Goal: Information Seeking & Learning: Find specific page/section

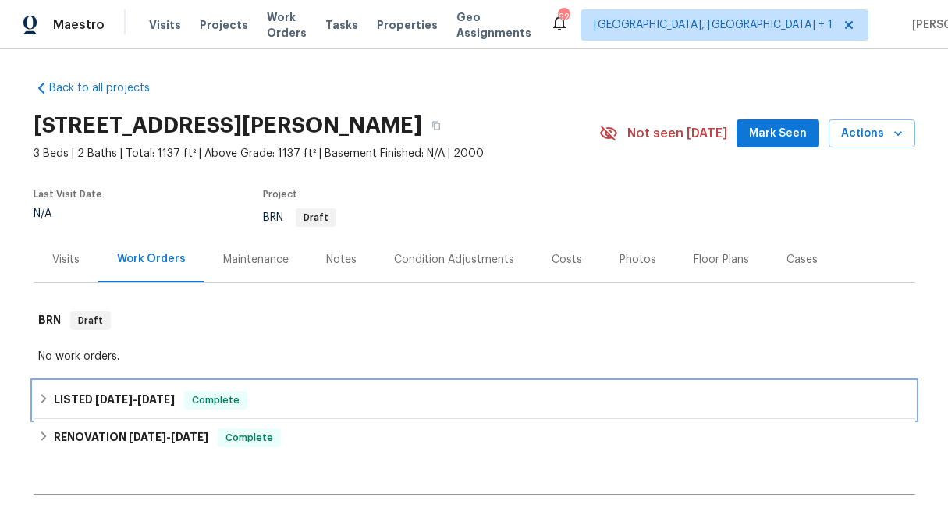
click at [49, 399] on div "LISTED 6/26/25 - 7/12/25 Complete" at bounding box center [474, 400] width 873 height 19
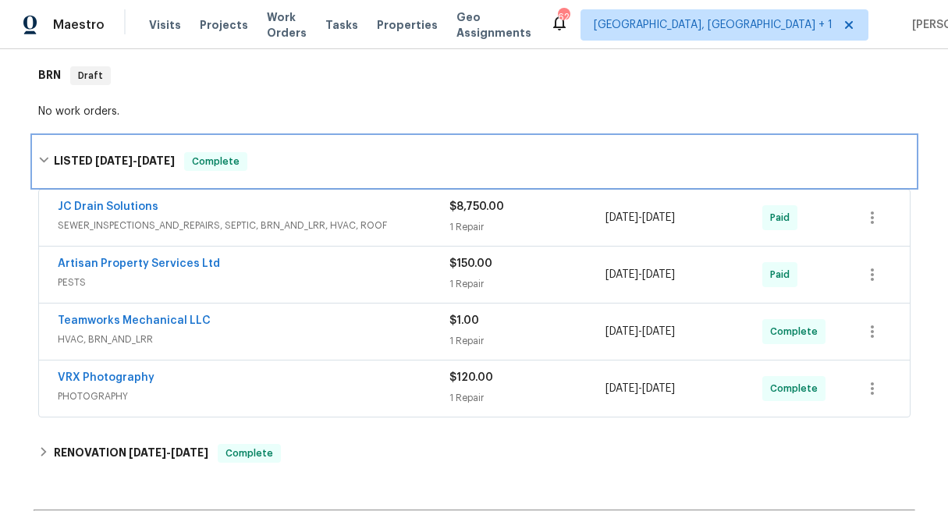
scroll to position [247, 0]
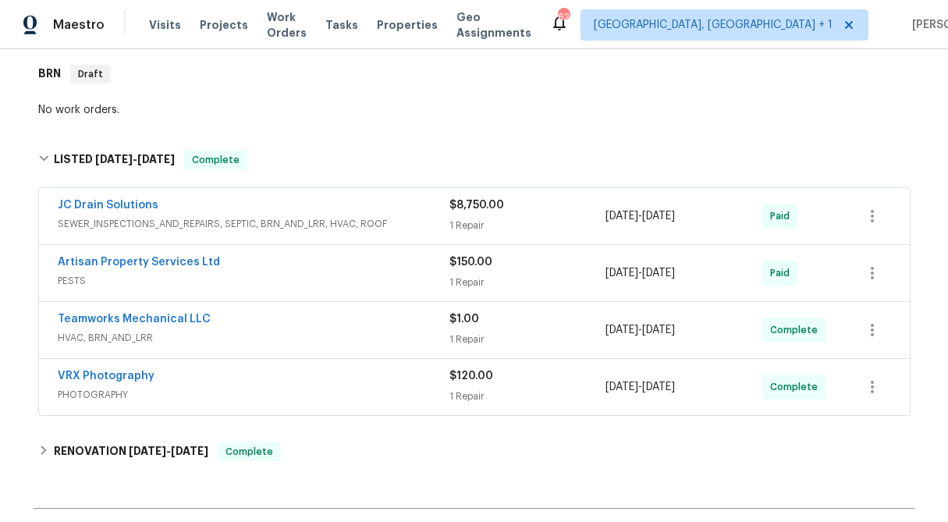
click at [515, 226] on div "1 Repair" at bounding box center [528, 226] width 157 height 16
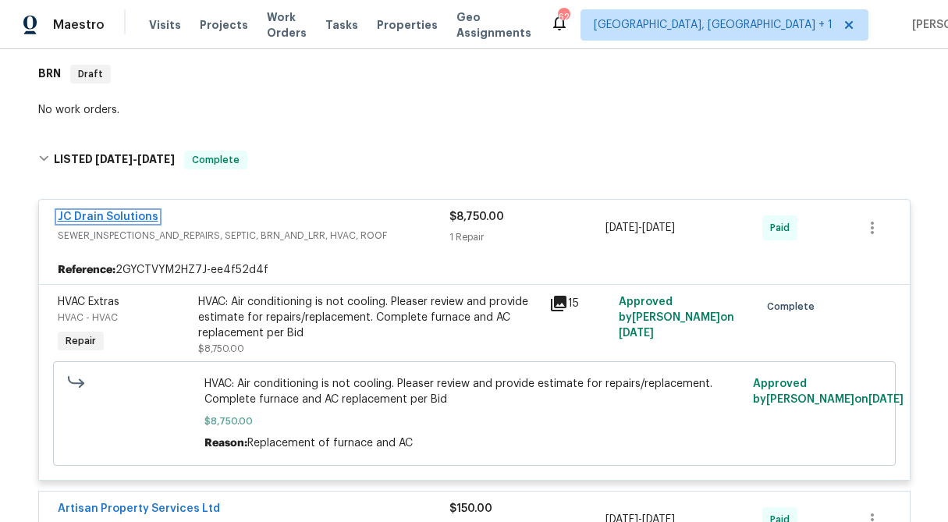
click at [109, 219] on link "JC Drain Solutions" at bounding box center [108, 217] width 101 height 11
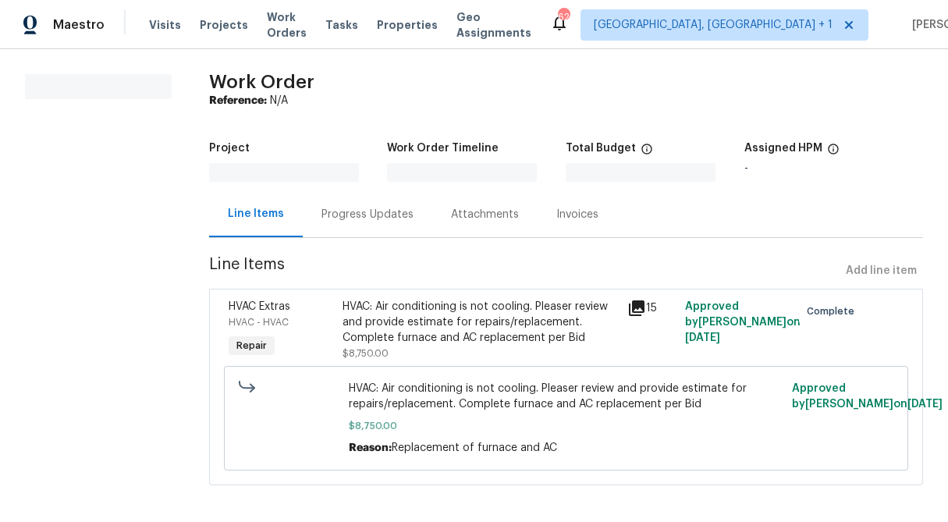
click at [432, 223] on div "Attachments" at bounding box center [484, 214] width 105 height 46
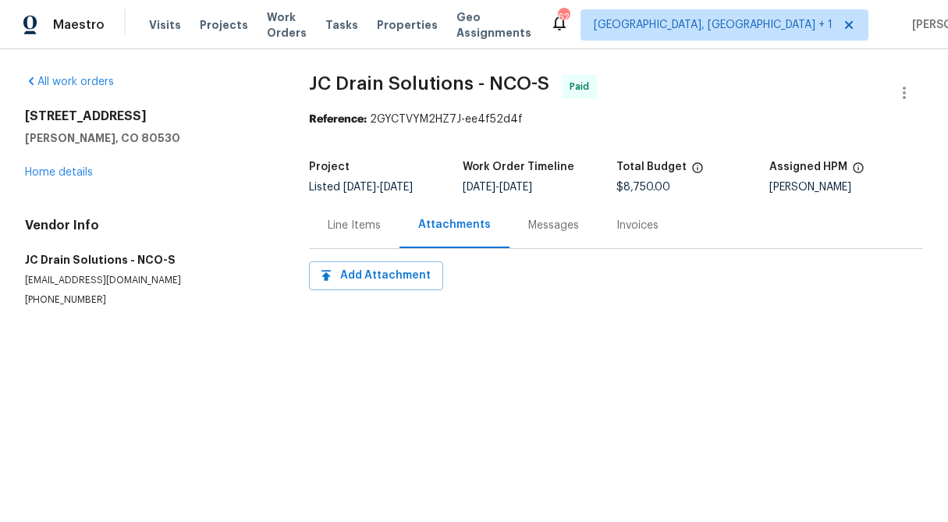
click at [541, 224] on div "Messages" at bounding box center [553, 226] width 51 height 16
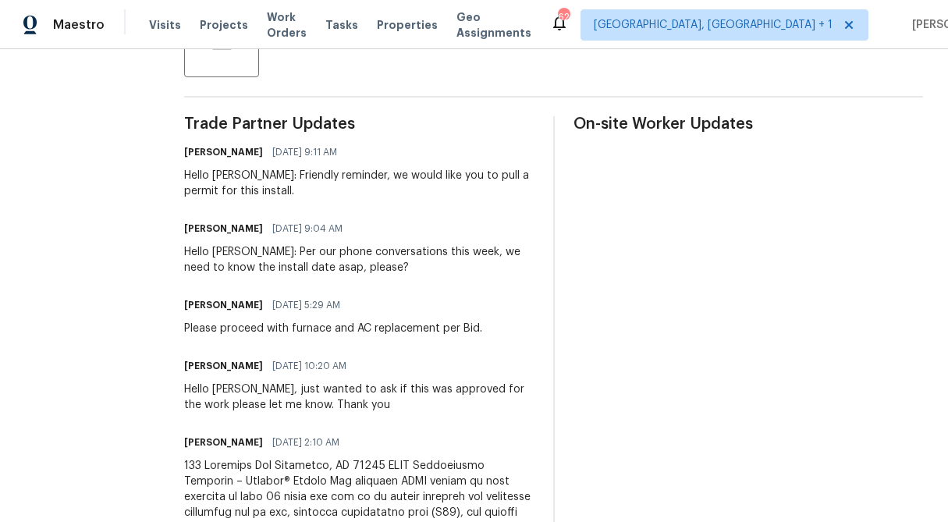
scroll to position [410, 0]
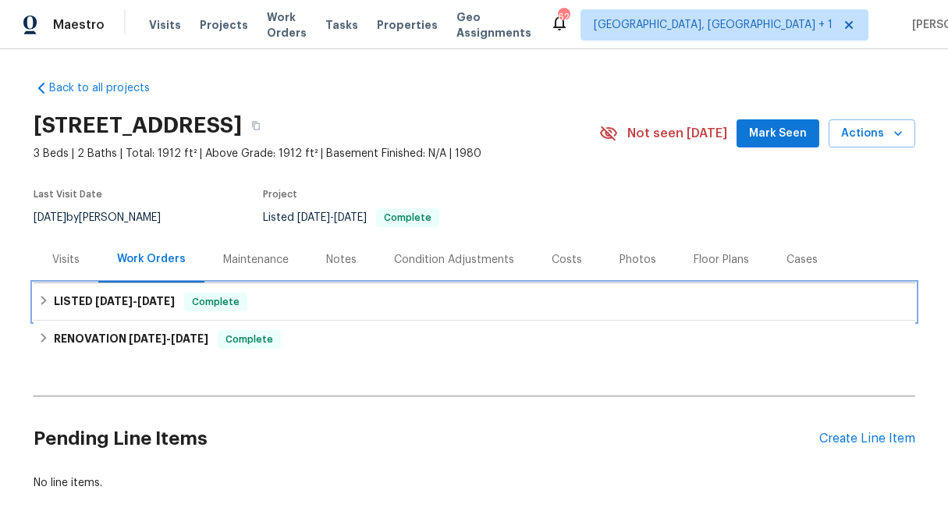
click at [40, 302] on icon at bounding box center [43, 300] width 11 height 11
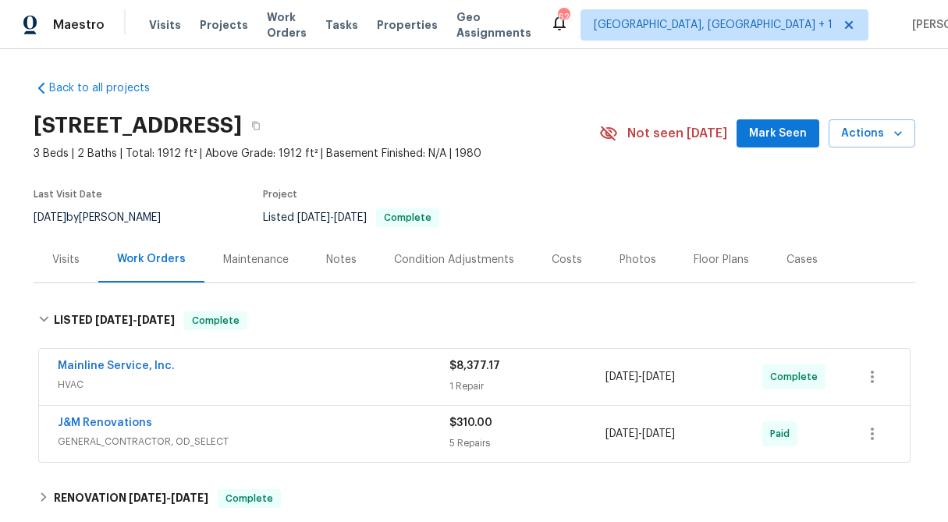
click at [473, 383] on div "1 Repair" at bounding box center [528, 387] width 157 height 16
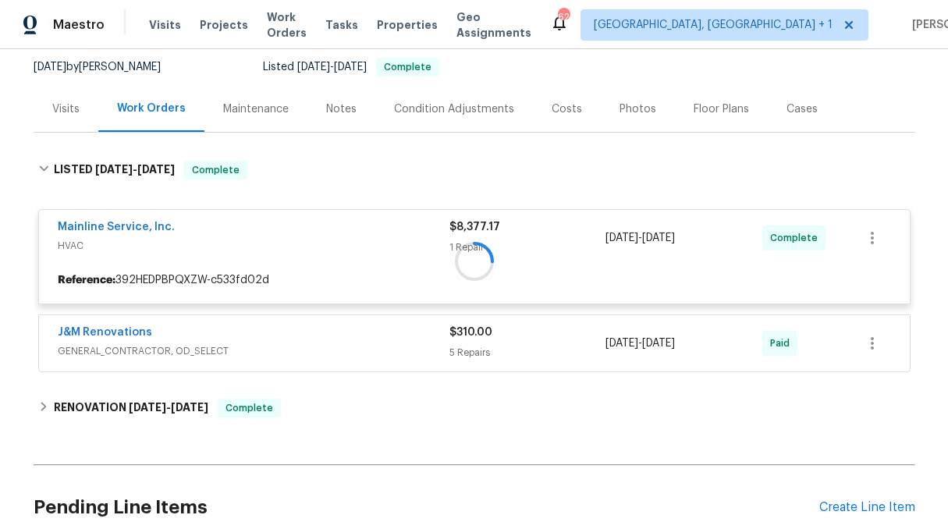
scroll to position [151, 0]
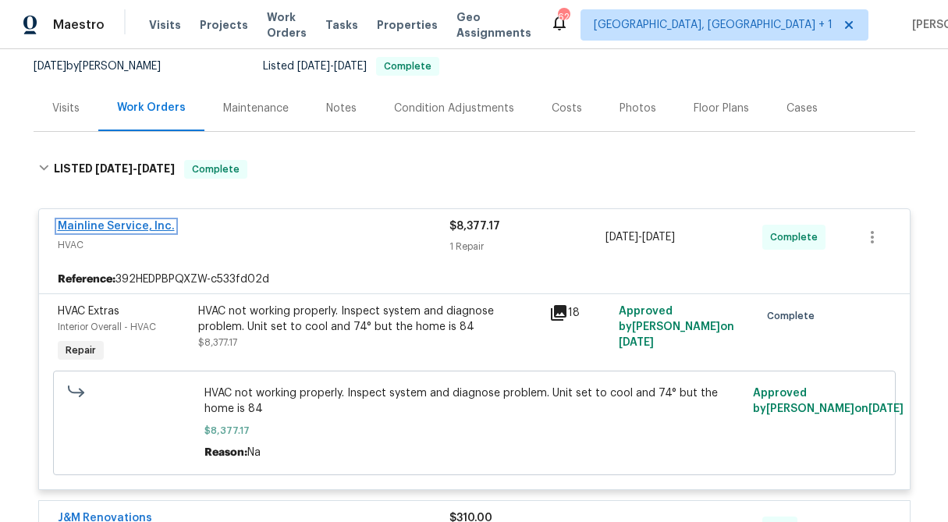
click at [148, 228] on link "Mainline Service, Inc." at bounding box center [116, 226] width 117 height 11
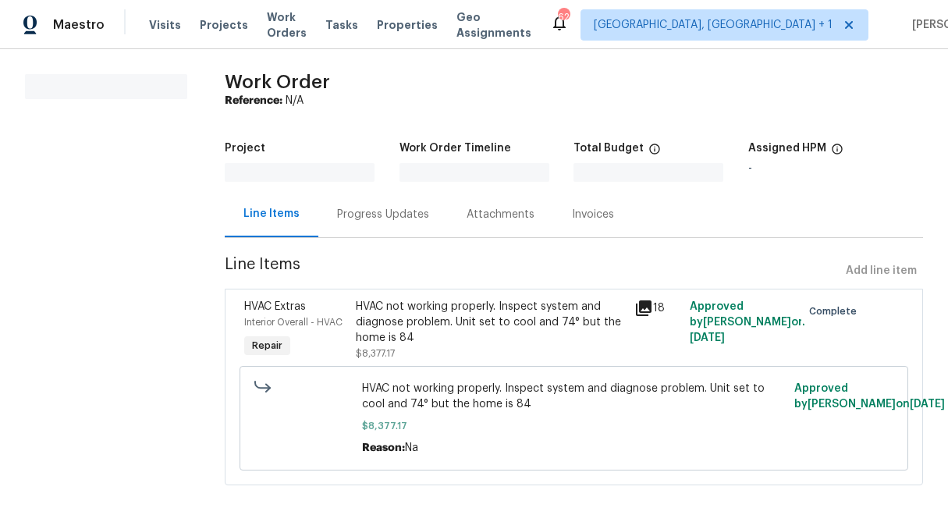
click at [382, 219] on div "Progress Updates" at bounding box center [383, 215] width 92 height 16
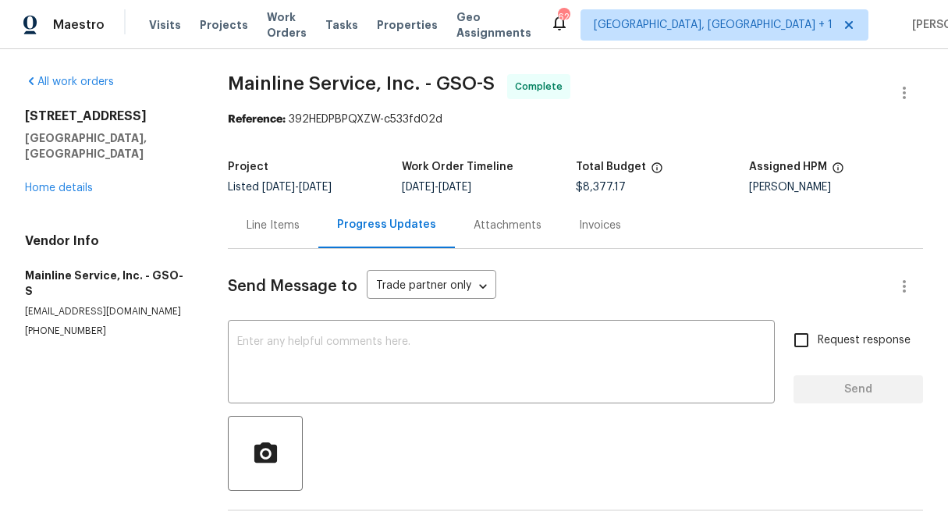
click at [273, 221] on div "Line Items" at bounding box center [273, 226] width 53 height 16
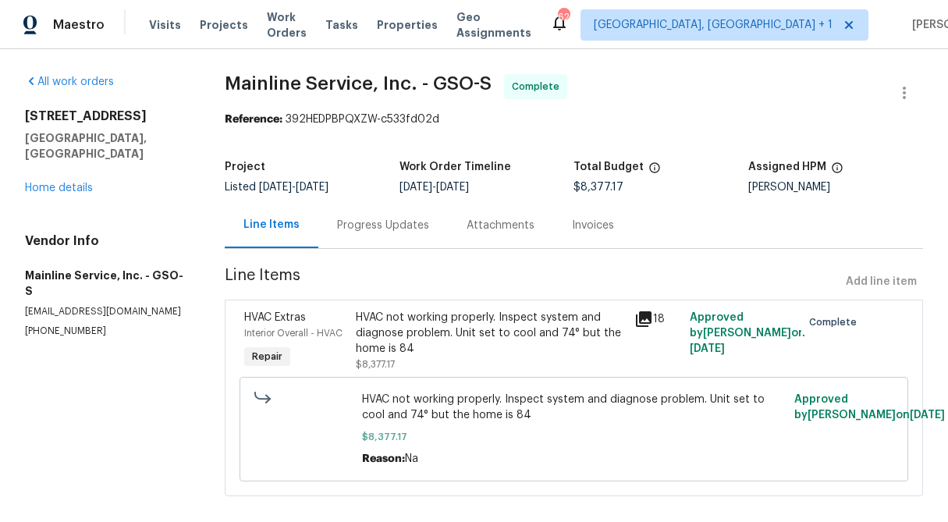
click at [419, 354] on div "HVAC not working properly. Inspect system and diagnose problem. Unit set to coo…" at bounding box center [490, 333] width 269 height 47
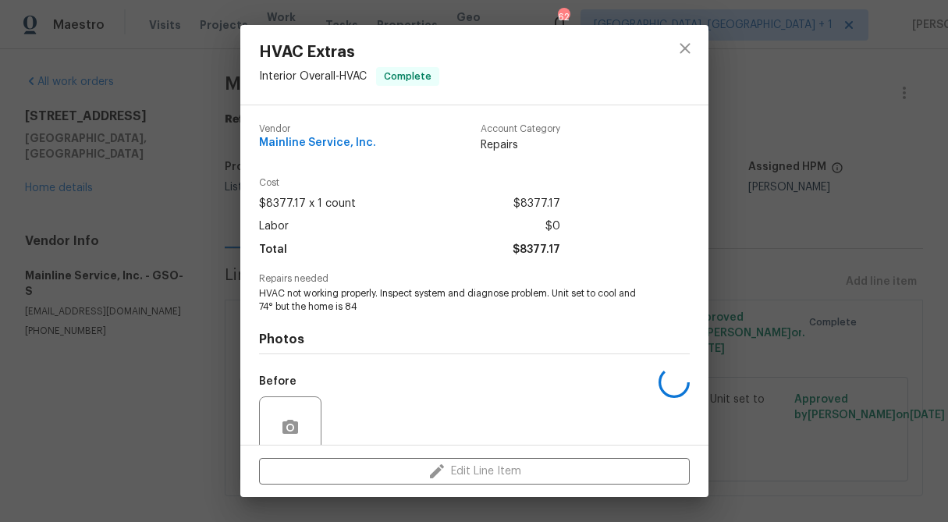
scroll to position [131, 0]
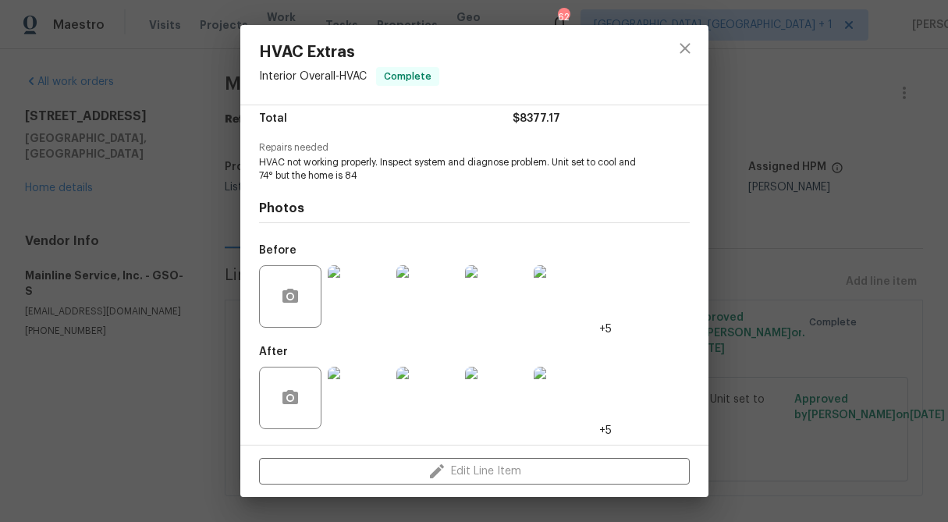
click at [557, 404] on img at bounding box center [565, 398] width 62 height 62
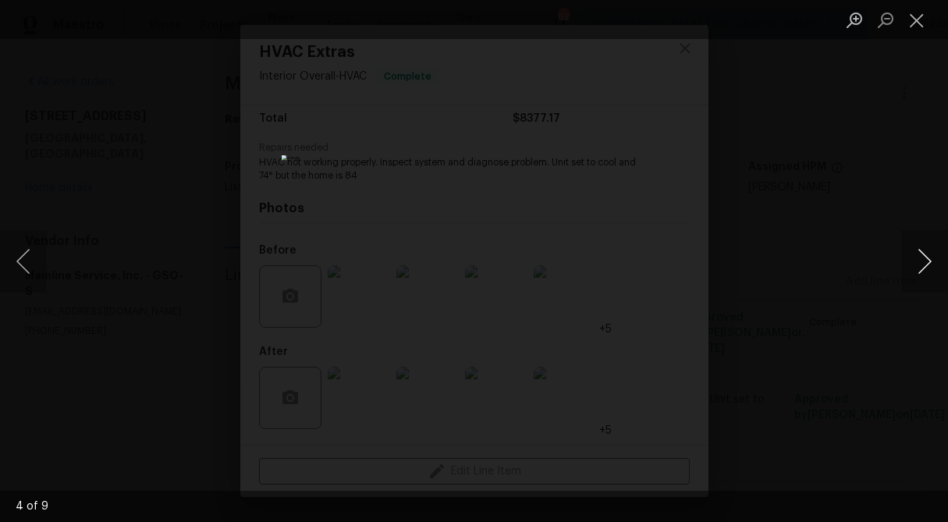
click at [921, 267] on button "Next image" at bounding box center [925, 261] width 47 height 62
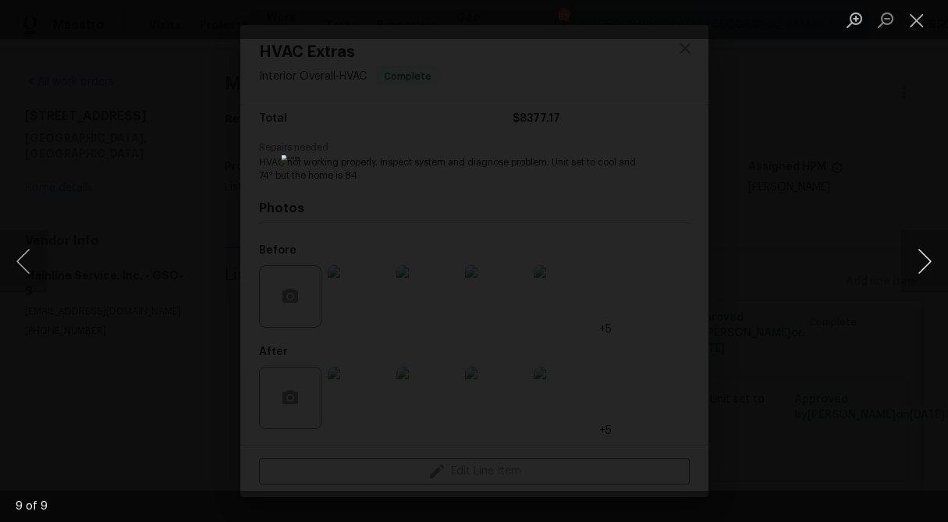
click at [921, 267] on button "Next image" at bounding box center [925, 261] width 47 height 62
click at [922, 17] on button "Close lightbox" at bounding box center [917, 19] width 31 height 27
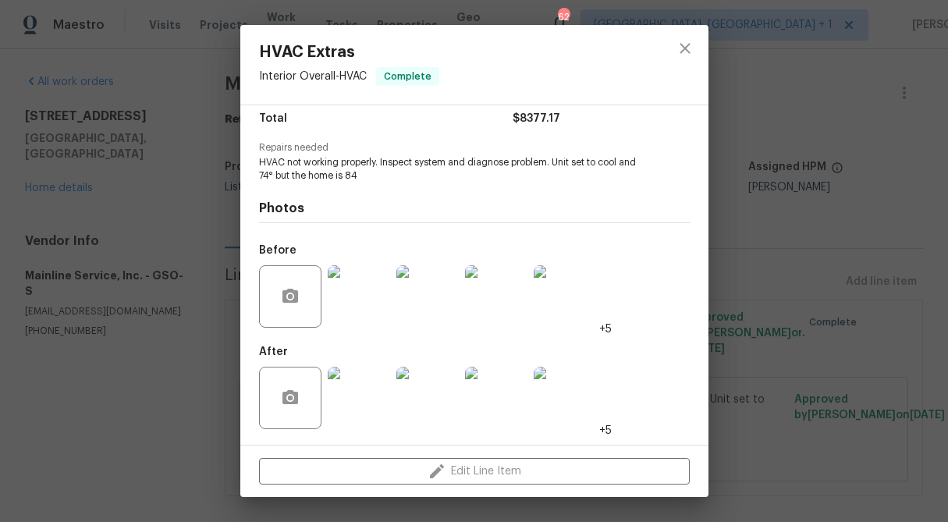
click at [369, 306] on img at bounding box center [359, 296] width 62 height 62
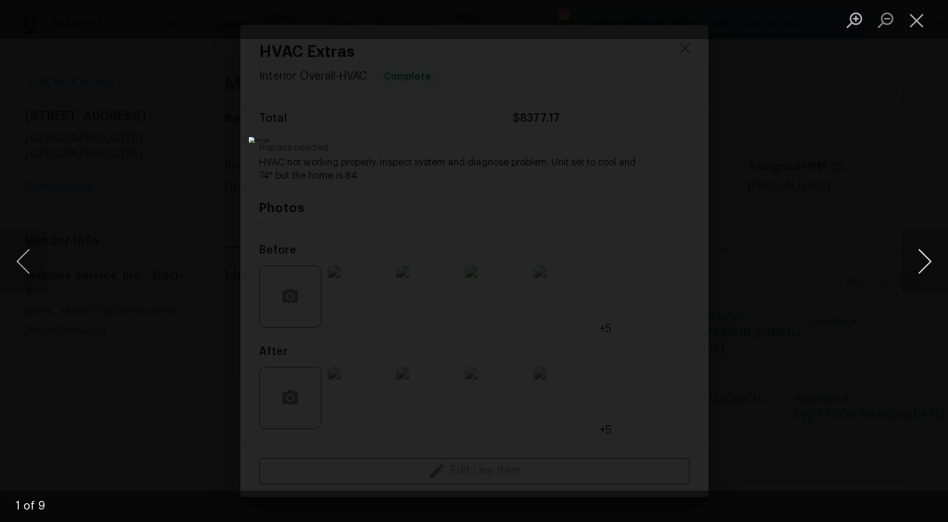
click at [927, 267] on button "Next image" at bounding box center [925, 261] width 47 height 62
click at [925, 19] on button "Close lightbox" at bounding box center [917, 19] width 31 height 27
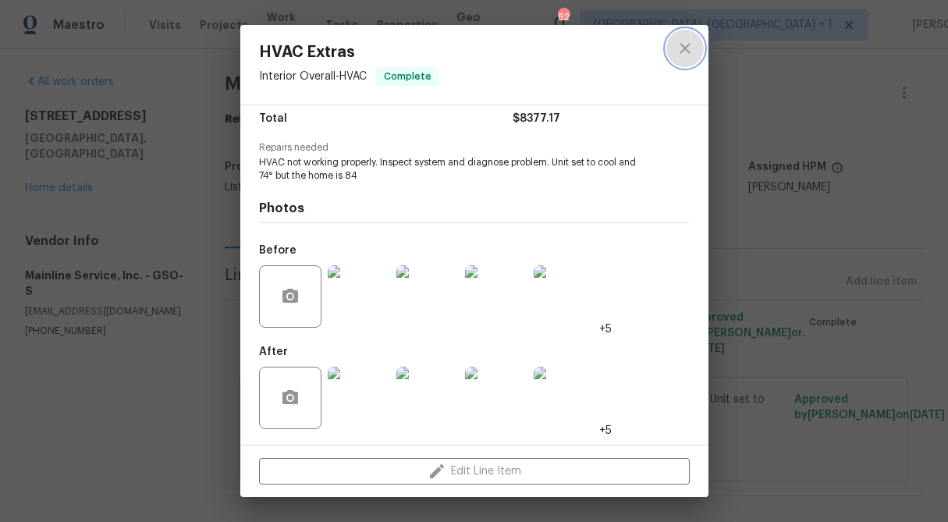
click at [685, 48] on icon "close" at bounding box center [685, 48] width 10 height 10
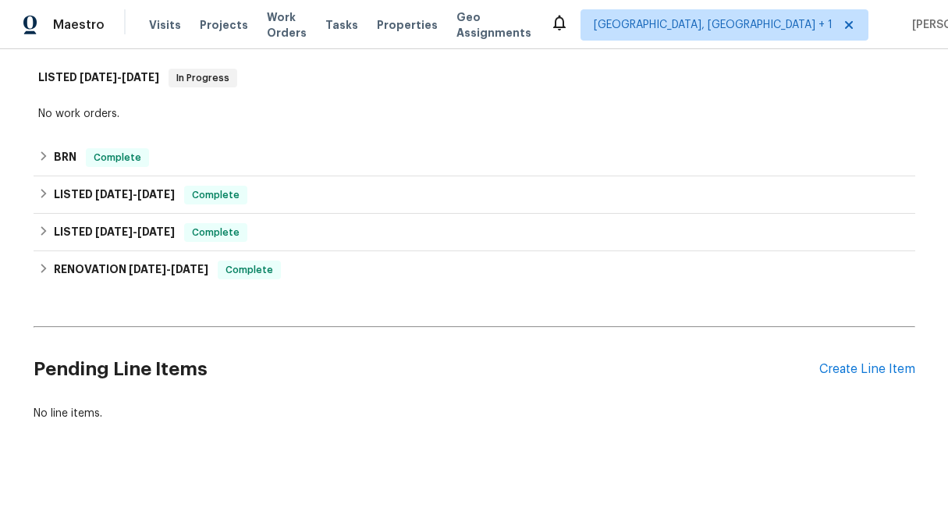
scroll to position [371, 0]
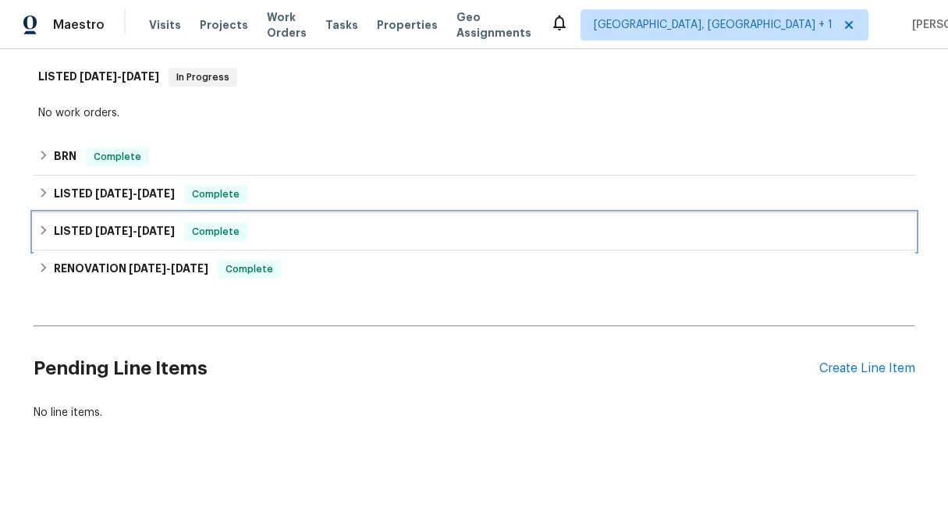
click at [41, 226] on icon at bounding box center [43, 230] width 11 height 11
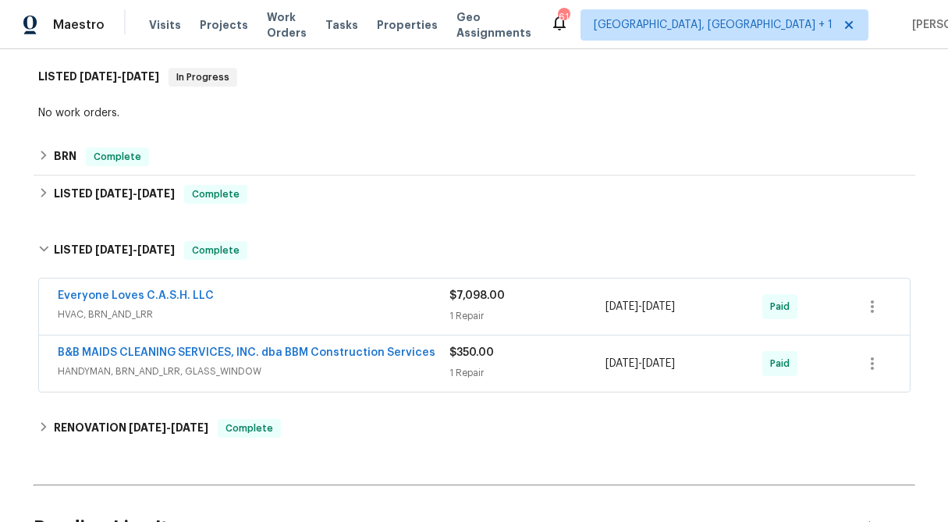
click at [480, 315] on div "1 Repair" at bounding box center [528, 316] width 157 height 16
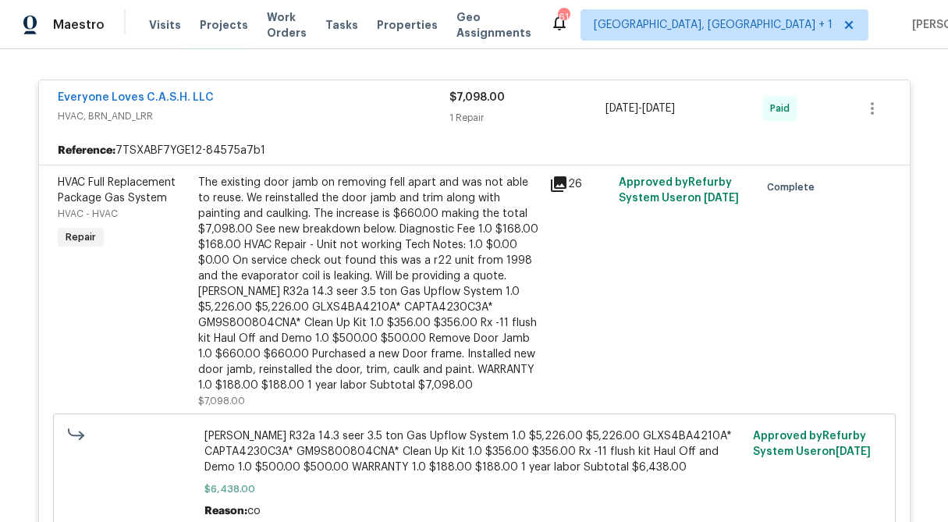
scroll to position [579, 0]
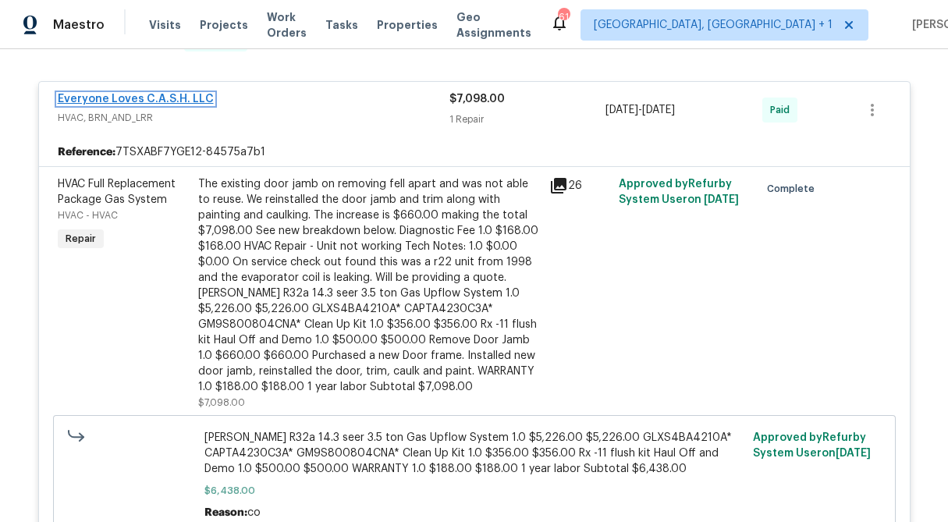
click at [94, 95] on link "Everyone Loves C.A.S.H. LLC" at bounding box center [136, 99] width 156 height 11
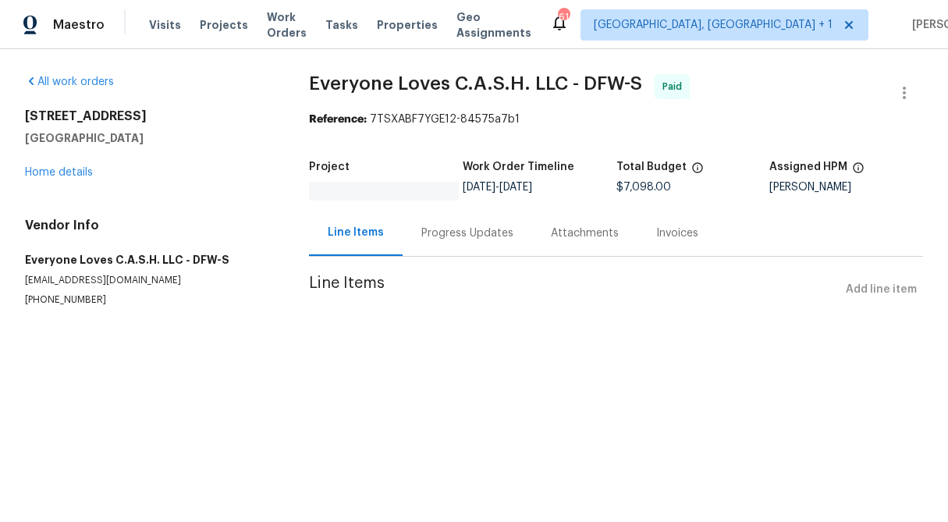
click at [486, 237] on div "Progress Updates" at bounding box center [468, 234] width 92 height 16
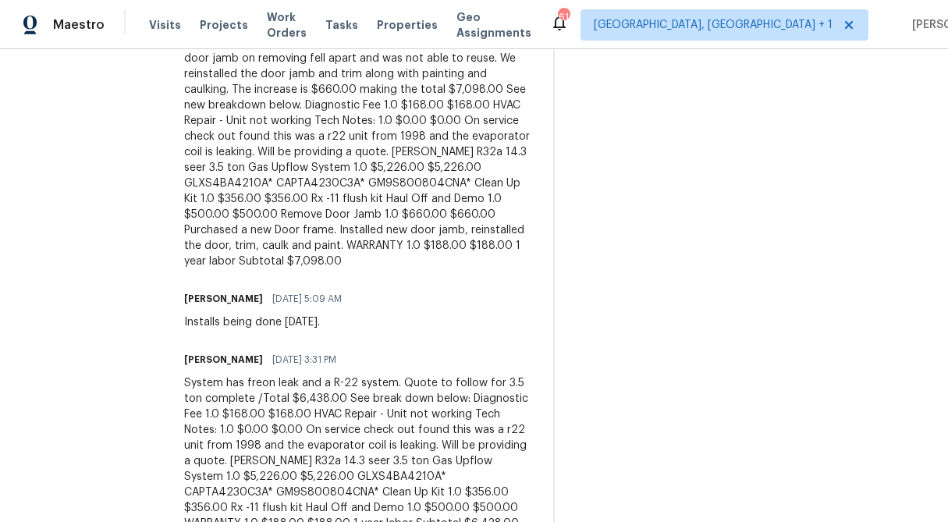
scroll to position [660, 0]
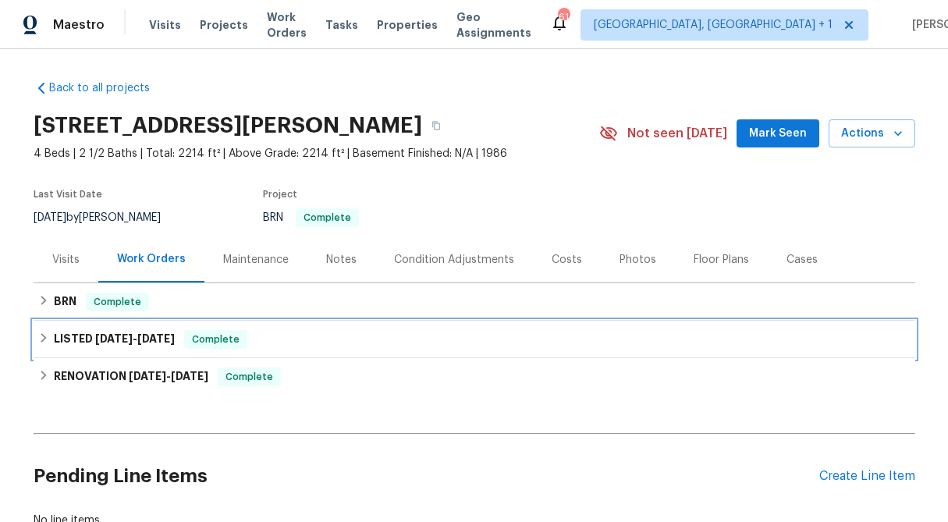
click at [48, 340] on icon at bounding box center [43, 338] width 11 height 11
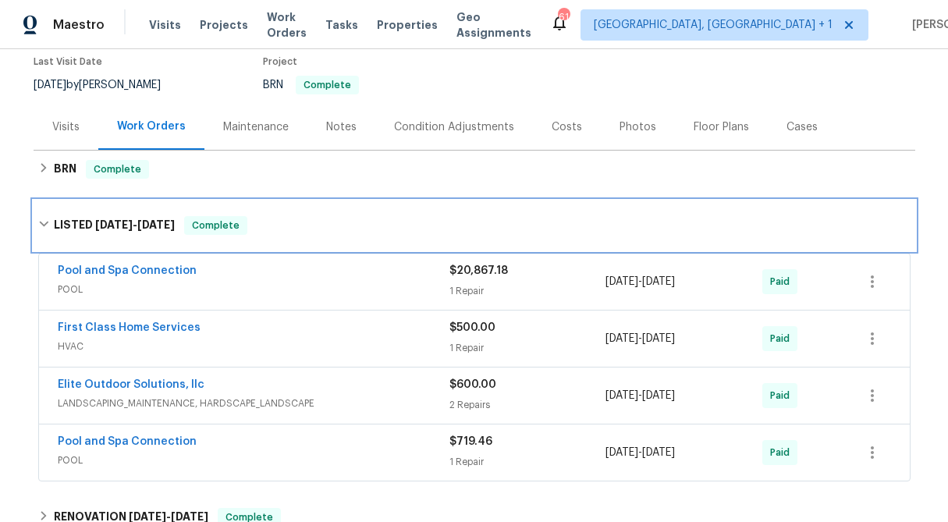
scroll to position [134, 0]
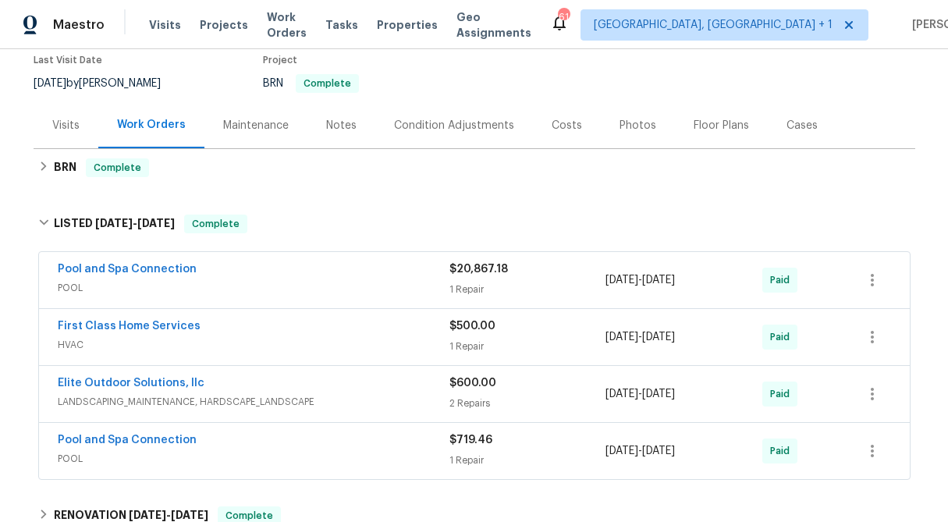
click at [493, 270] on span "$20,867.18" at bounding box center [479, 269] width 59 height 11
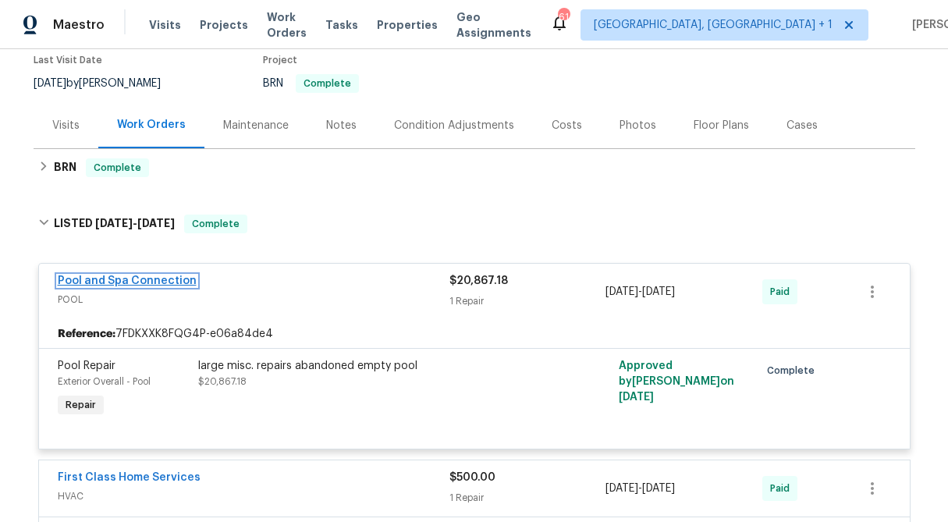
click at [109, 281] on link "Pool and Spa Connection" at bounding box center [127, 281] width 139 height 11
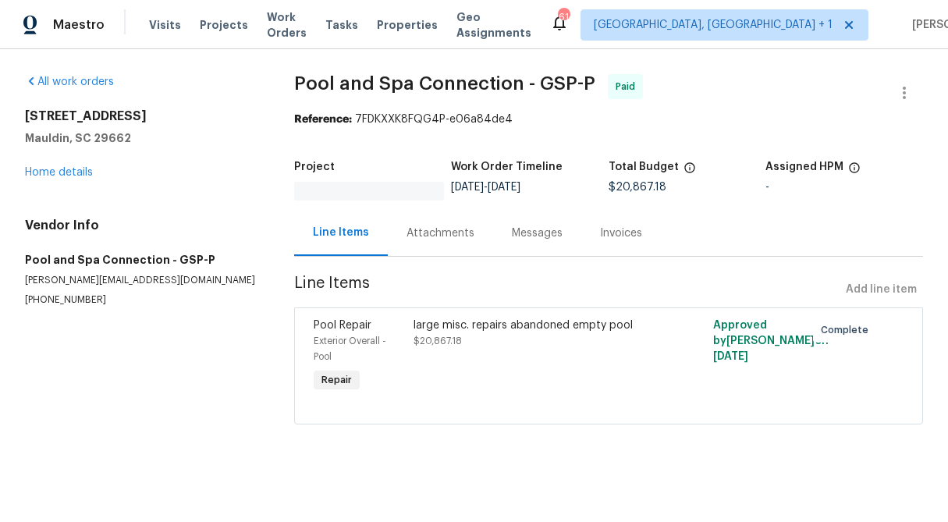
click at [440, 238] on div "Attachments" at bounding box center [441, 234] width 68 height 16
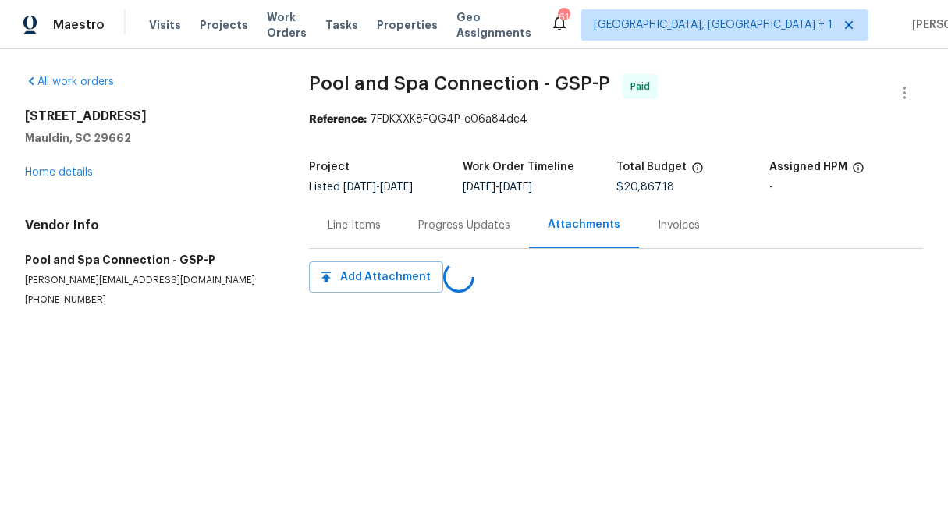
click at [440, 238] on div "Progress Updates" at bounding box center [465, 225] width 130 height 46
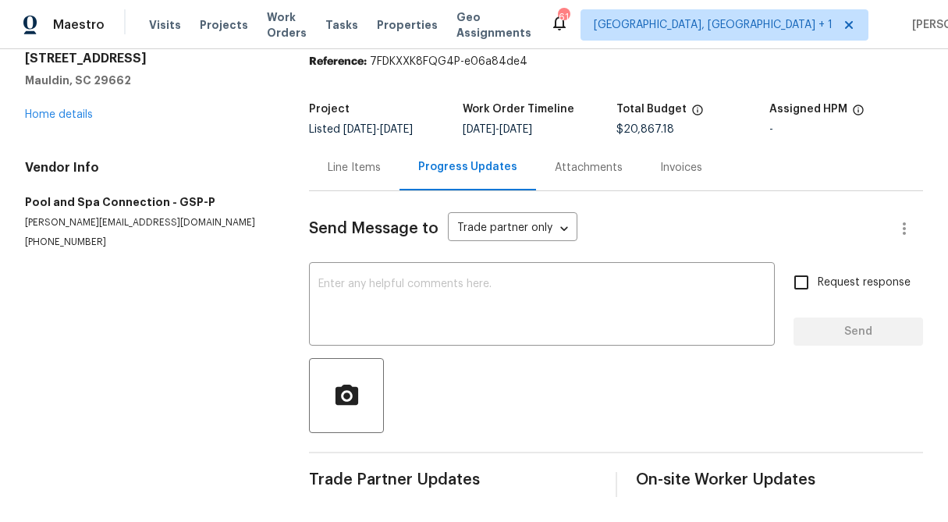
scroll to position [58, 0]
click at [343, 183] on div "Line Items" at bounding box center [354, 167] width 91 height 46
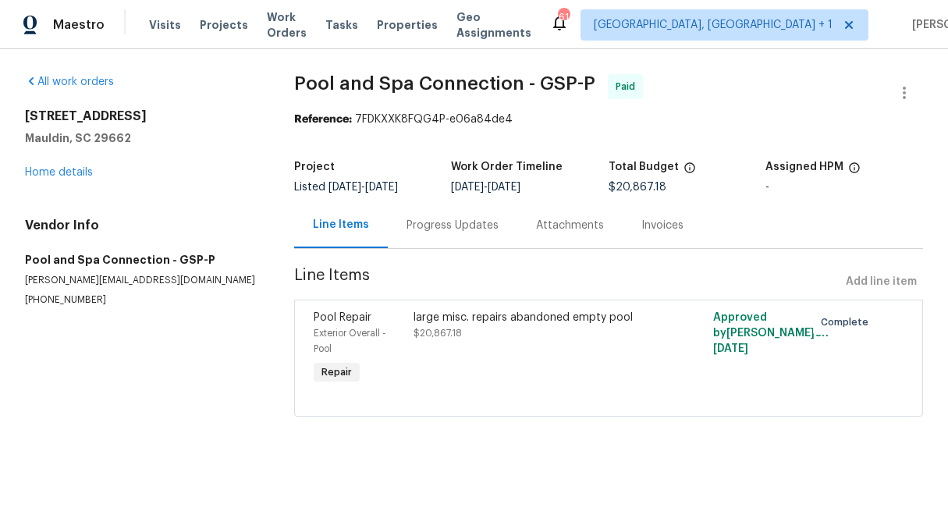
click at [501, 324] on div "large misc. repairs abandoned empty pool" at bounding box center [534, 318] width 240 height 16
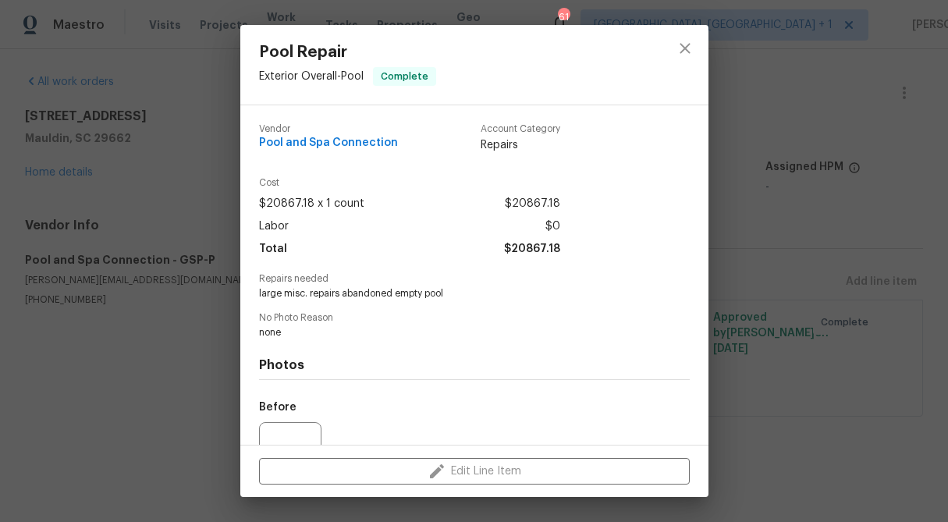
scroll to position [157, 0]
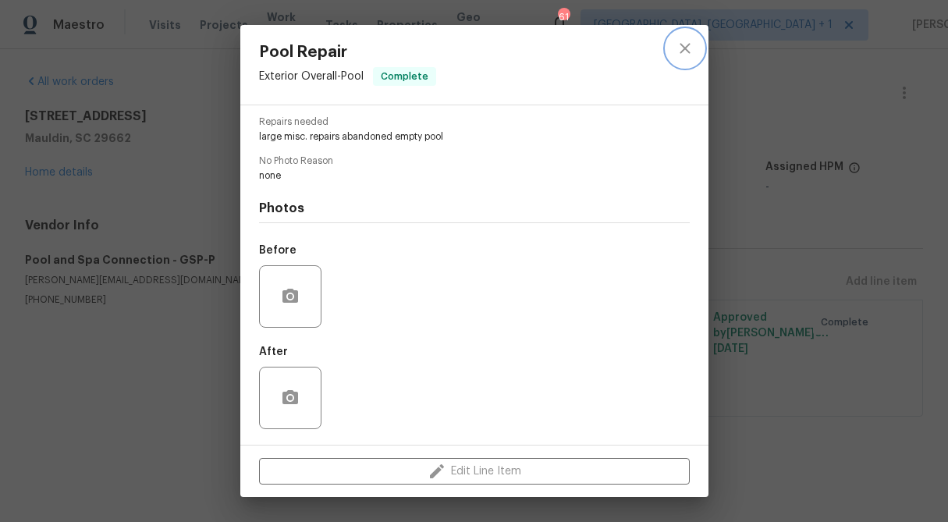
click at [686, 58] on button "close" at bounding box center [685, 48] width 37 height 37
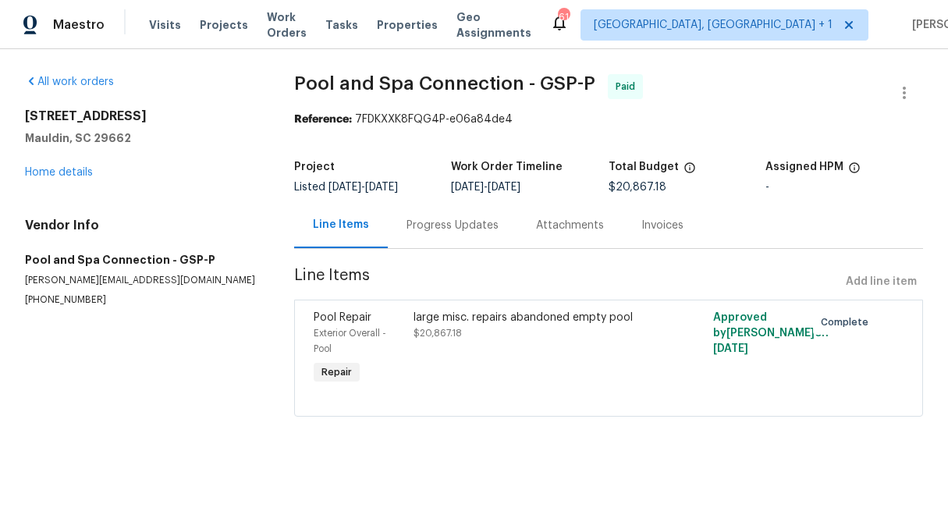
click at [493, 294] on span "Line Items" at bounding box center [567, 282] width 546 height 29
click at [464, 318] on div "large misc. repairs abandoned empty pool" at bounding box center [534, 318] width 240 height 16
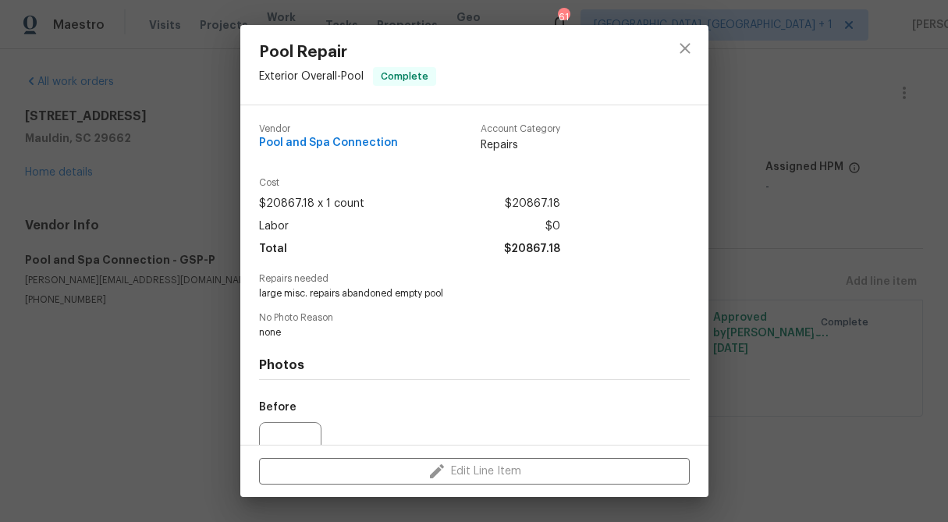
click at [376, 293] on span "large misc. repairs abandoned empty pool" at bounding box center [453, 293] width 388 height 13
copy span "large misc. repairs abandoned empty pool"
click at [201, 189] on div "Pool Repair Exterior Overall - Pool Complete Vendor Pool and Spa Connection Acc…" at bounding box center [474, 261] width 948 height 522
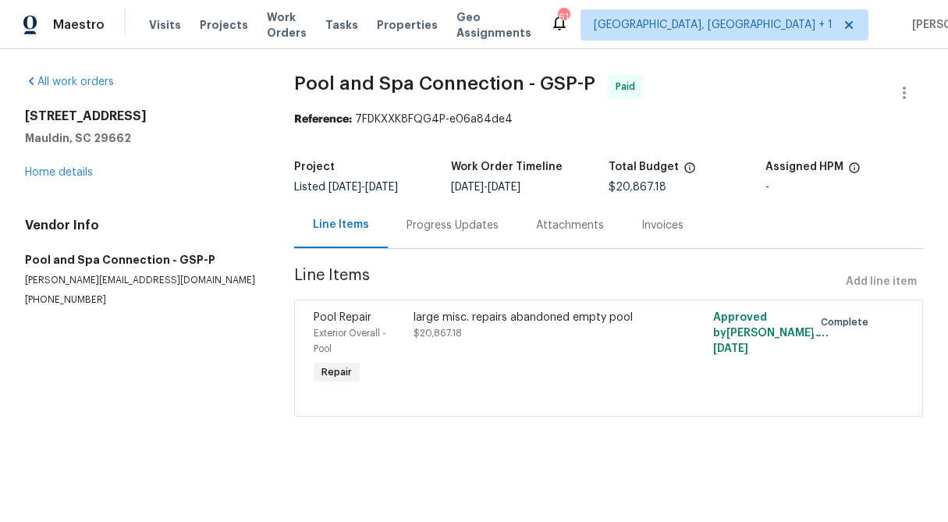
click at [94, 173] on div "213 Pinecrest Dr Mauldin, SC 29662 Home details" at bounding box center [141, 145] width 232 height 72
click at [73, 171] on link "Home details" at bounding box center [59, 172] width 68 height 11
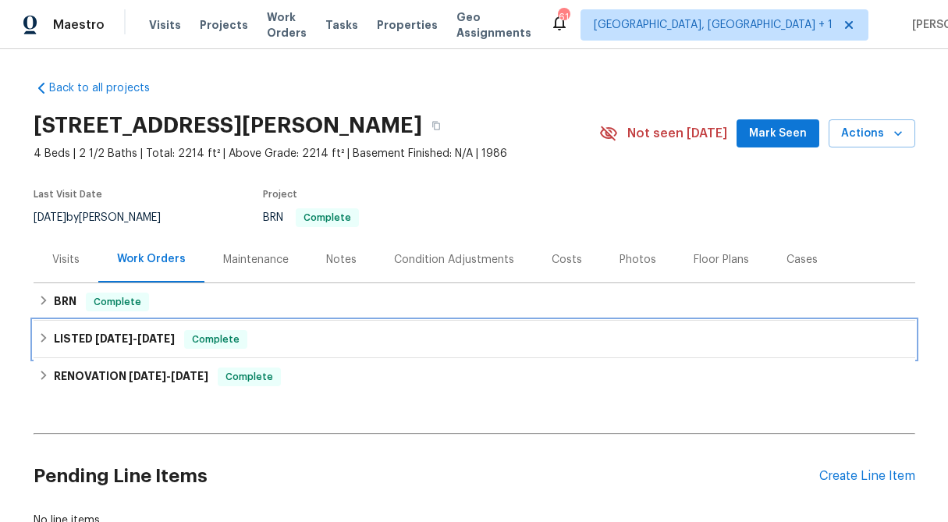
click at [42, 340] on icon at bounding box center [43, 337] width 5 height 9
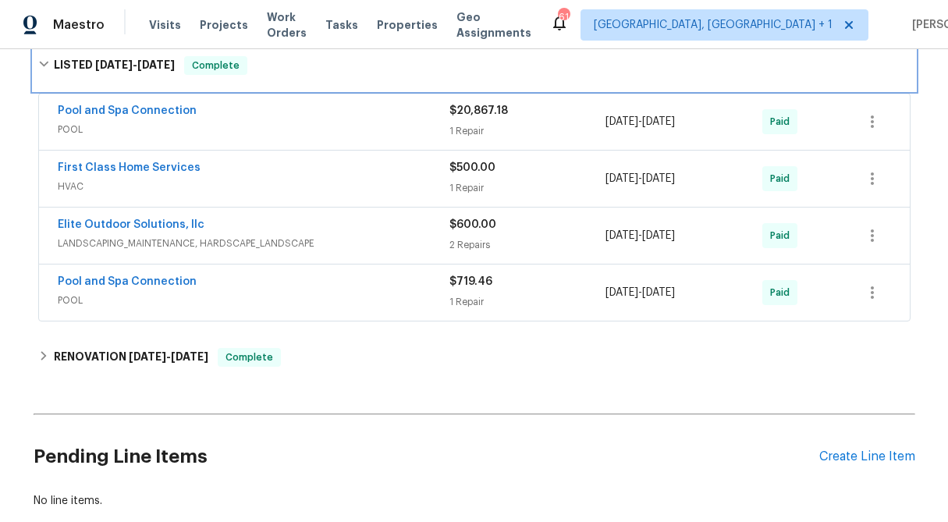
scroll to position [296, 0]
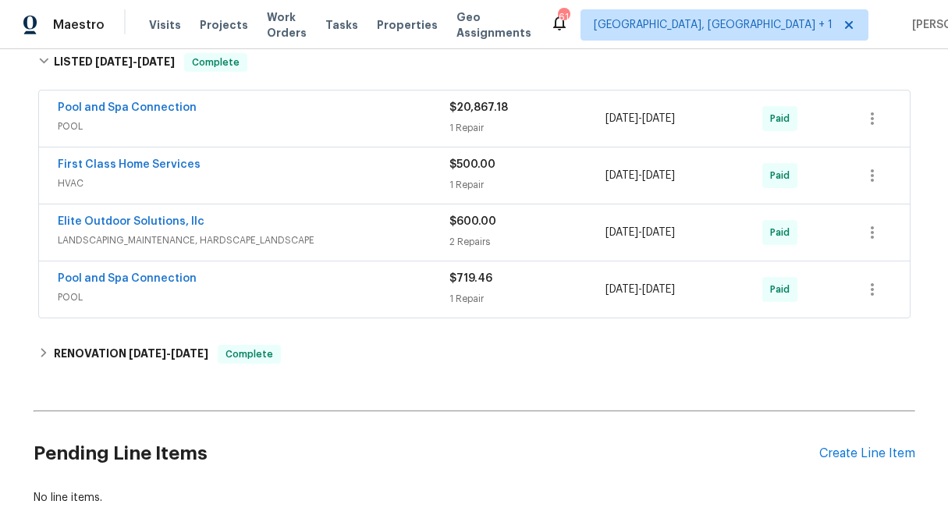
click at [489, 271] on div "$719.46" at bounding box center [528, 279] width 157 height 16
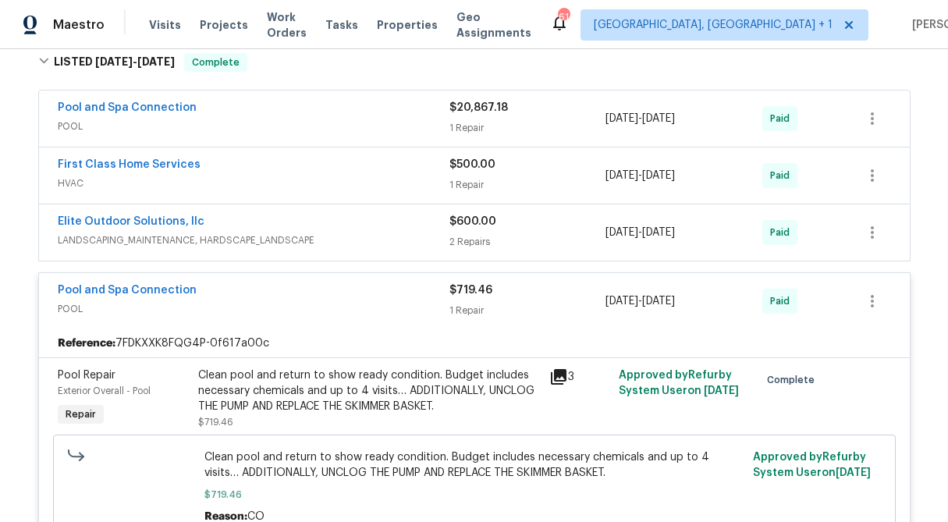
click at [411, 383] on div "Clean pool and return to show ready condition. Budget includes necessary chemic…" at bounding box center [369, 391] width 342 height 47
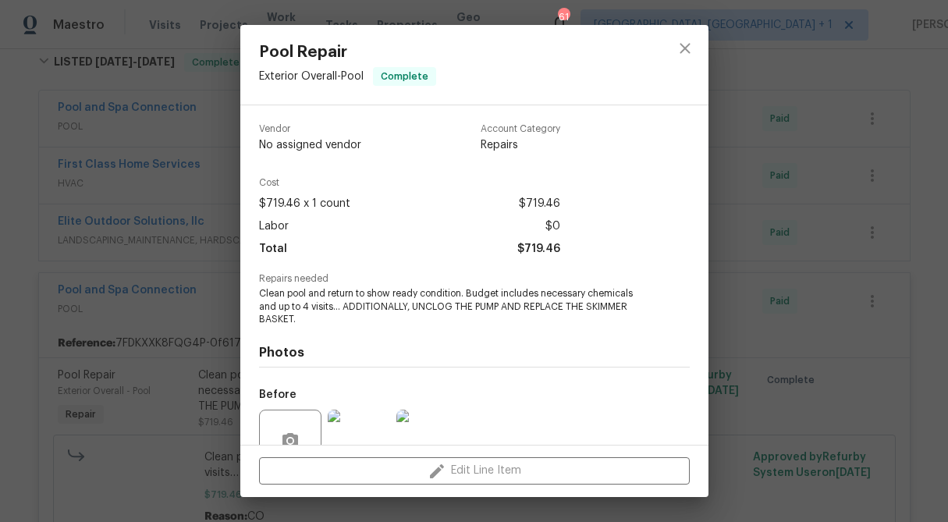
scroll to position [144, 0]
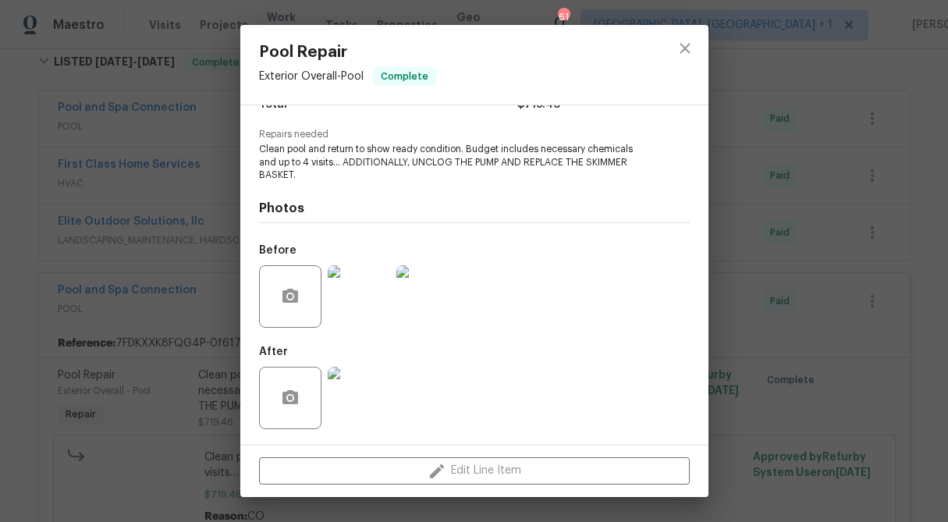
click at [375, 398] on img at bounding box center [359, 398] width 62 height 62
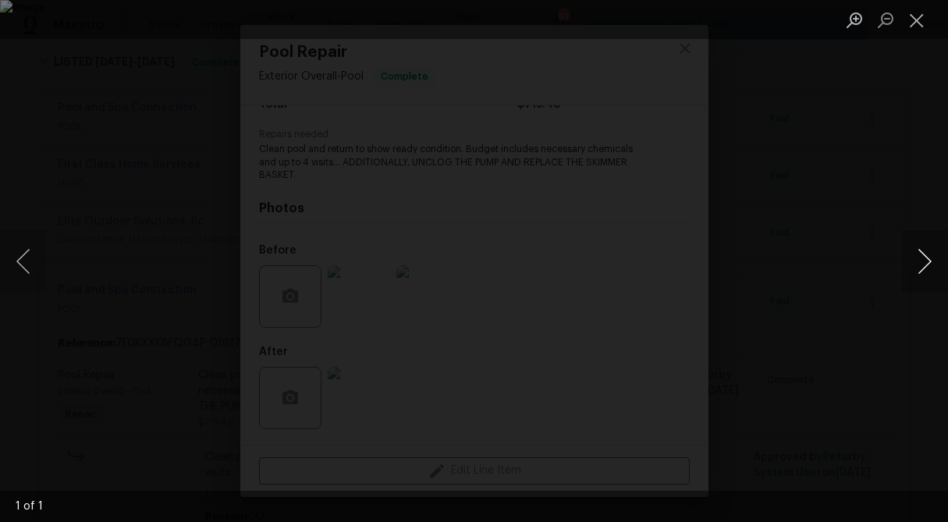
click at [913, 265] on button "Next image" at bounding box center [925, 261] width 47 height 62
click at [917, 14] on button "Close lightbox" at bounding box center [917, 19] width 31 height 27
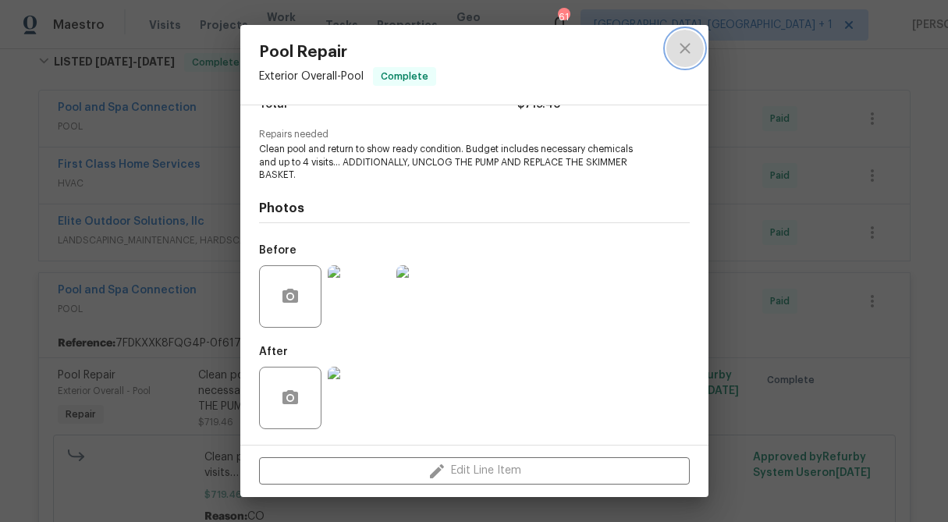
click at [685, 45] on icon "close" at bounding box center [685, 48] width 19 height 19
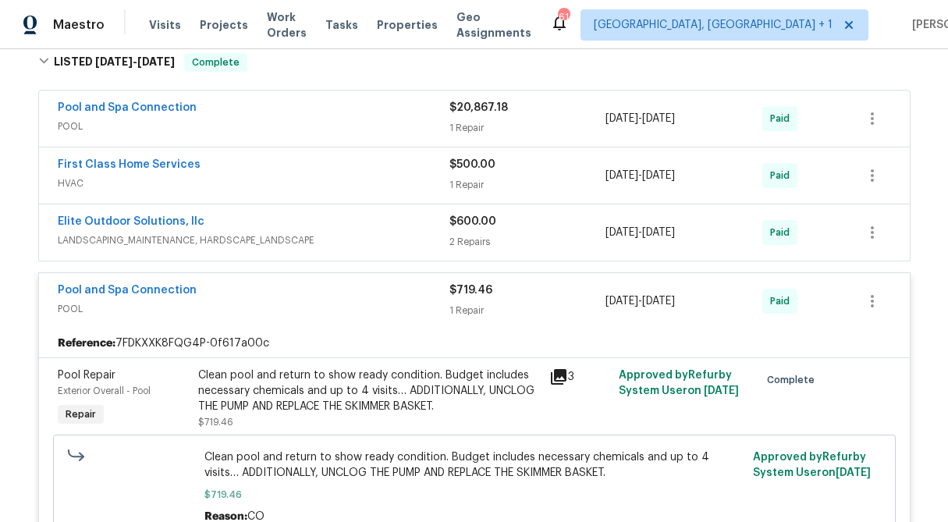
click at [479, 296] on div "$719.46" at bounding box center [528, 291] width 157 height 16
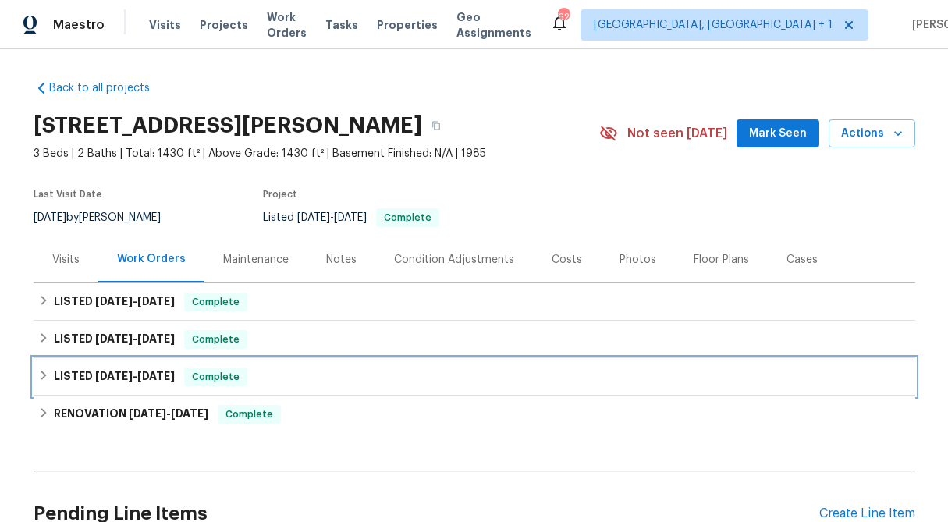
click at [38, 373] on icon at bounding box center [43, 375] width 11 height 11
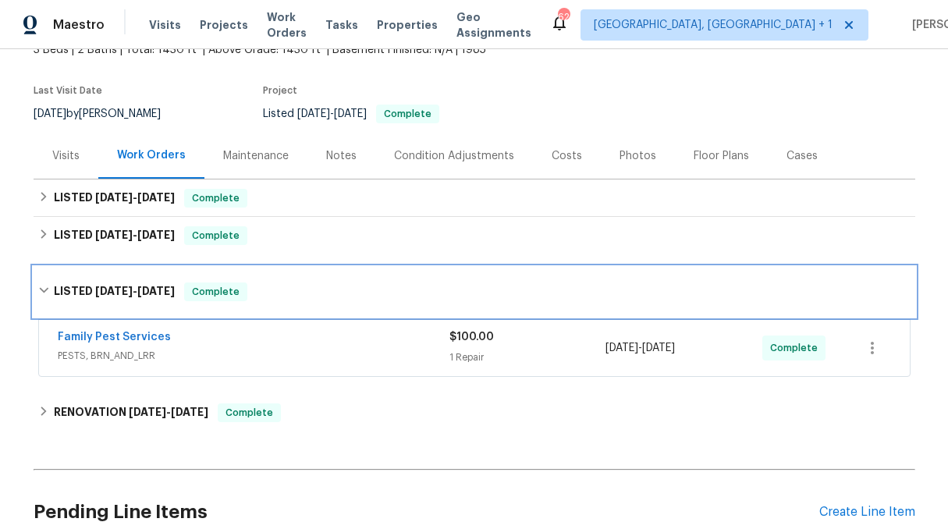
scroll to position [101, 0]
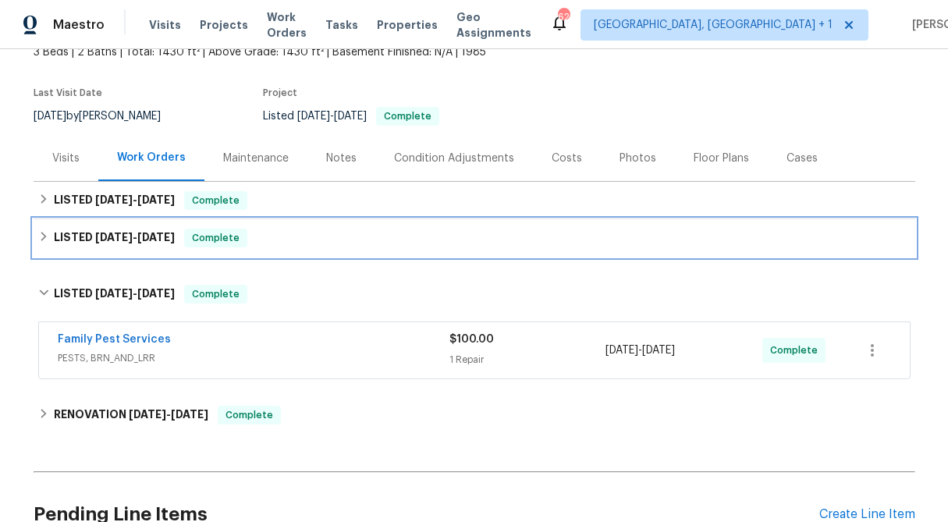
click at [40, 233] on icon at bounding box center [43, 236] width 11 height 11
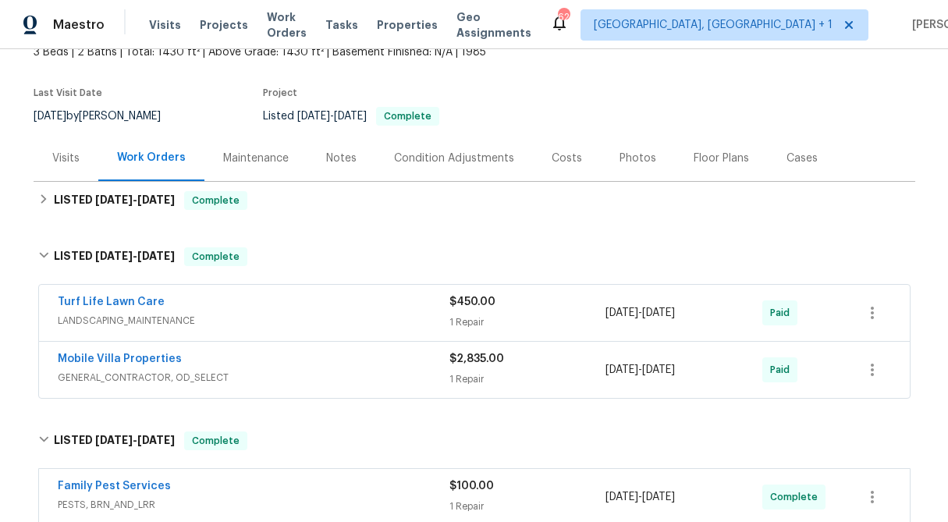
click at [468, 365] on div "$2,835.00" at bounding box center [528, 359] width 157 height 16
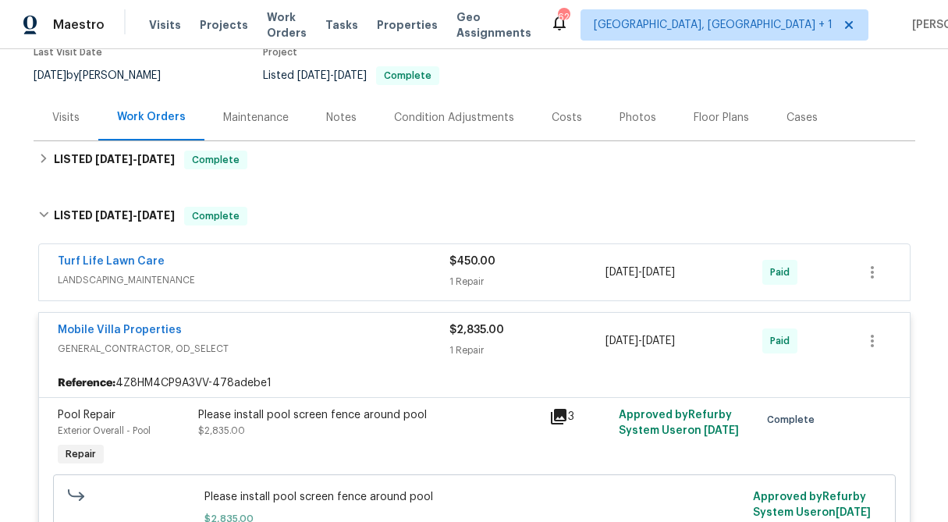
scroll to position [151, 0]
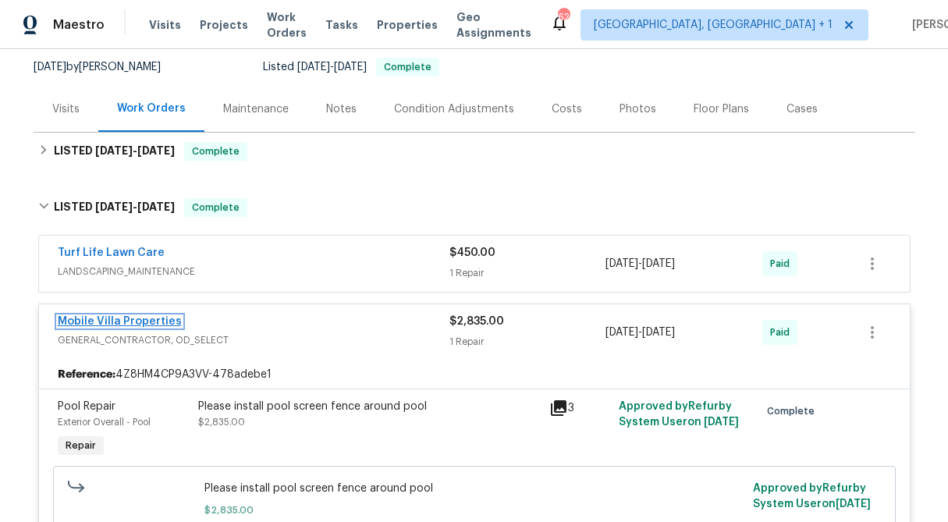
click at [121, 321] on link "Mobile Villa Properties" at bounding box center [120, 321] width 124 height 11
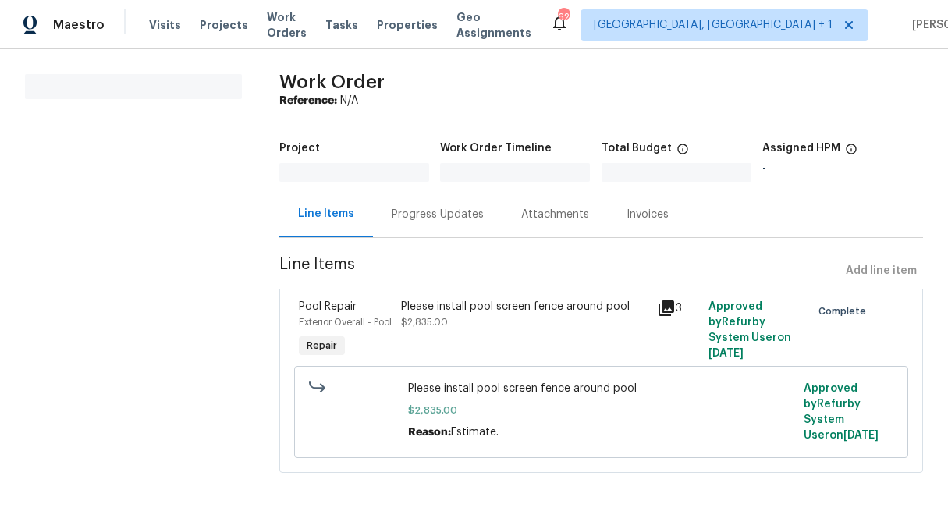
click at [482, 307] on div "Please install pool screen fence around pool" at bounding box center [524, 307] width 247 height 16
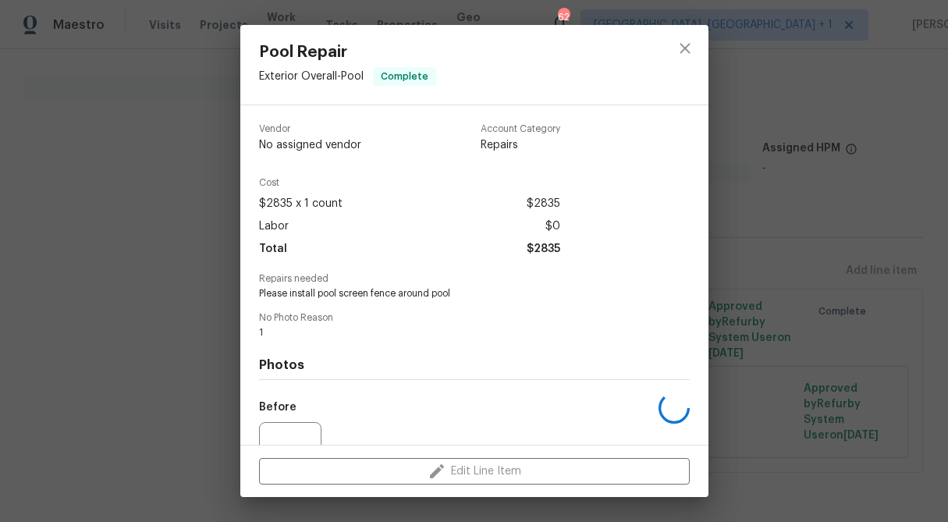
click at [375, 290] on span "Please install pool screen fence around pool" at bounding box center [453, 293] width 388 height 13
copy span "Please install pool screen fence around pool"
click at [899, 297] on div "Pool Repair Exterior Overall - Pool Complete Vendor Mobile Villa Properties Acc…" at bounding box center [474, 261] width 948 height 522
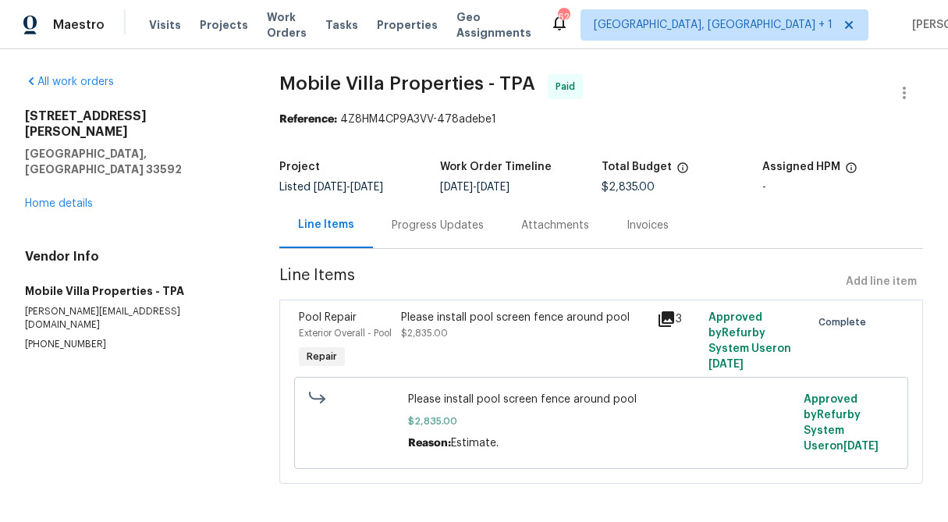
click at [438, 233] on div "Progress Updates" at bounding box center [438, 225] width 130 height 46
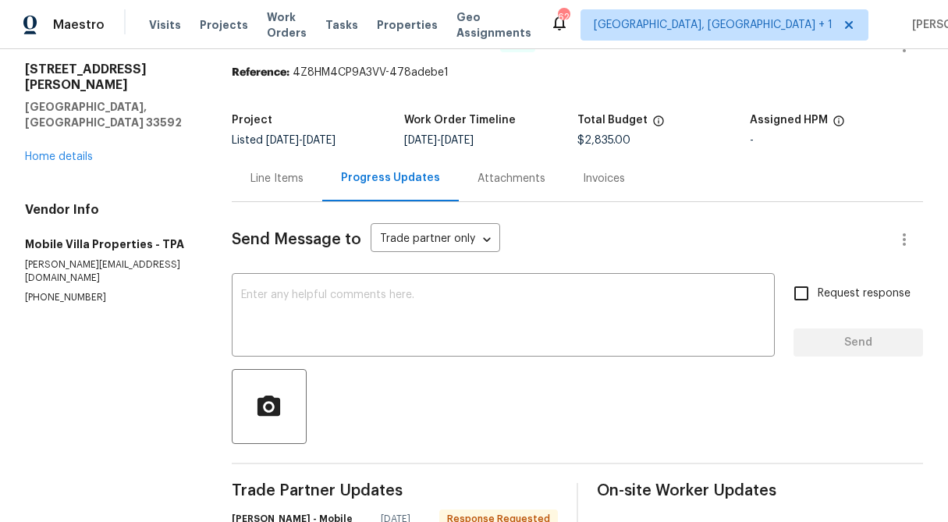
scroll to position [46, 0]
click at [272, 184] on div "Line Items" at bounding box center [277, 180] width 53 height 16
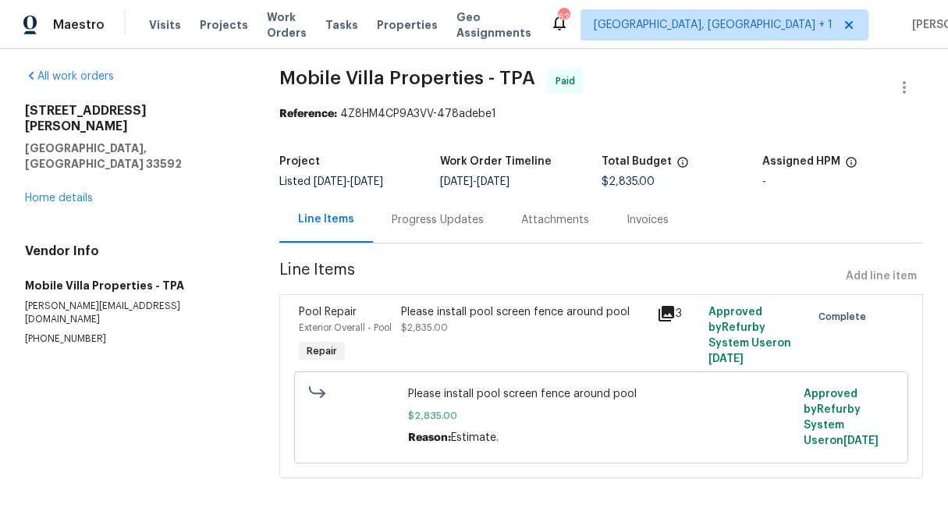
click at [481, 306] on div "Please install pool screen fence around pool $2,835.00" at bounding box center [524, 319] width 247 height 31
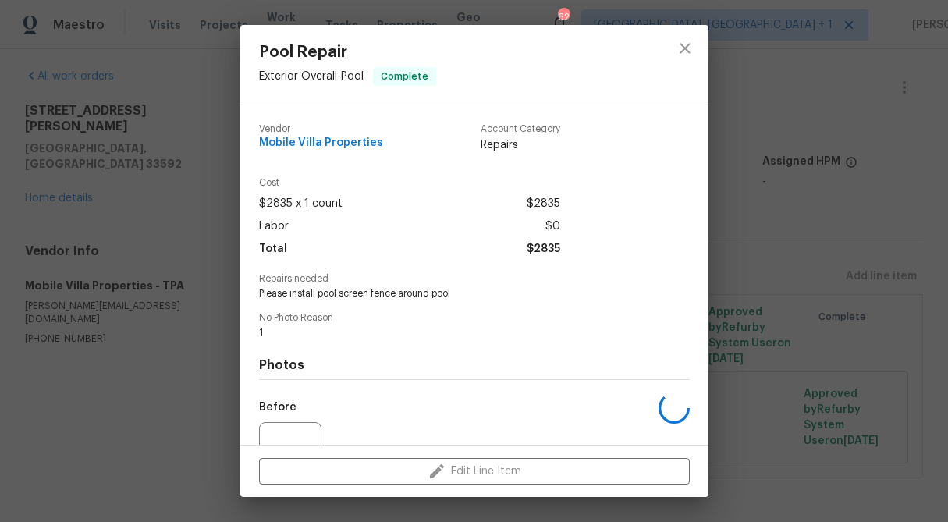
scroll to position [157, 0]
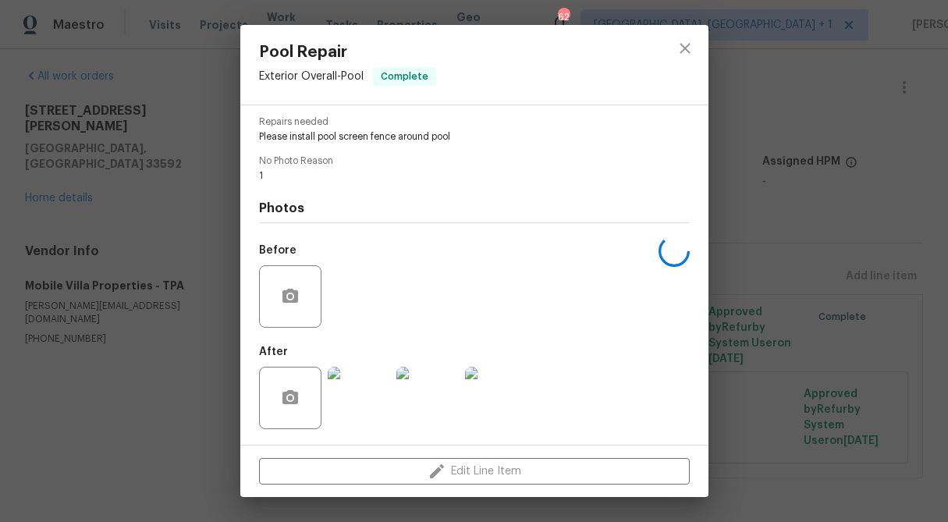
click at [361, 400] on img at bounding box center [359, 398] width 62 height 62
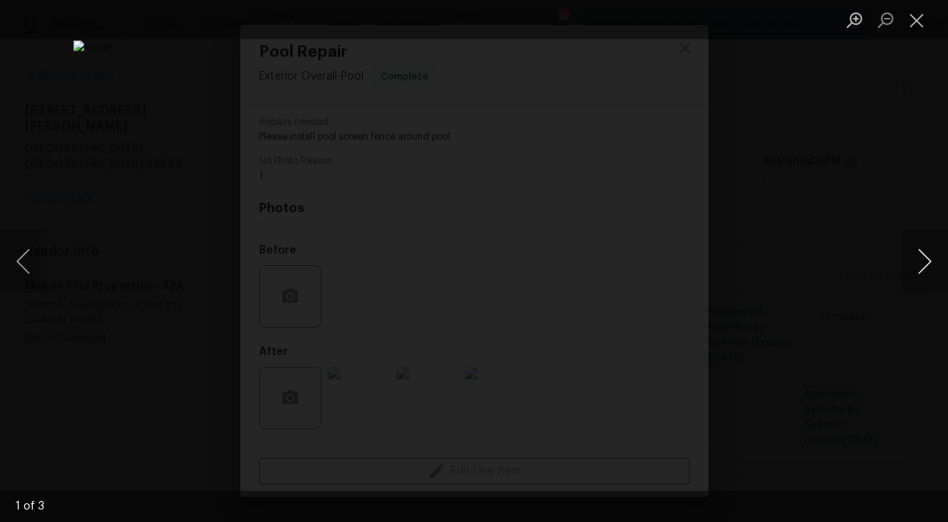
click at [930, 251] on button "Next image" at bounding box center [925, 261] width 47 height 62
click at [919, 20] on button "Close lightbox" at bounding box center [917, 19] width 31 height 27
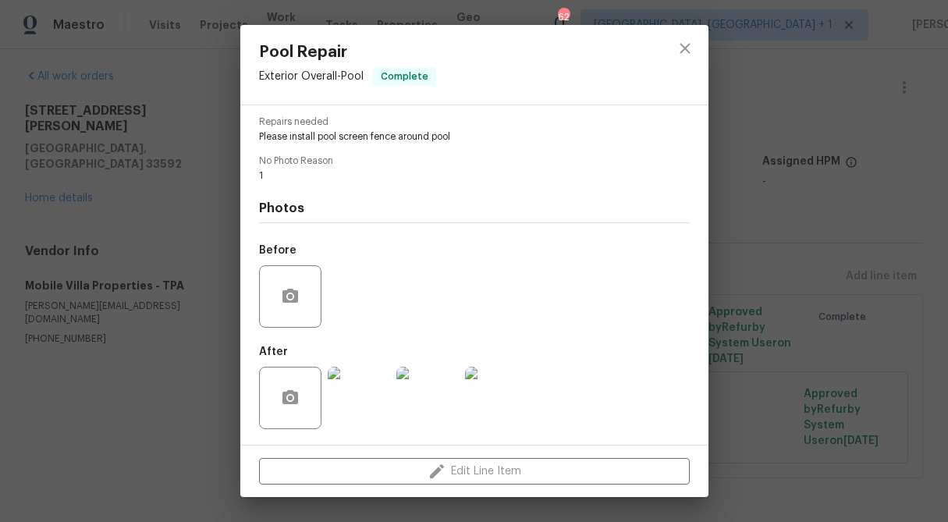
click at [800, 205] on div "Pool Repair Exterior Overall - Pool Complete Vendor Mobile Villa Properties Acc…" at bounding box center [474, 261] width 948 height 522
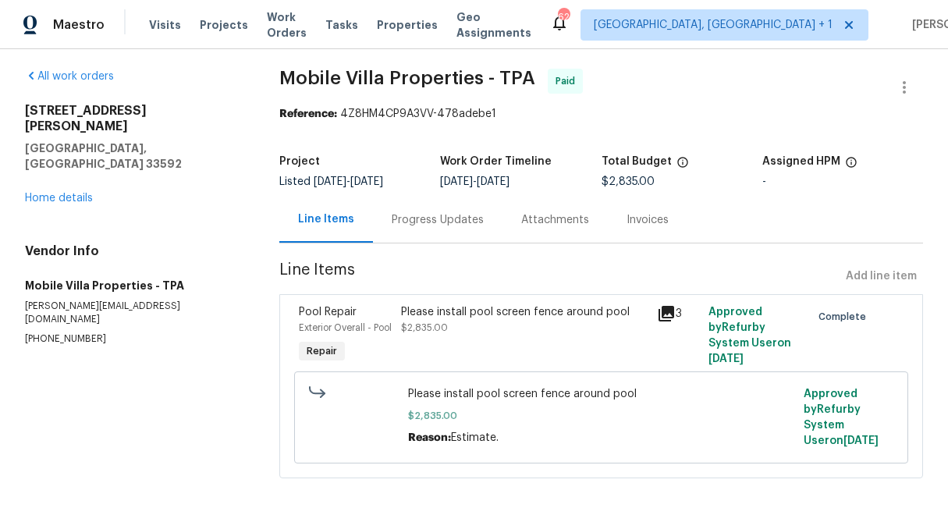
click at [452, 212] on div "Progress Updates" at bounding box center [438, 220] width 92 height 16
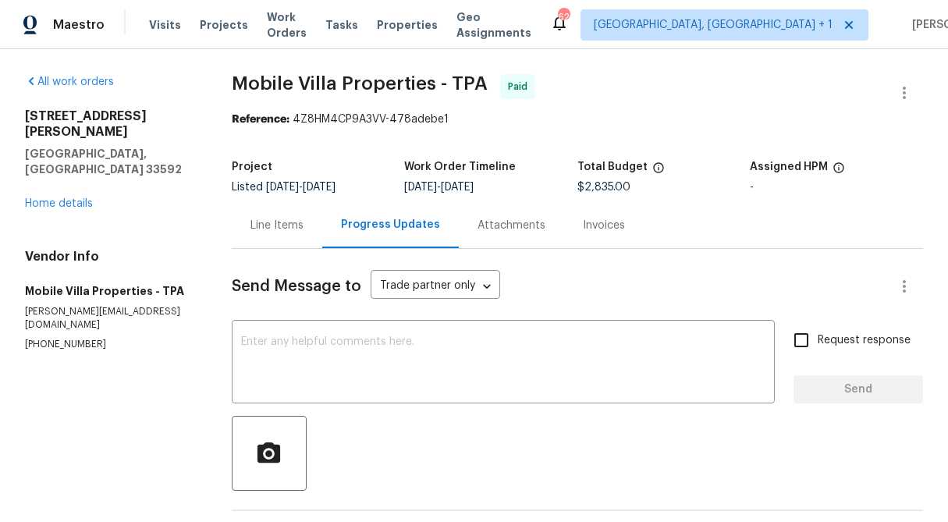
click at [264, 226] on div "Line Items" at bounding box center [277, 226] width 53 height 16
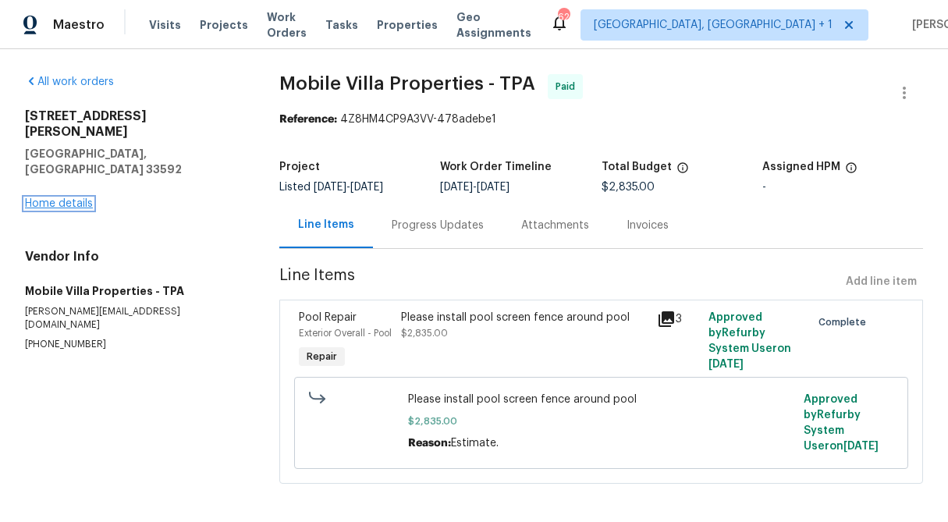
click at [57, 198] on link "Home details" at bounding box center [59, 203] width 68 height 11
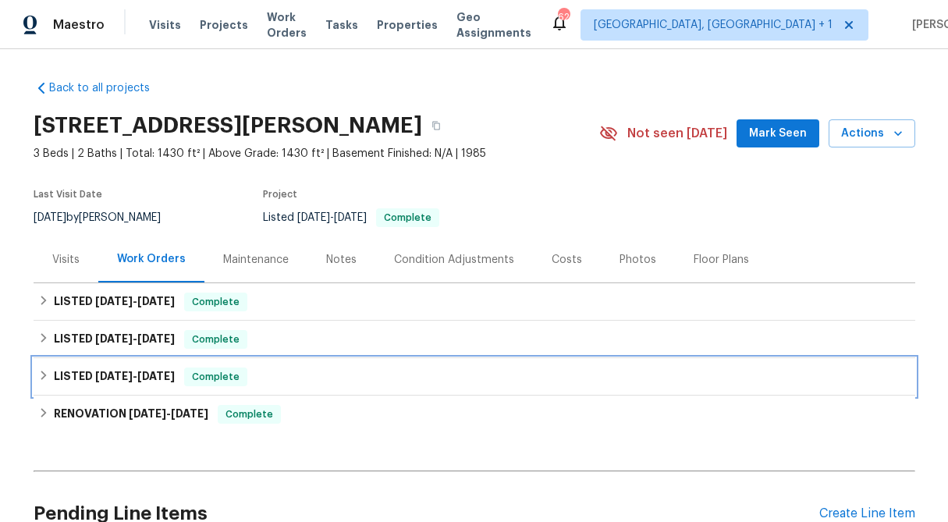
click at [42, 379] on icon at bounding box center [43, 375] width 11 height 11
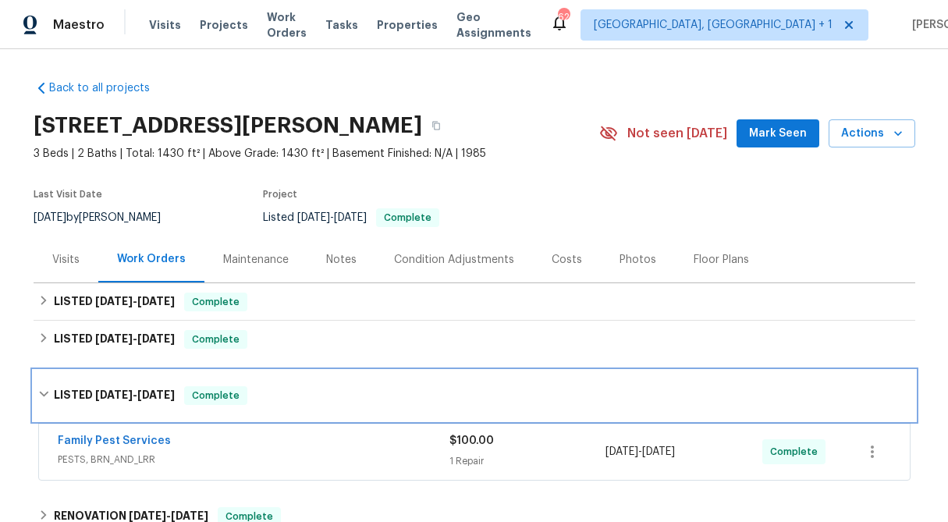
scroll to position [28, 0]
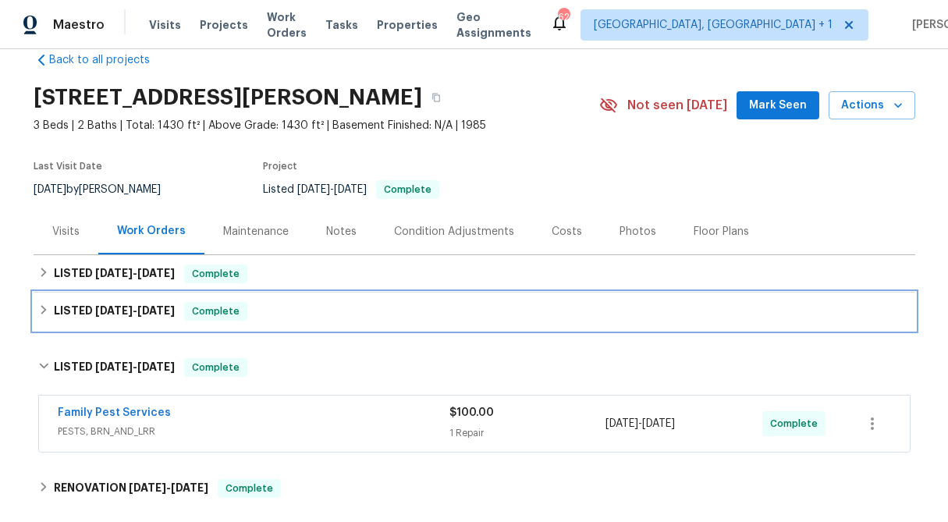
click at [41, 308] on icon at bounding box center [43, 309] width 11 height 11
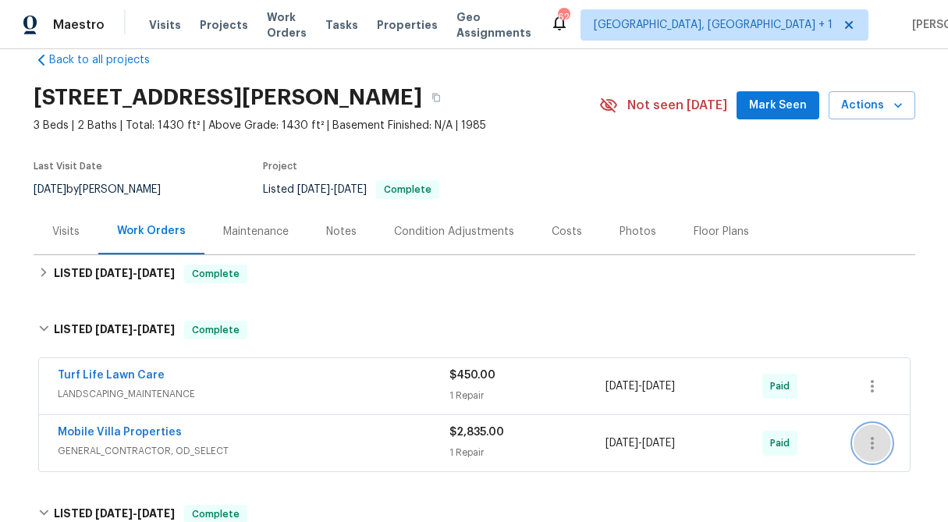
click at [878, 439] on icon "button" at bounding box center [872, 443] width 19 height 19
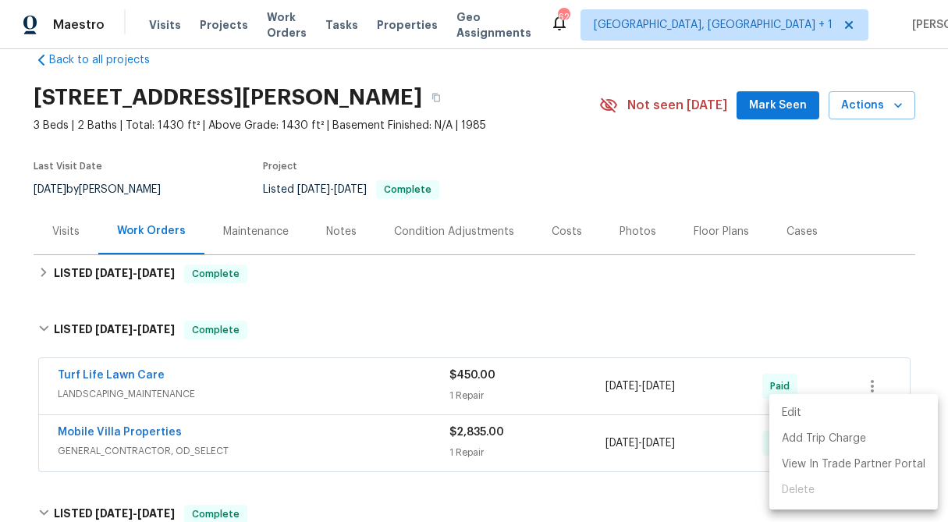
click at [856, 417] on li "Edit" at bounding box center [854, 413] width 169 height 26
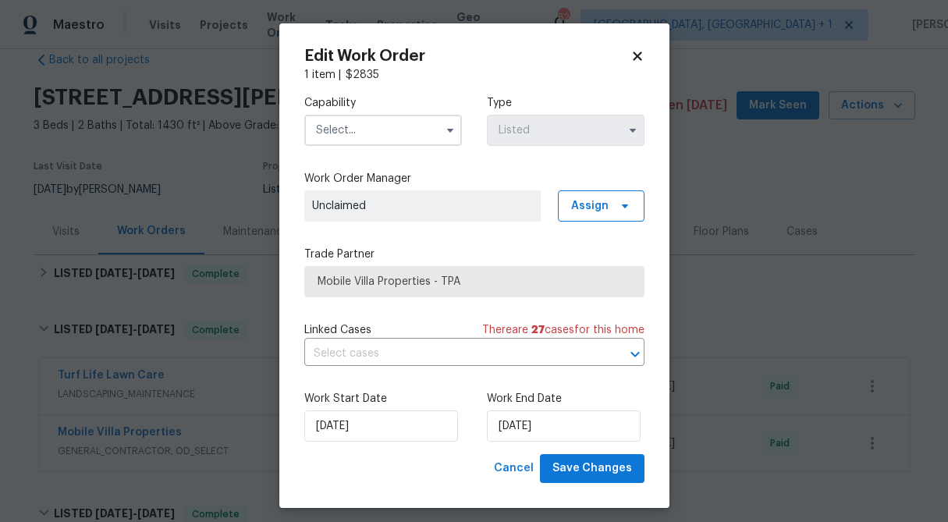
click at [639, 46] on div "Edit Work Order 1 item | $ 2835 Capability Type Listed Work Order Manager Uncla…" at bounding box center [474, 265] width 390 height 485
click at [639, 63] on div "Edit Work Order" at bounding box center [474, 56] width 340 height 16
click at [639, 61] on div "Edit Work Order" at bounding box center [474, 56] width 340 height 16
click at [639, 55] on icon at bounding box center [638, 56] width 14 height 14
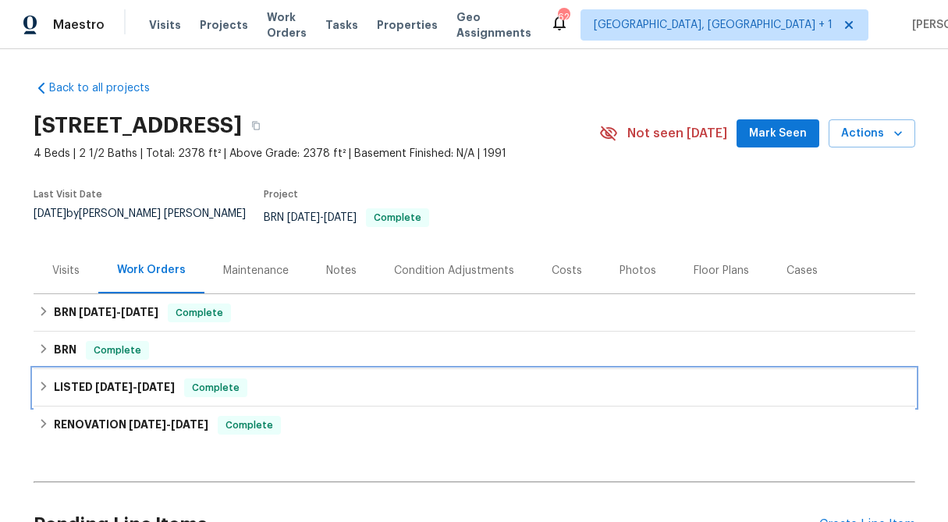
click at [43, 382] on icon at bounding box center [43, 386] width 5 height 9
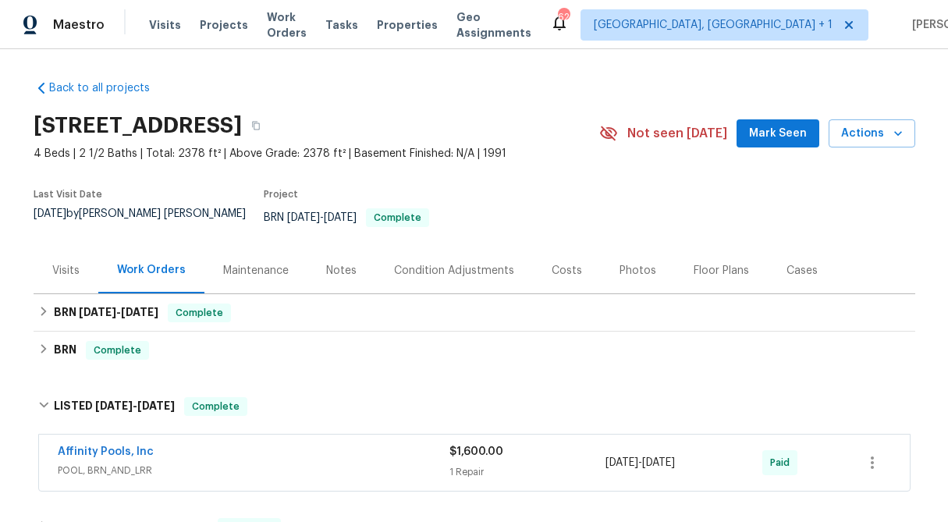
click at [464, 447] on span "$1,600.00" at bounding box center [477, 452] width 54 height 11
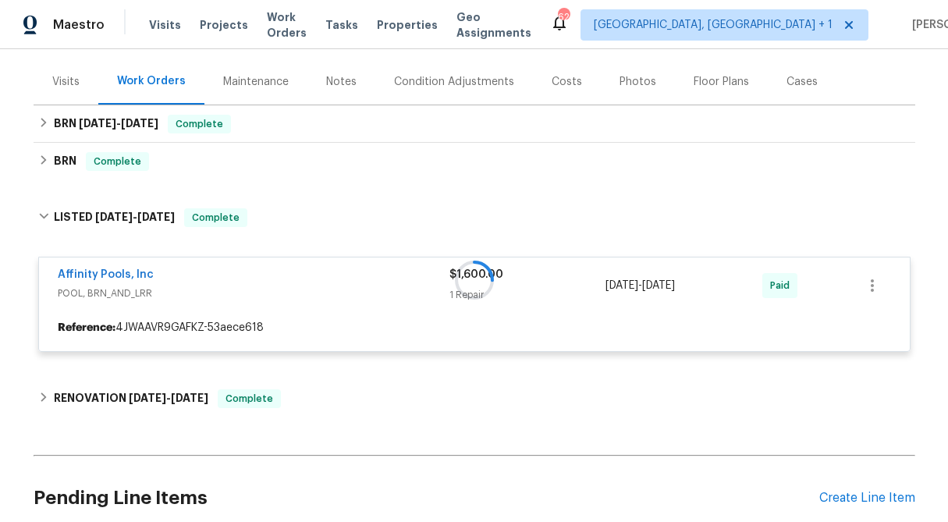
scroll to position [193, 0]
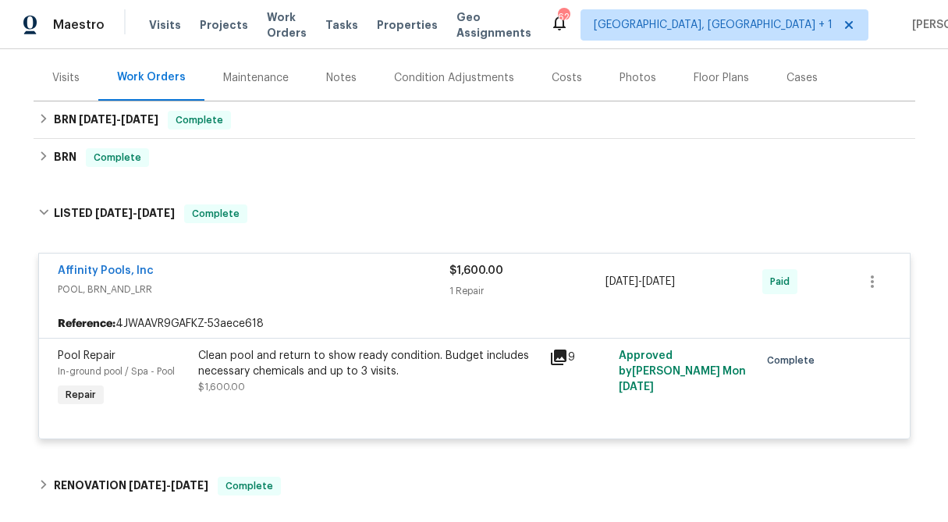
click at [328, 353] on div "Clean pool and return to show ready condition. Budget includes necessary chemic…" at bounding box center [369, 363] width 342 height 31
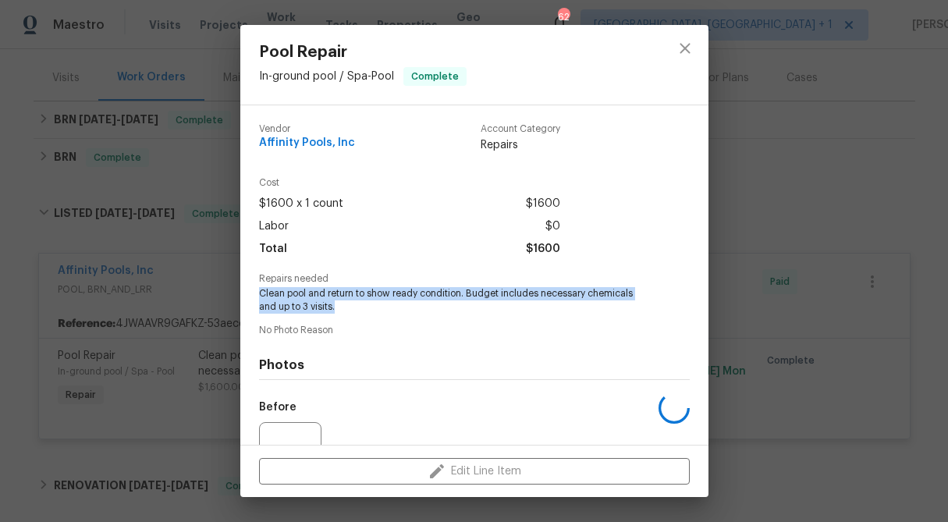
drag, startPoint x: 337, startPoint y: 306, endPoint x: 256, endPoint y: 290, distance: 82.7
click at [256, 290] on div "Vendor Affinity Pools, Inc Account Category Repairs Cost $1600 x 1 count $1600 …" at bounding box center [474, 275] width 468 height 340
copy span "Clean pool and return to show ready condition. Budget includes necessary chemic…"
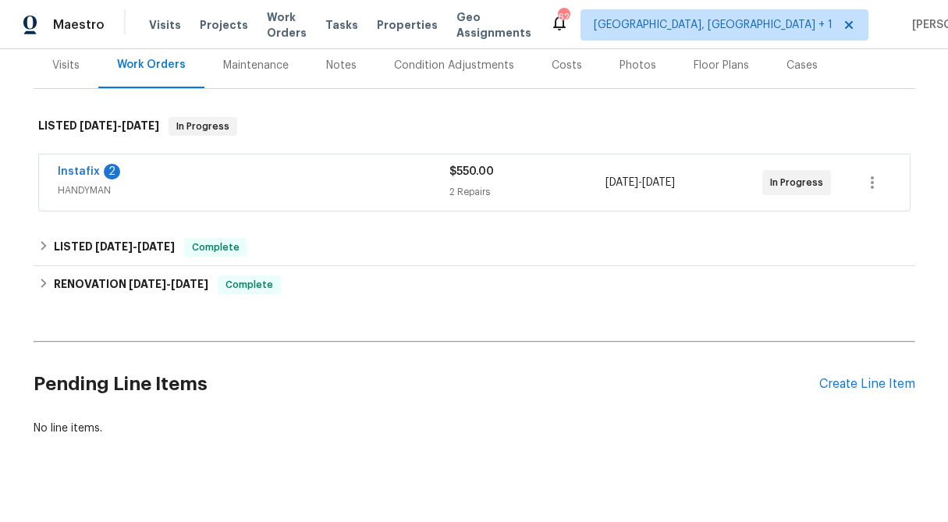
scroll to position [200, 0]
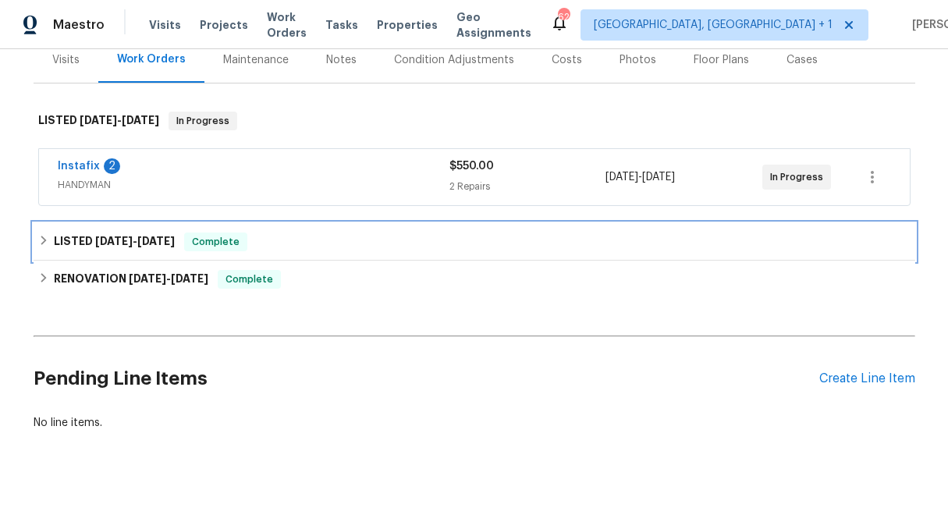
click at [38, 240] on icon at bounding box center [43, 240] width 11 height 11
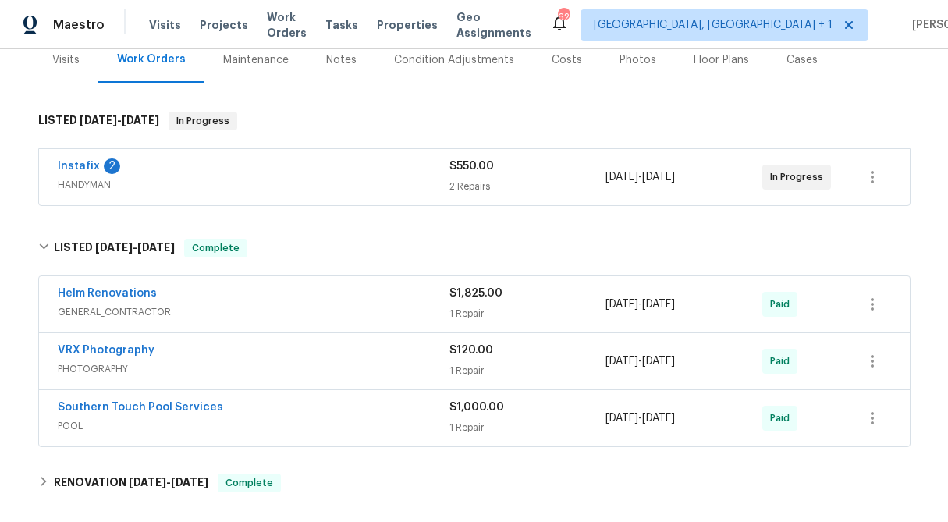
click at [498, 408] on span "$1,000.00" at bounding box center [477, 407] width 55 height 11
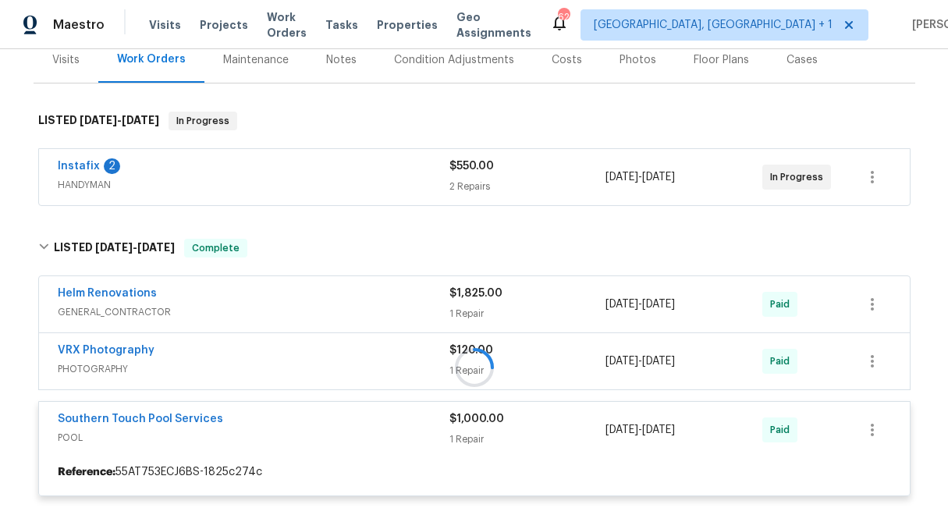
scroll to position [363, 0]
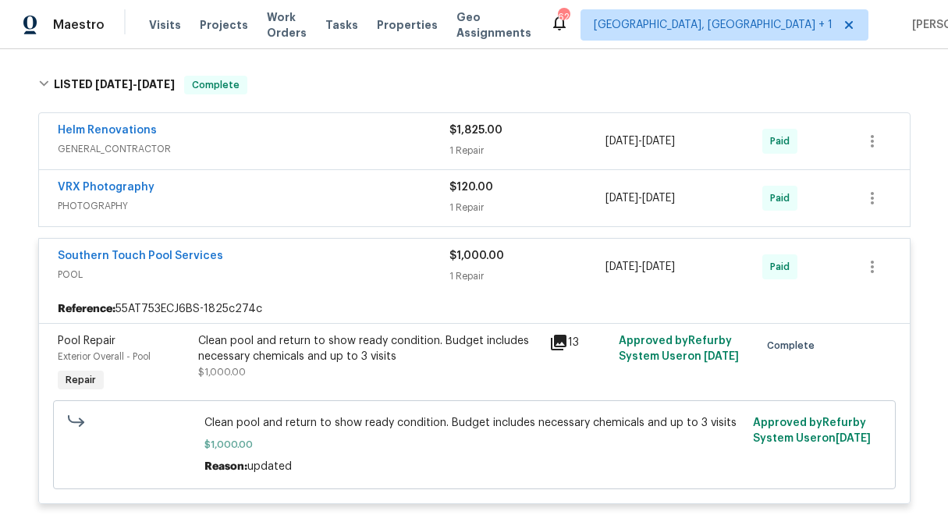
click at [347, 356] on div "Clean pool and return to show ready condition. Budget includes necessary chemic…" at bounding box center [369, 348] width 342 height 31
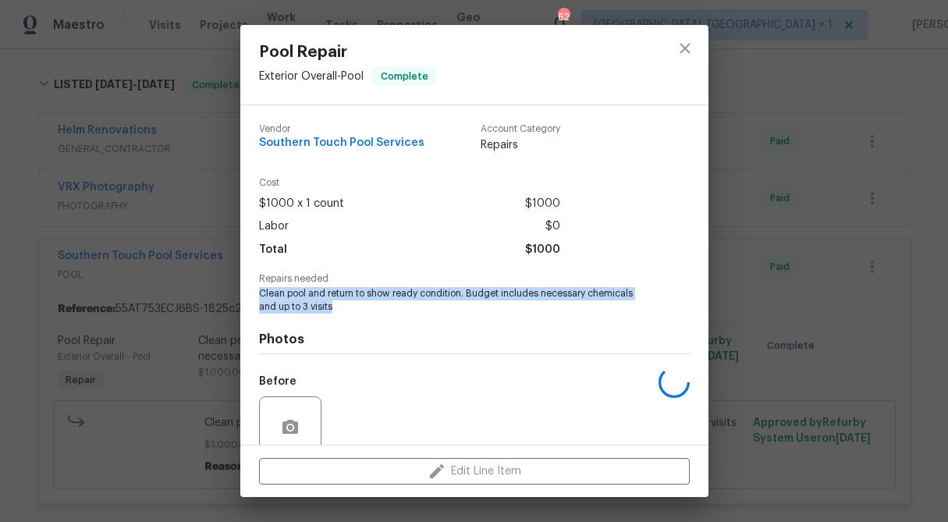
drag, startPoint x: 336, startPoint y: 304, endPoint x: 256, endPoint y: 293, distance: 81.3
click at [256, 293] on div "Vendor Southern Touch Pool Services Account Category Repairs Cost $1000 x 1 cou…" at bounding box center [474, 275] width 468 height 340
copy span "Clean pool and return to show ready condition. Budget includes necessary chemic…"
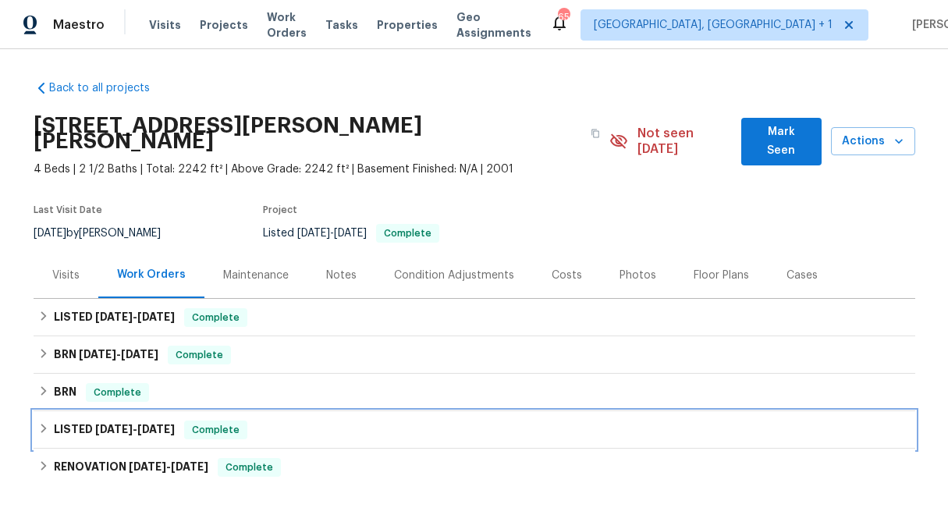
click at [41, 423] on icon at bounding box center [43, 428] width 11 height 11
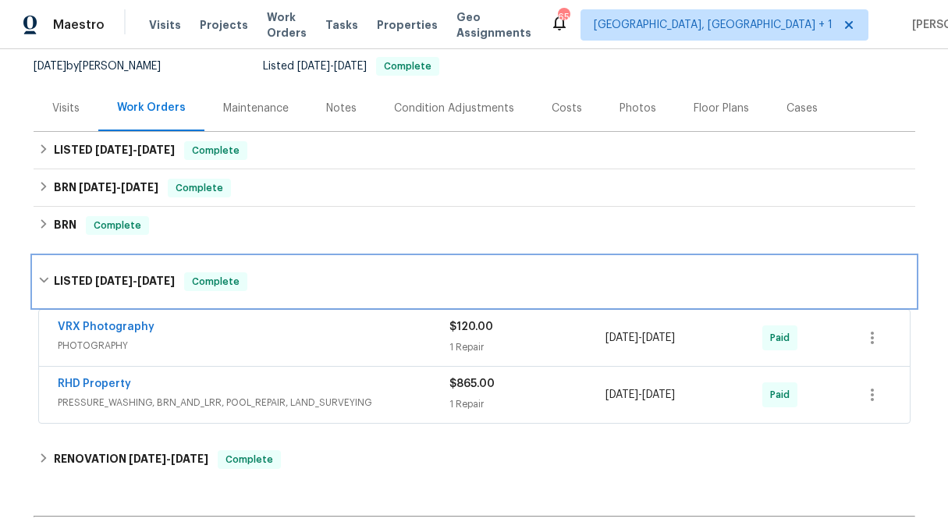
scroll to position [172, 0]
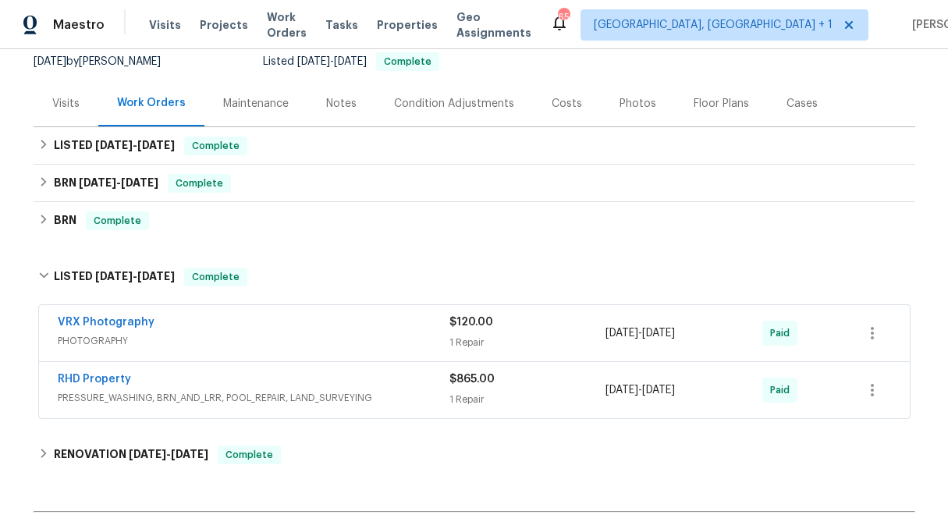
click at [387, 372] on div "RHD Property" at bounding box center [254, 381] width 392 height 19
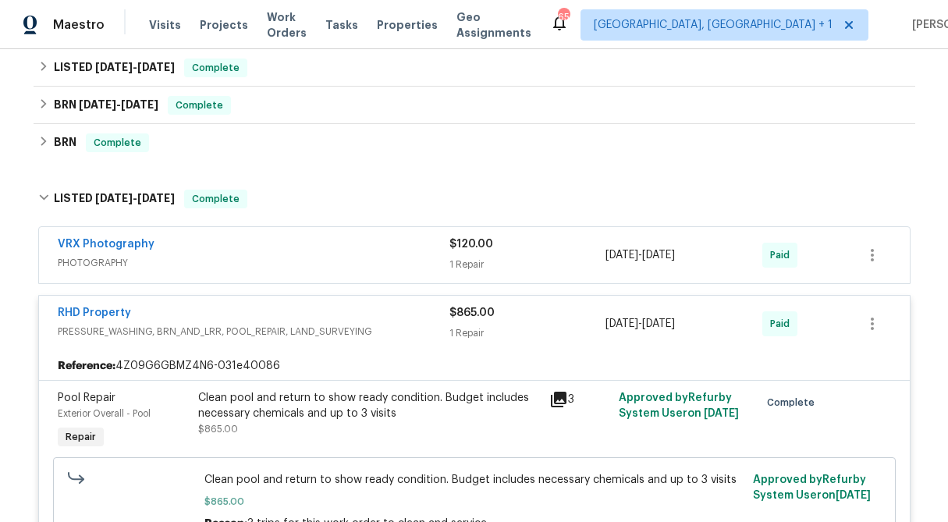
scroll to position [254, 0]
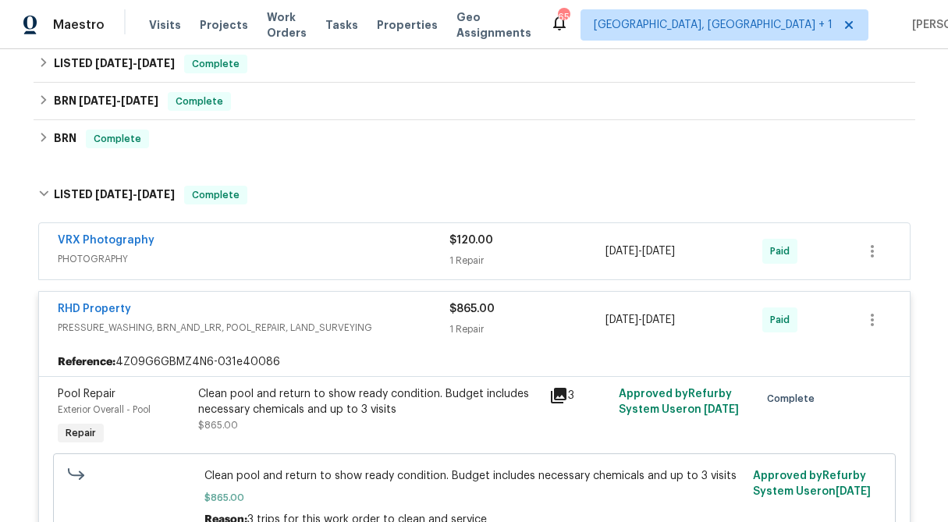
click at [380, 388] on div "Clean pool and return to show ready condition. Budget includes necessary chemic…" at bounding box center [369, 401] width 342 height 31
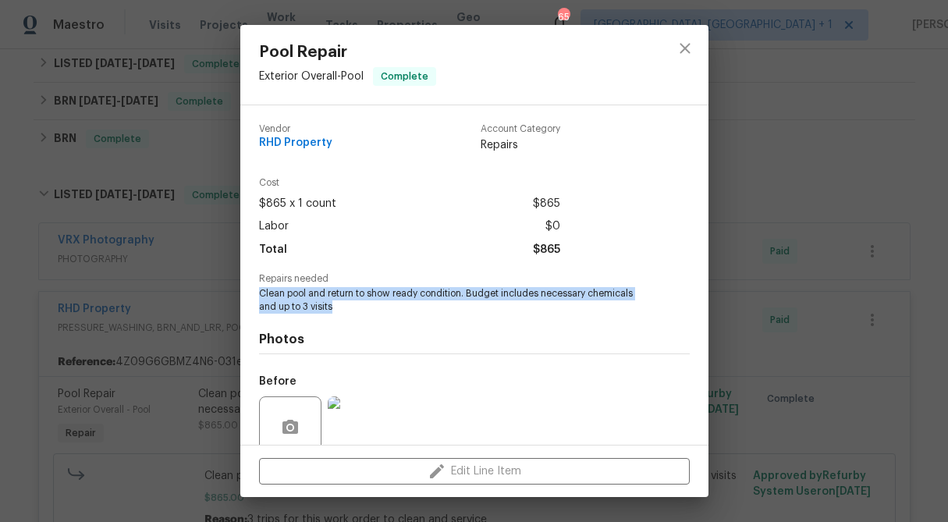
drag, startPoint x: 342, startPoint y: 306, endPoint x: 248, endPoint y: 294, distance: 94.4
click at [248, 294] on div "Vendor RHD Property Account Category Repairs Cost $865 x 1 count $865 Labor $0 …" at bounding box center [474, 275] width 468 height 340
copy span "Clean pool and return to show ready condition. Budget includes necessary chemic…"
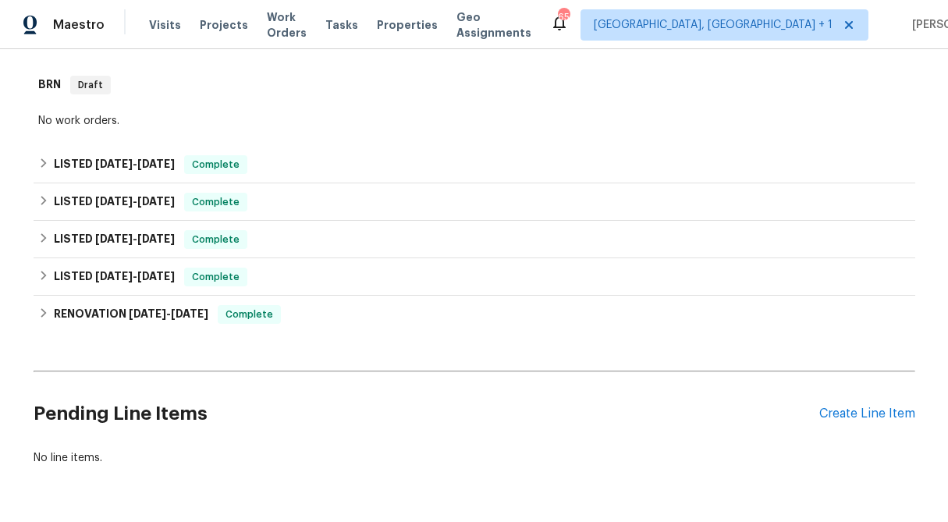
scroll to position [237, 0]
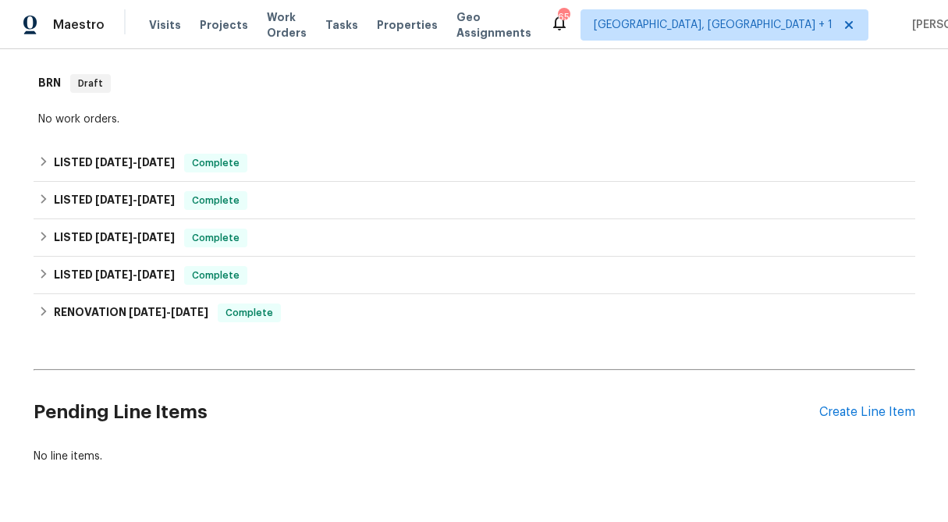
click at [32, 269] on div "Back to all projects [STREET_ADDRESS] 4 Beds | 2 Baths | Total: 2011 ft² | Abov…" at bounding box center [474, 285] width 948 height 473
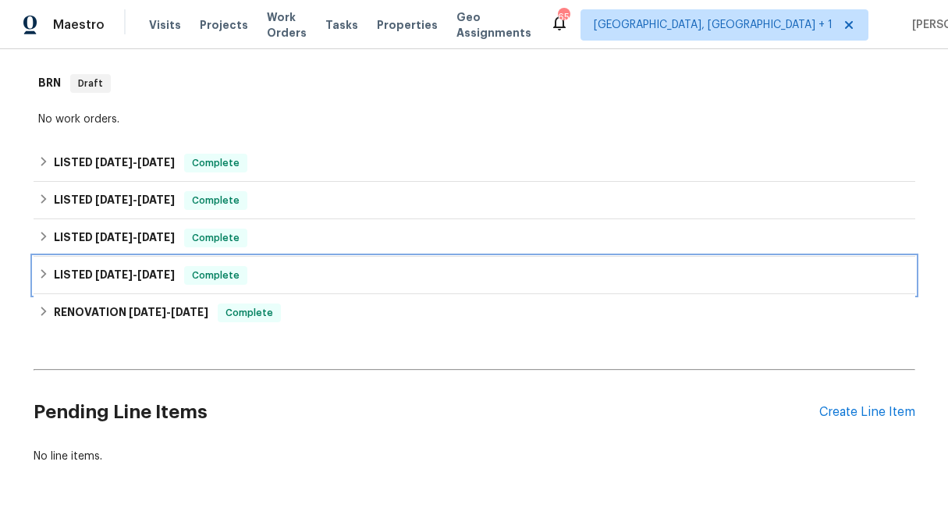
click at [48, 277] on icon at bounding box center [43, 274] width 11 height 11
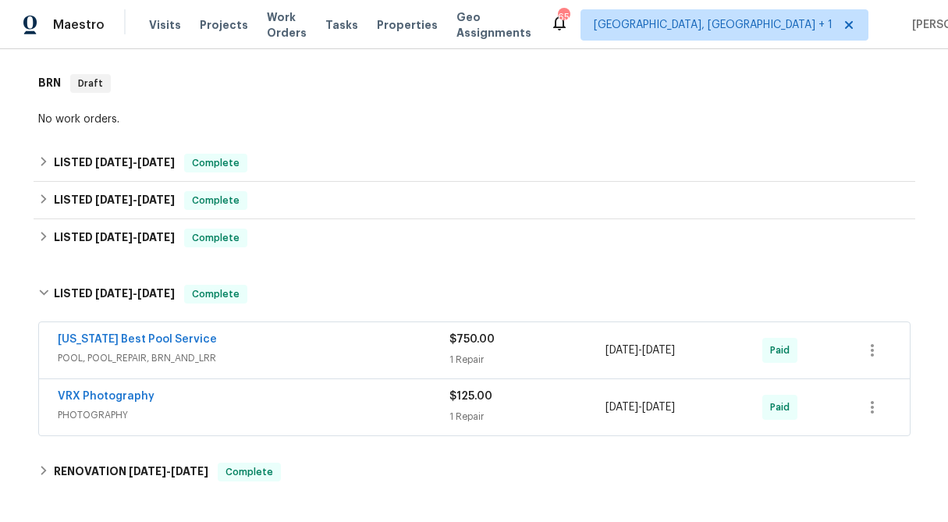
click at [528, 346] on div "$750.00" at bounding box center [528, 340] width 157 height 16
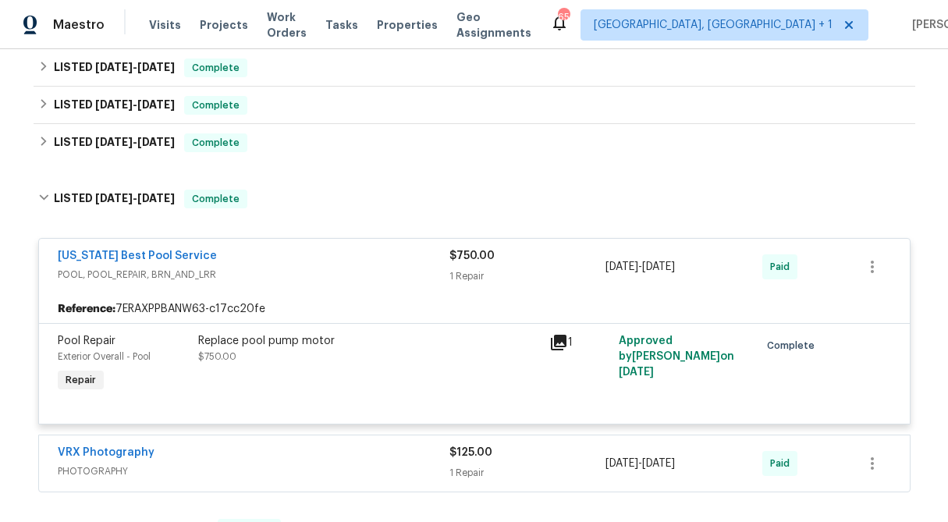
scroll to position [371, 0]
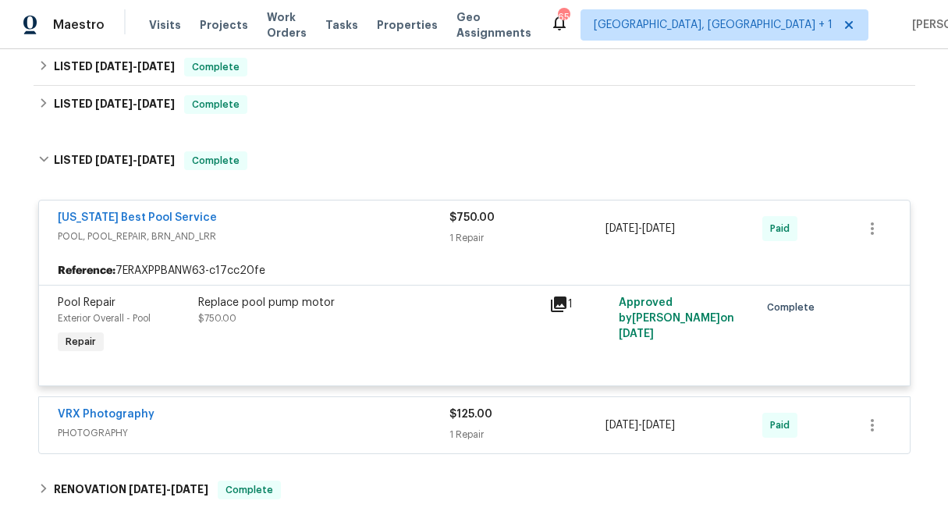
click at [285, 307] on div "Replace pool pump motor" at bounding box center [369, 303] width 342 height 16
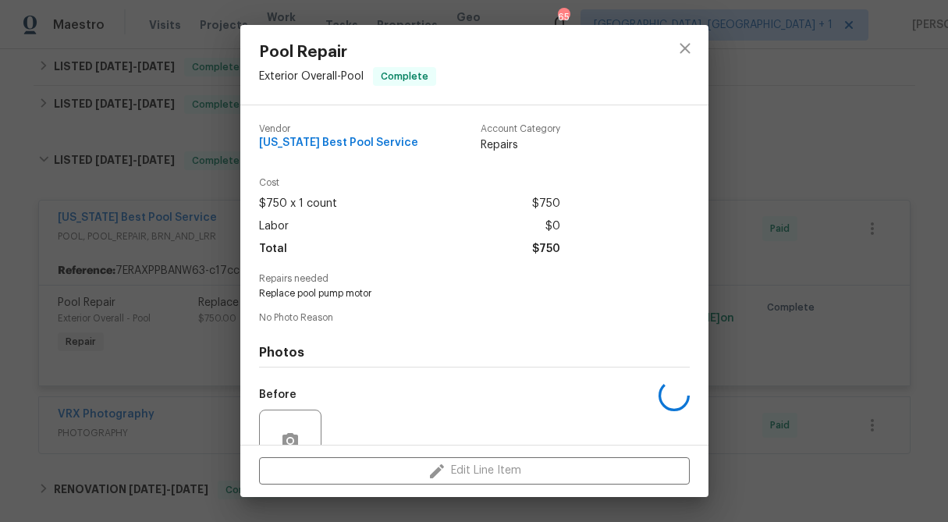
click at [297, 296] on span "Replace pool pump motor" at bounding box center [453, 293] width 388 height 13
copy span "Replace pool pump motor"
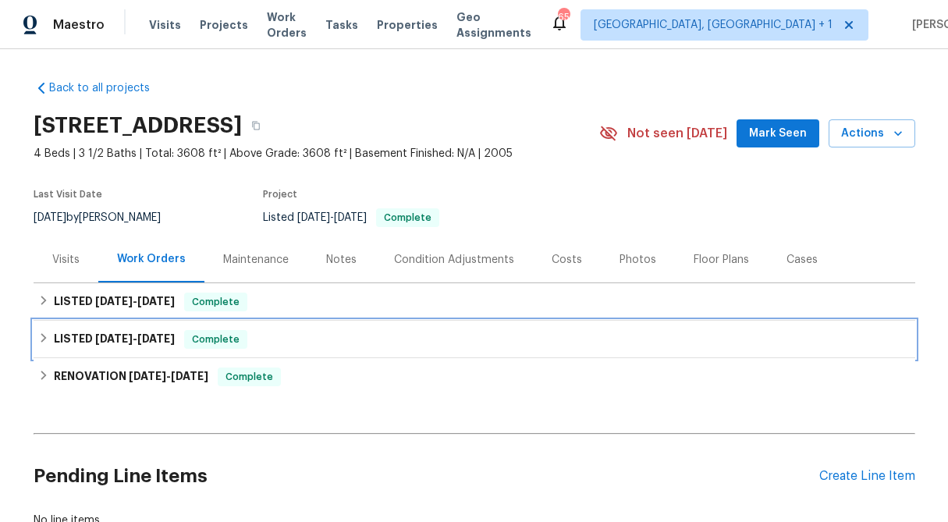
click at [43, 337] on icon at bounding box center [43, 338] width 11 height 11
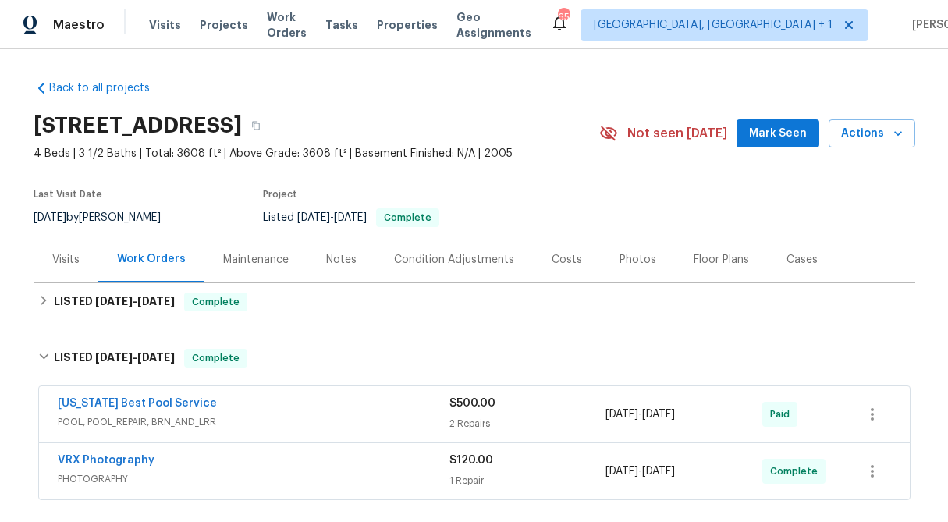
click at [486, 431] on div "2 Repairs" at bounding box center [528, 424] width 157 height 16
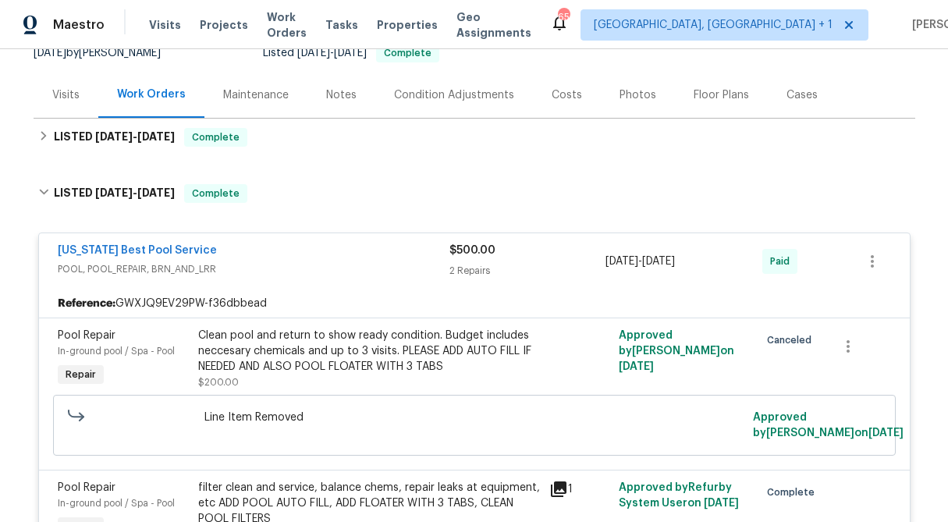
scroll to position [169, 0]
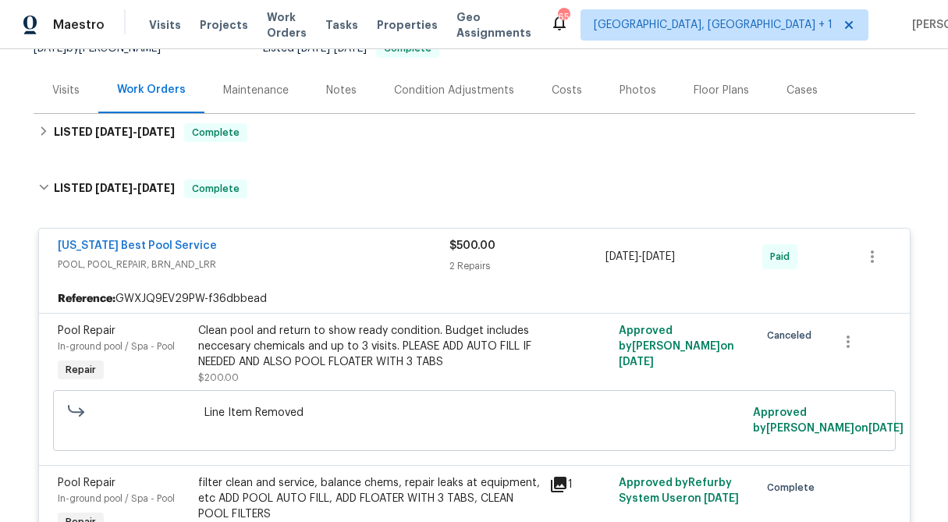
click at [417, 355] on div "Clean pool and return to show ready condition. Budget includes neccesary chemic…" at bounding box center [369, 346] width 342 height 47
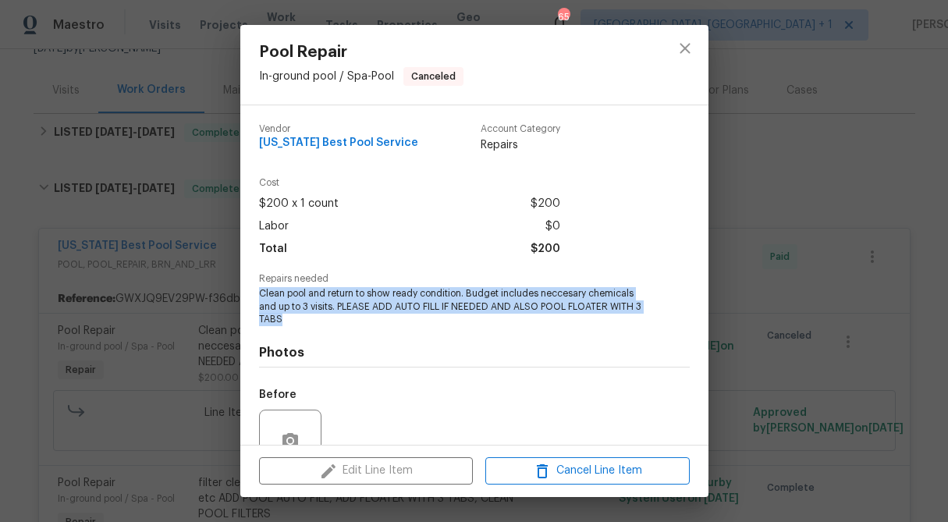
drag, startPoint x: 298, startPoint y: 315, endPoint x: 246, endPoint y: 299, distance: 54.8
click at [246, 299] on div "Vendor Texas Best Pool Service Account Category Repairs Cost $200 x 1 count $20…" at bounding box center [474, 275] width 468 height 340
copy span "Clean pool and return to show ready condition. Budget includes neccesary chemic…"
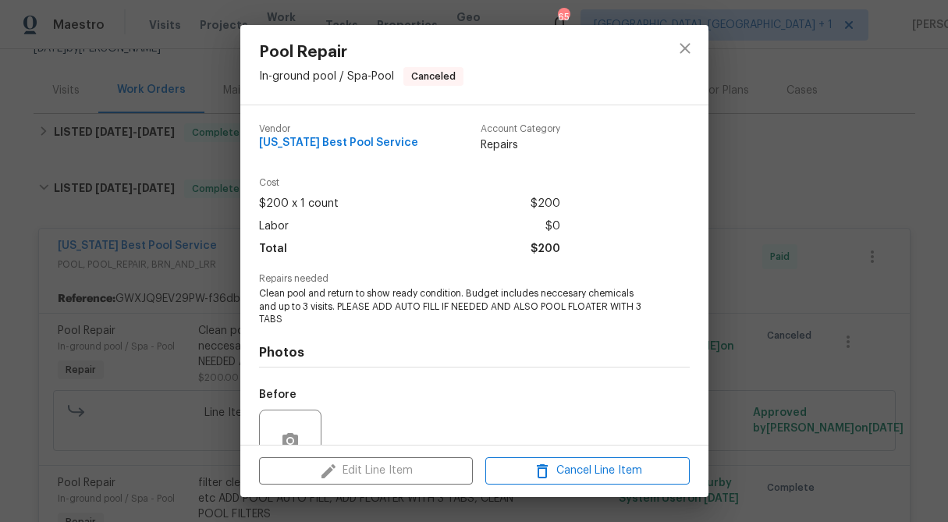
click at [712, 196] on div "Pool Repair In-ground pool / Spa - Pool Canceled Vendor Texas Best Pool Service…" at bounding box center [474, 261] width 948 height 522
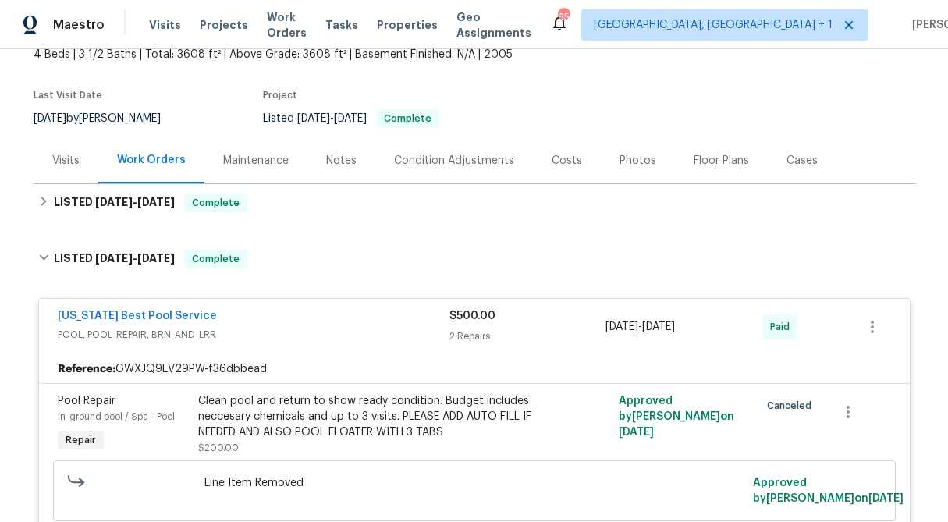
scroll to position [0, 0]
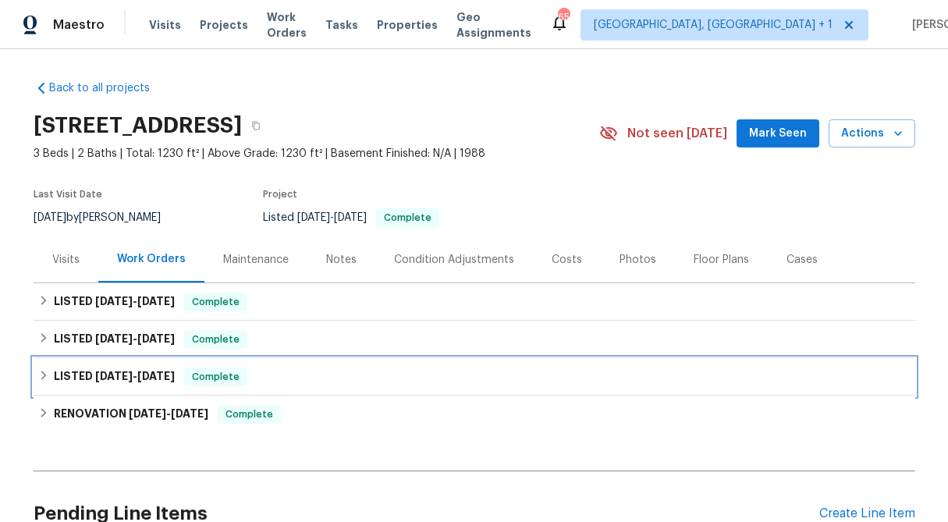
click at [36, 373] on div "LISTED [DATE] - [DATE] Complete" at bounding box center [475, 376] width 882 height 37
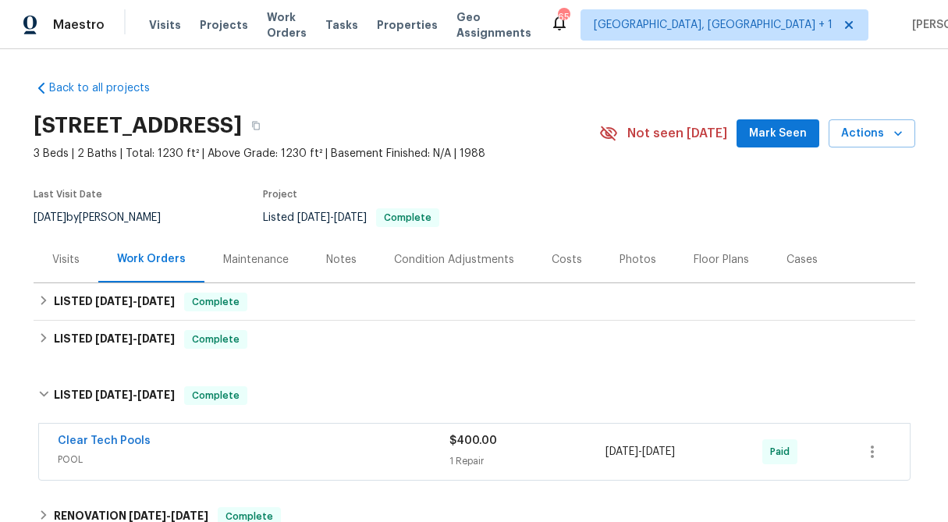
click at [459, 458] on div "1 Repair" at bounding box center [528, 462] width 157 height 16
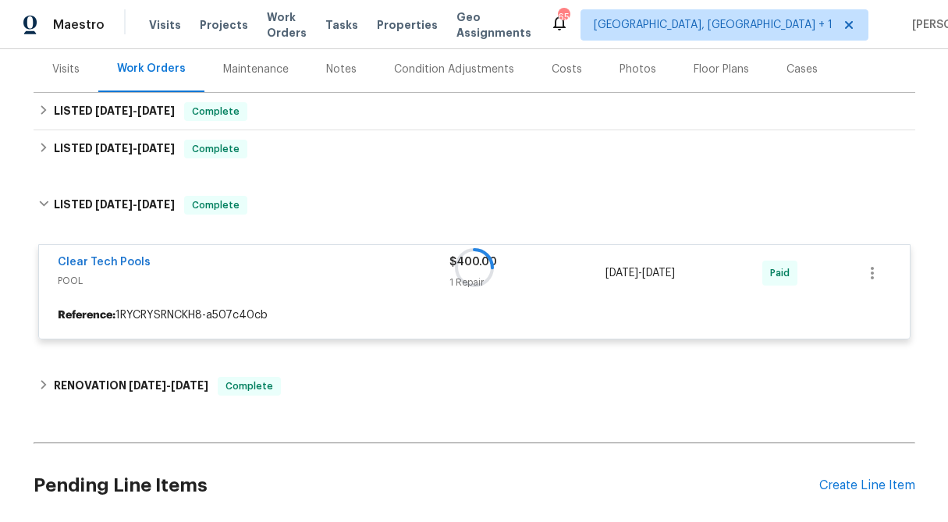
scroll to position [191, 0]
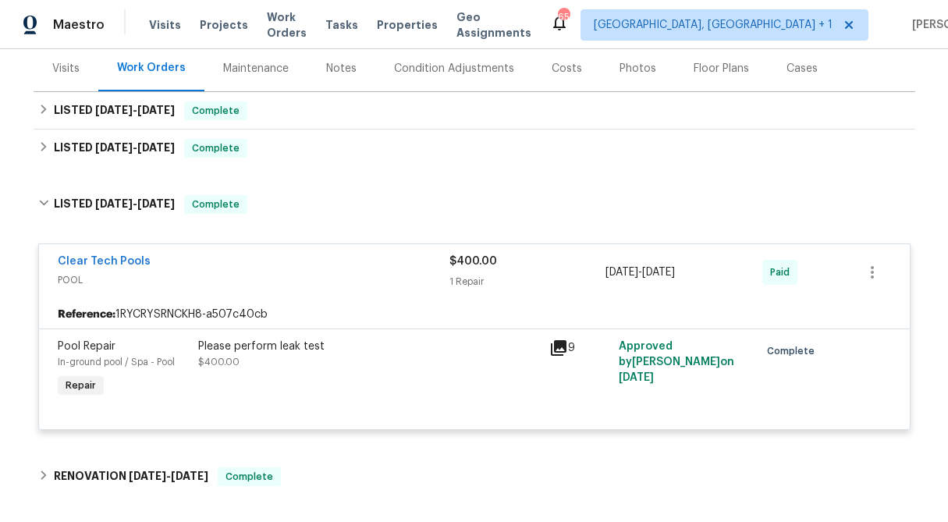
click at [298, 353] on div "Please perform leak test" at bounding box center [369, 347] width 342 height 16
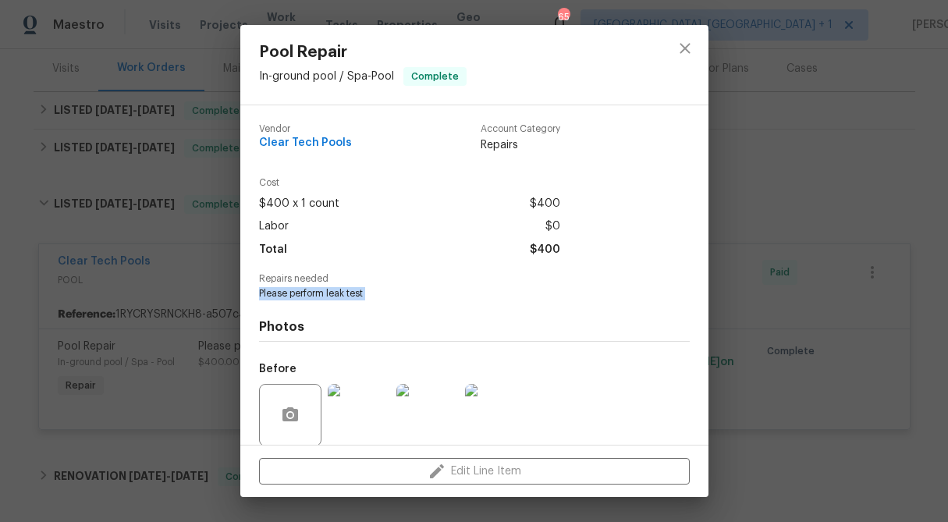
drag, startPoint x: 379, startPoint y: 301, endPoint x: 258, endPoint y: 294, distance: 121.2
click at [258, 294] on div "Vendor Clear Tech Pools Account Category Repairs Cost $400 x 1 count $400 Labor…" at bounding box center [474, 275] width 468 height 340
copy span "Please perform leak test"
click at [831, 202] on div "Pool Repair In-ground pool / Spa - Pool Complete Vendor Clear Tech Pools Accoun…" at bounding box center [474, 261] width 948 height 522
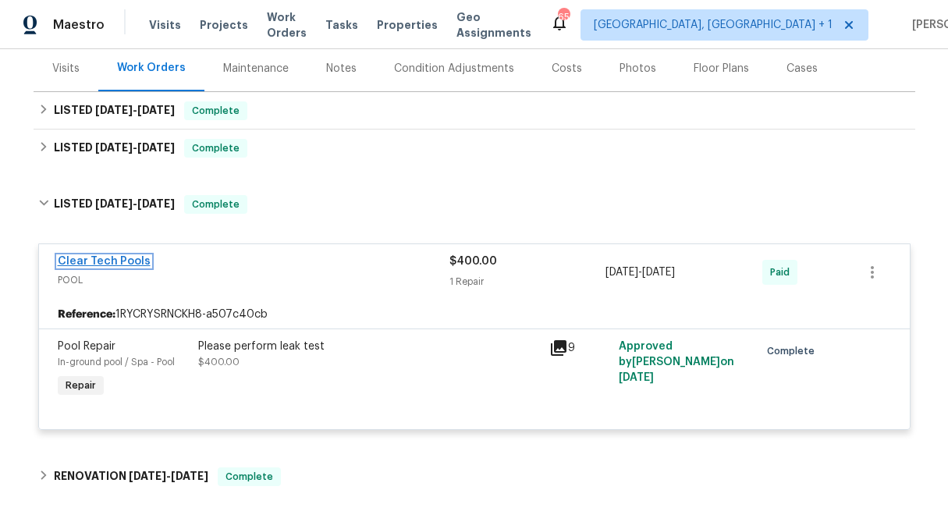
click at [123, 261] on link "Clear Tech Pools" at bounding box center [104, 261] width 93 height 11
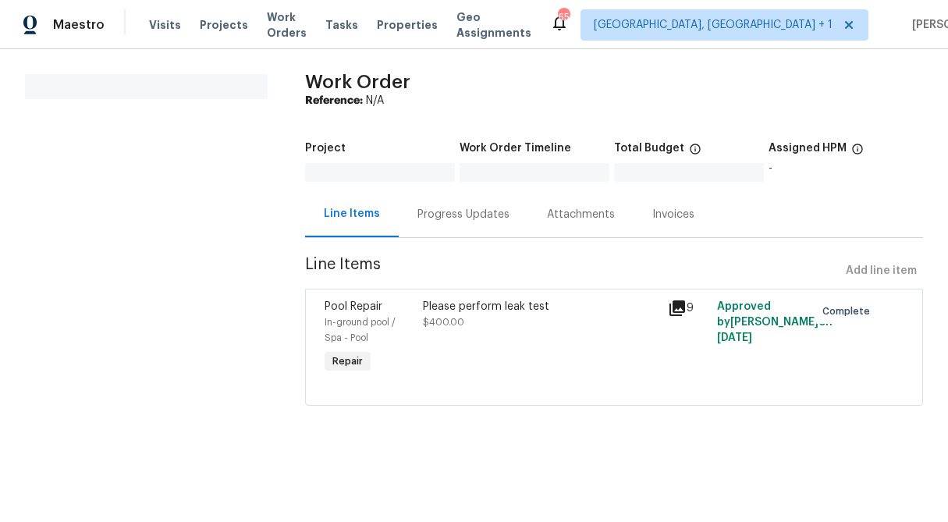
click at [446, 213] on div "Progress Updates" at bounding box center [464, 215] width 92 height 16
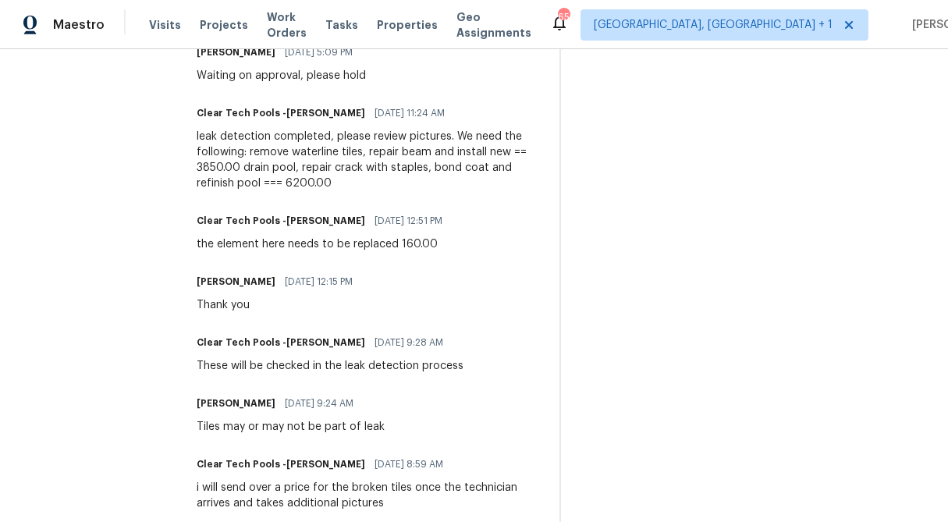
scroll to position [806, 0]
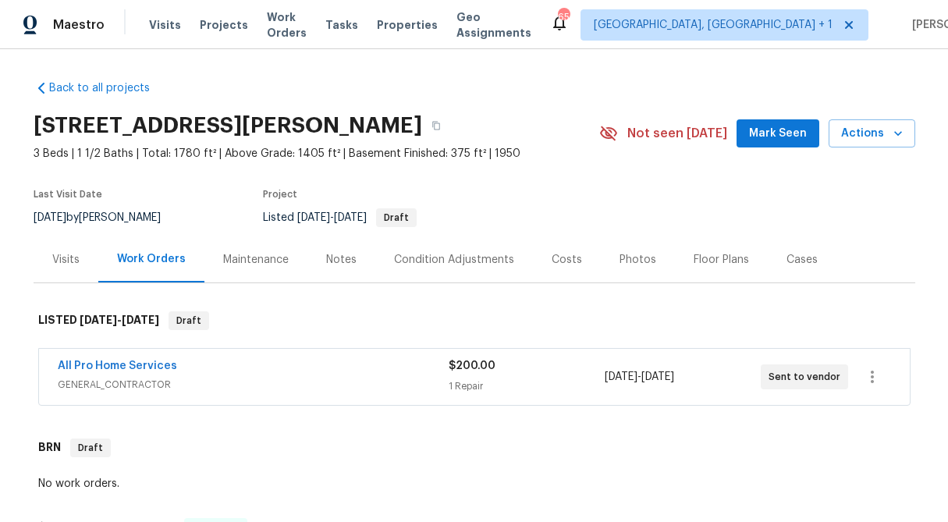
click at [463, 369] on span "$200.00" at bounding box center [472, 366] width 47 height 11
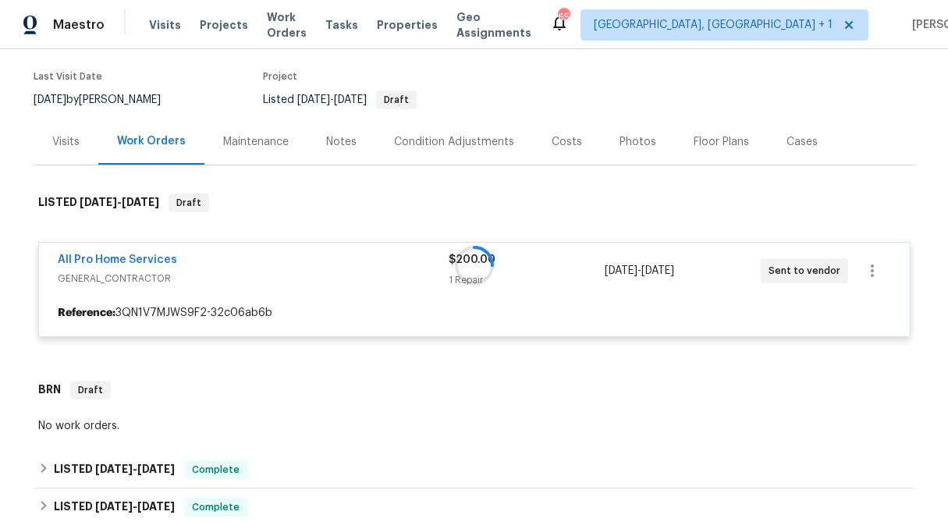
scroll to position [119, 0]
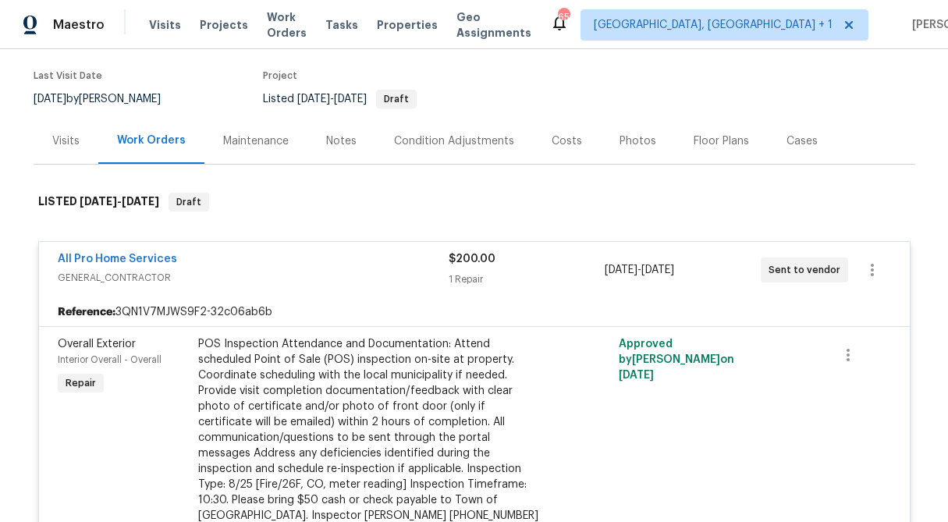
click at [486, 267] on div "$200.00 1 Repair" at bounding box center [527, 269] width 156 height 37
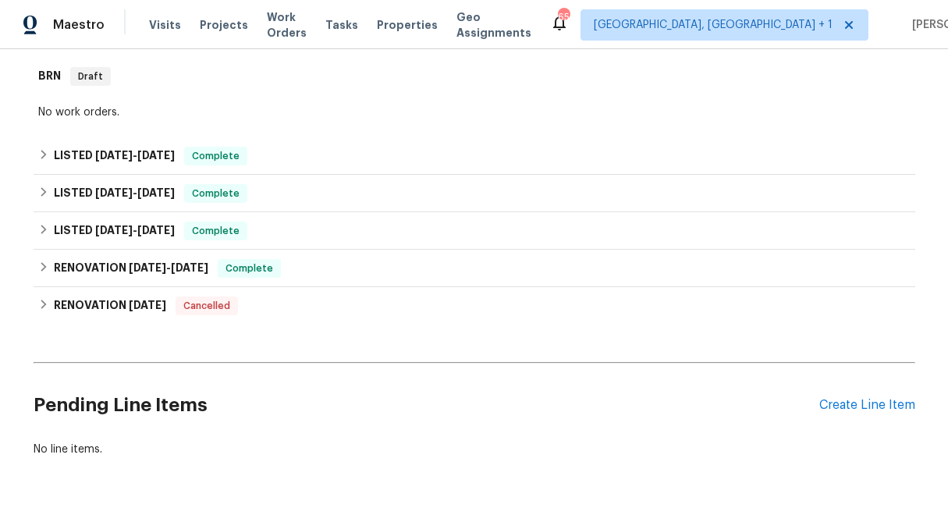
scroll to position [374, 0]
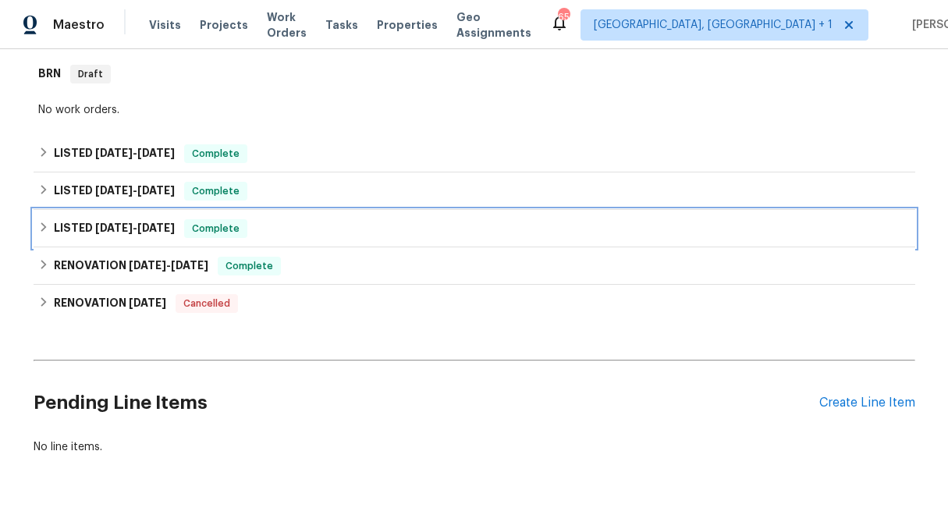
click at [44, 222] on icon at bounding box center [43, 227] width 11 height 11
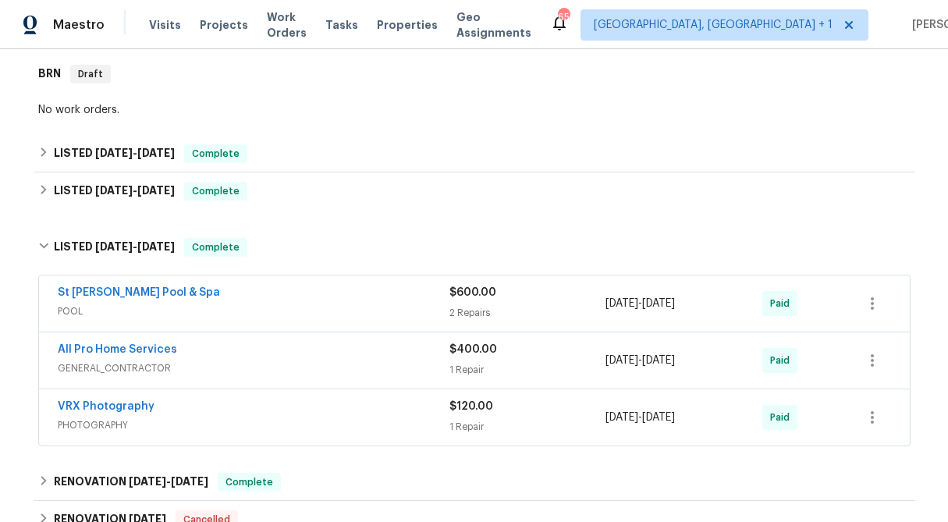
click at [498, 297] on div "$600.00" at bounding box center [528, 293] width 157 height 16
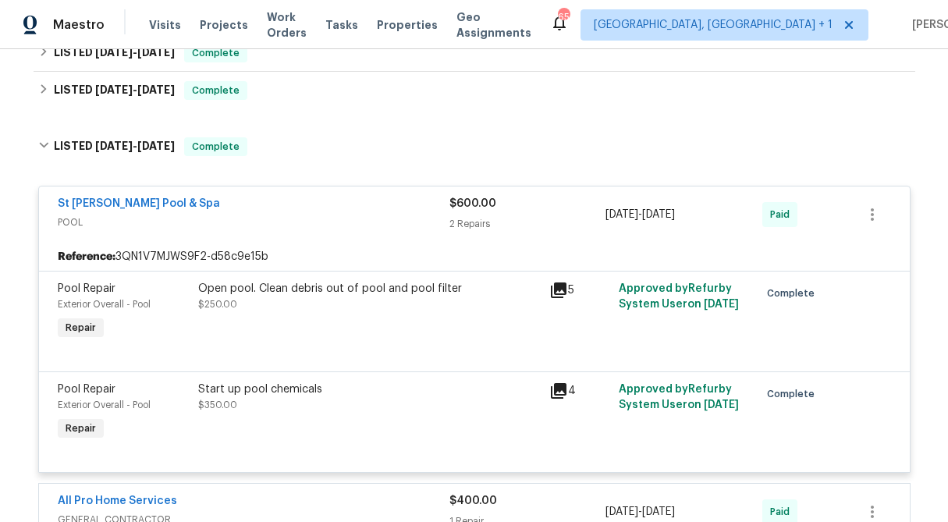
scroll to position [487, 0]
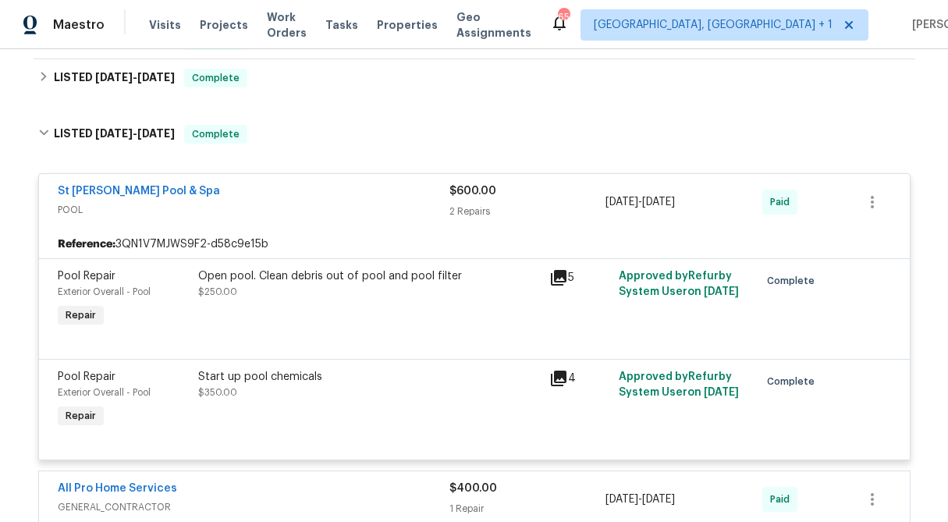
click at [302, 280] on div "Open pool. Clean debris out of pool and pool filter" at bounding box center [369, 277] width 342 height 16
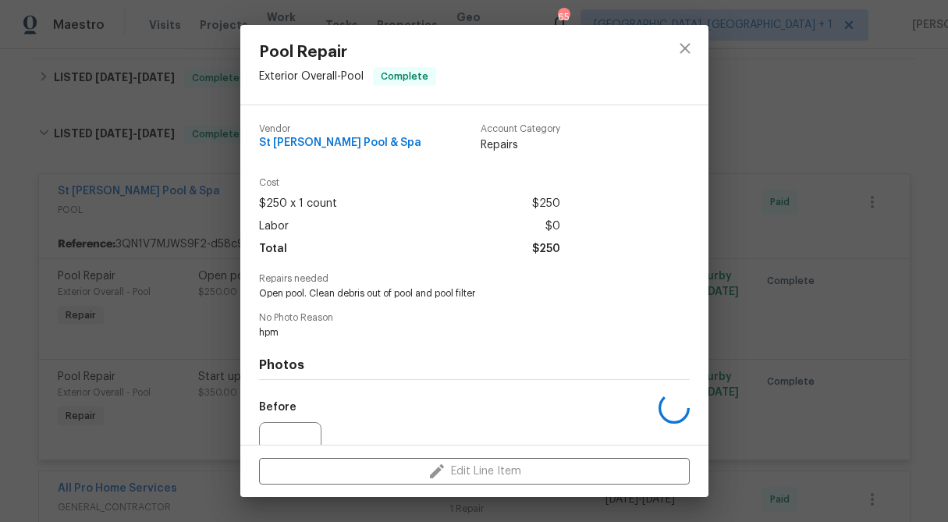
click at [433, 292] on span "Open pool. Clean debris out of pool and pool filter" at bounding box center [453, 293] width 388 height 13
copy span "Open pool. Clean debris out of pool and pool filter"
click at [766, 230] on div "Pool Repair Exterior Overall - Pool Complete Vendor St Patrick Pool & Spa Accou…" at bounding box center [474, 261] width 948 height 522
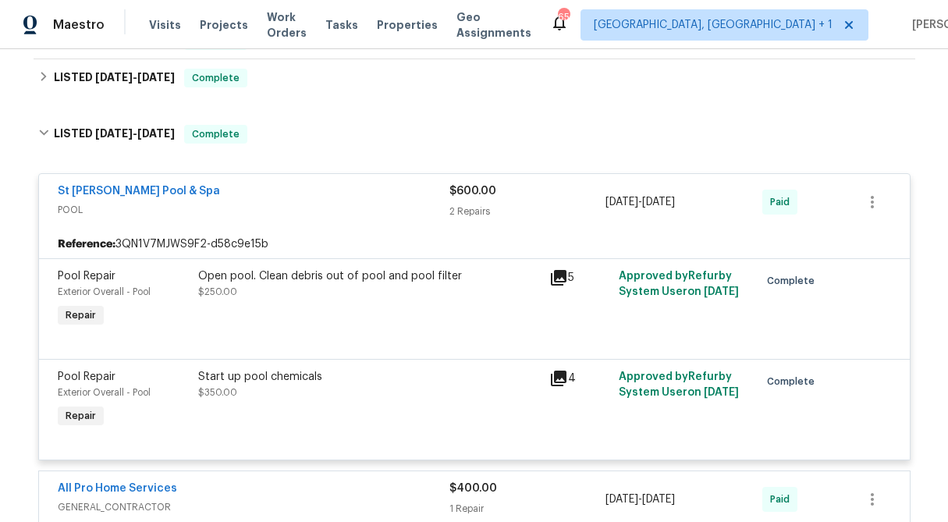
click at [283, 382] on div "Start up pool chemicals" at bounding box center [369, 377] width 342 height 16
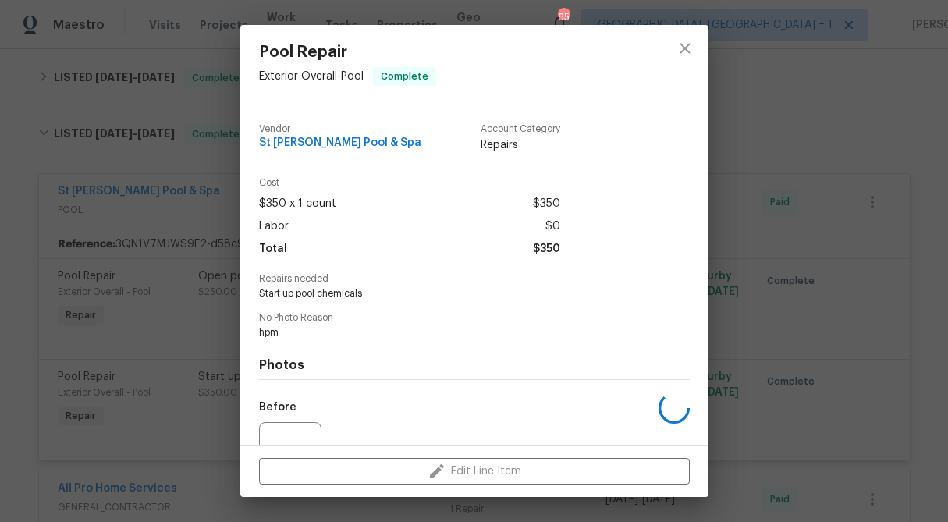
click at [319, 291] on span "Start up pool chemicals" at bounding box center [453, 293] width 388 height 13
copy span "Start up pool chemicals"
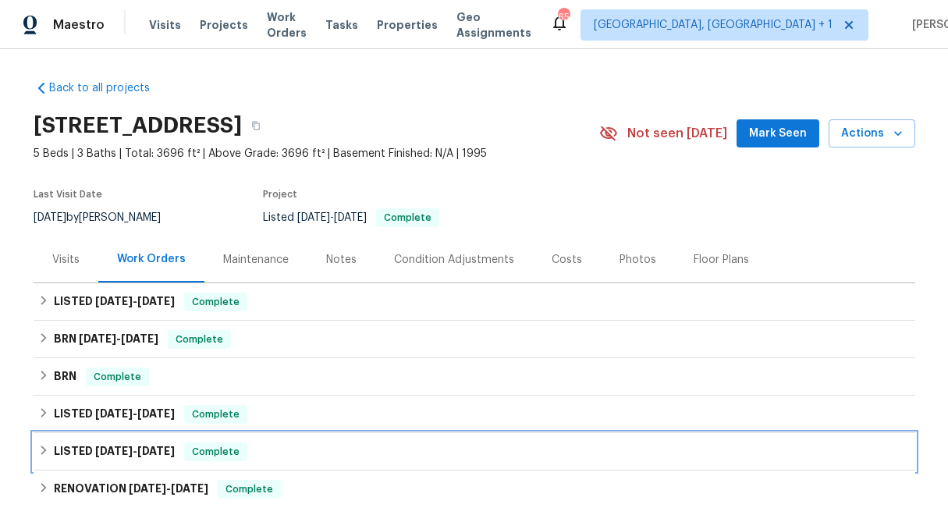
click at [48, 450] on icon at bounding box center [43, 450] width 11 height 11
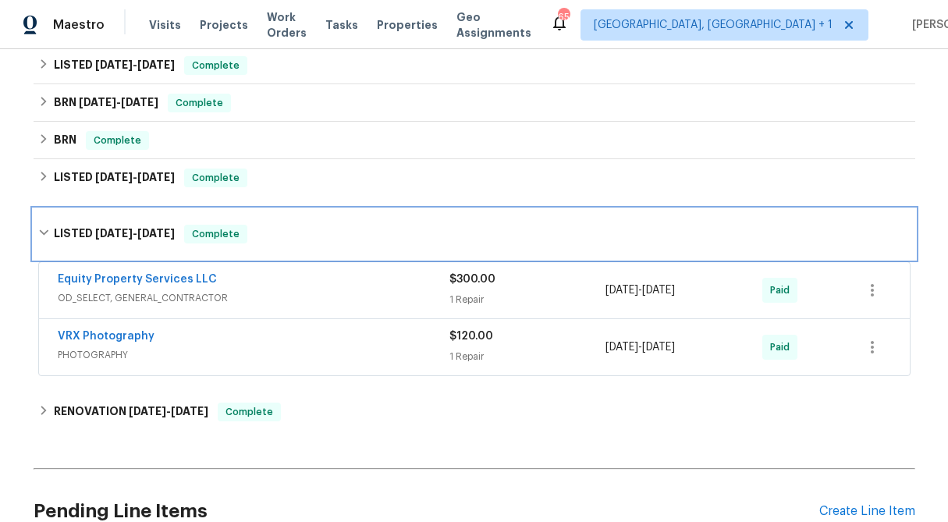
scroll to position [237, 0]
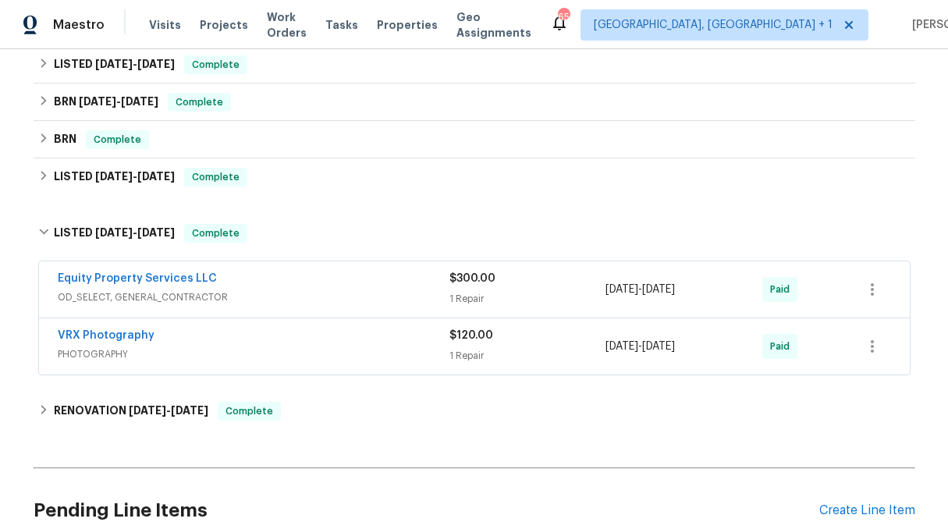
click at [511, 283] on div "$300.00" at bounding box center [528, 279] width 157 height 16
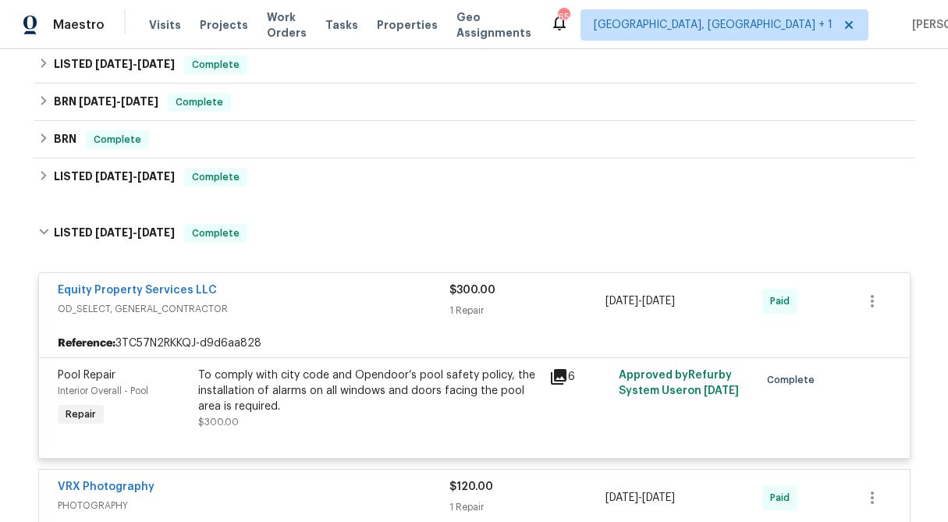
click at [302, 405] on div "To comply with city code and Opendoor’s pool safety policy, the installation of…" at bounding box center [369, 391] width 342 height 47
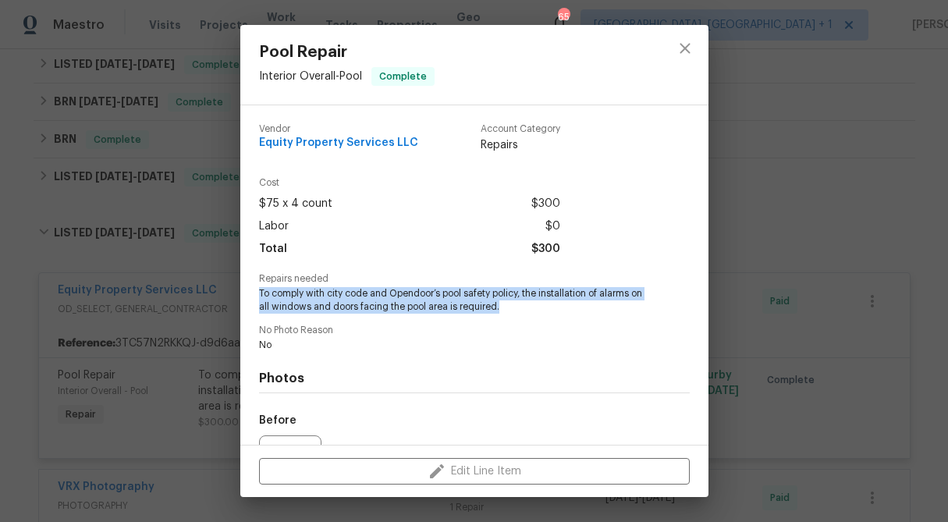
drag, startPoint x: 522, startPoint y: 305, endPoint x: 247, endPoint y: 292, distance: 275.9
click at [247, 292] on div "Vendor Equity Property Services LLC Account Category Repairs Cost $75 x 4 count…" at bounding box center [474, 275] width 468 height 340
copy span "To comply with city code and Opendoor’s pool safety policy, the installation of…"
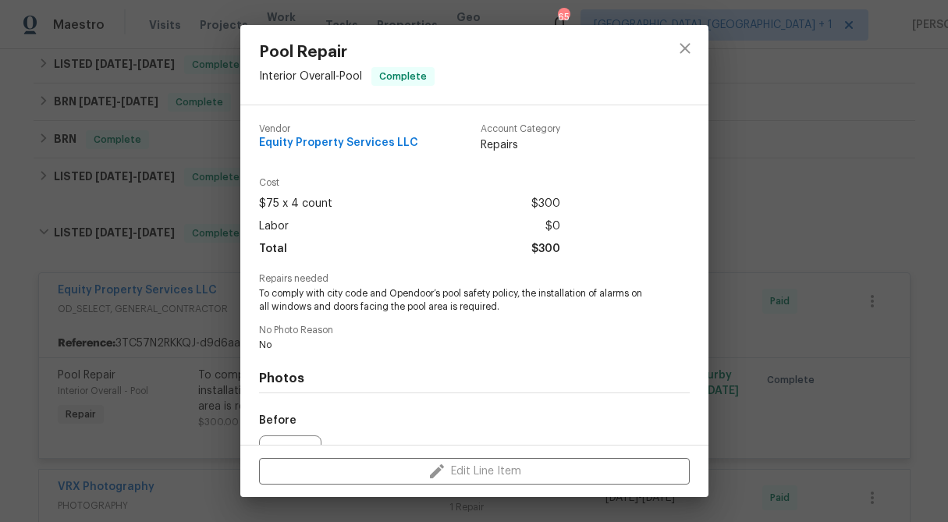
click at [815, 205] on div "Pool Repair Interior Overall - Pool Complete Vendor Equity Property Services LL…" at bounding box center [474, 261] width 948 height 522
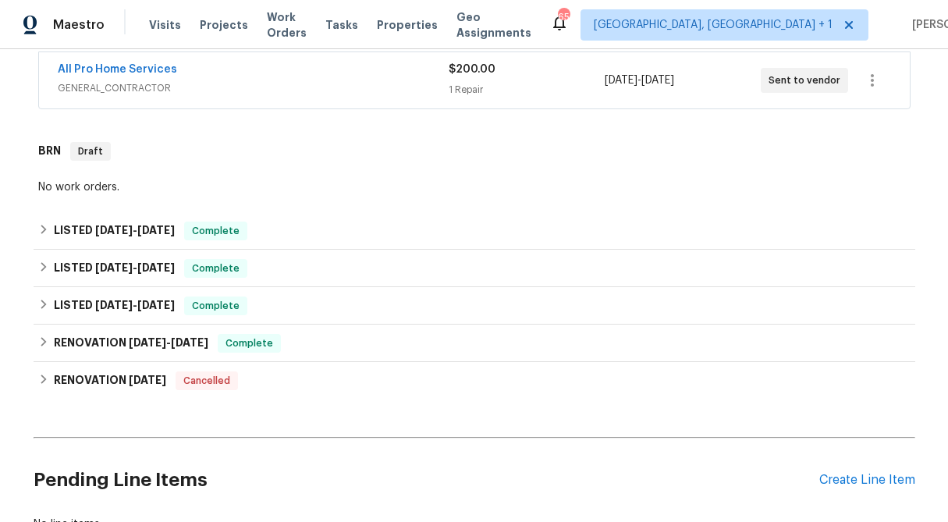
scroll to position [297, 0]
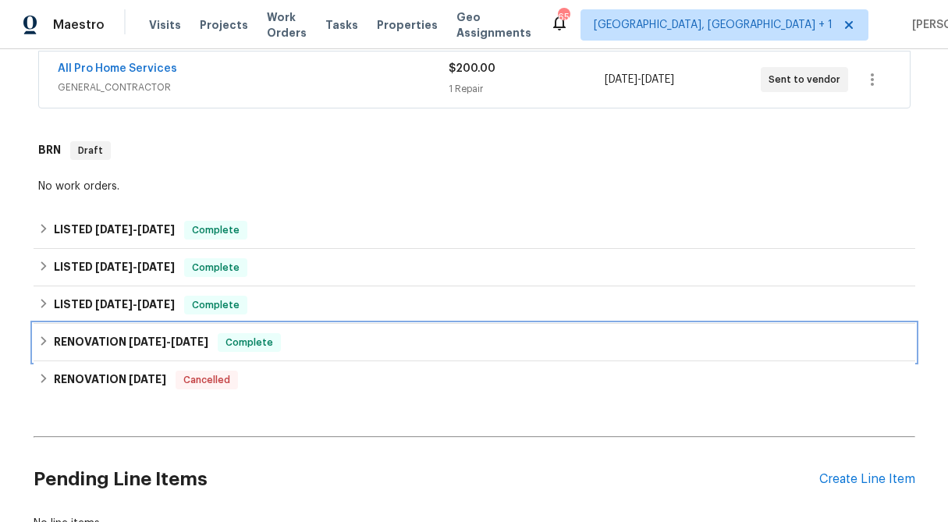
click at [41, 343] on icon at bounding box center [43, 341] width 11 height 11
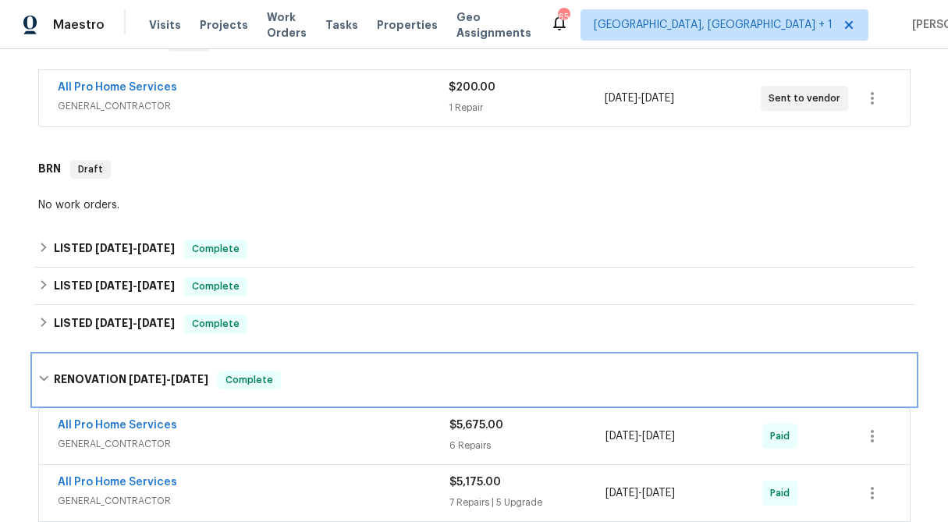
scroll to position [278, 0]
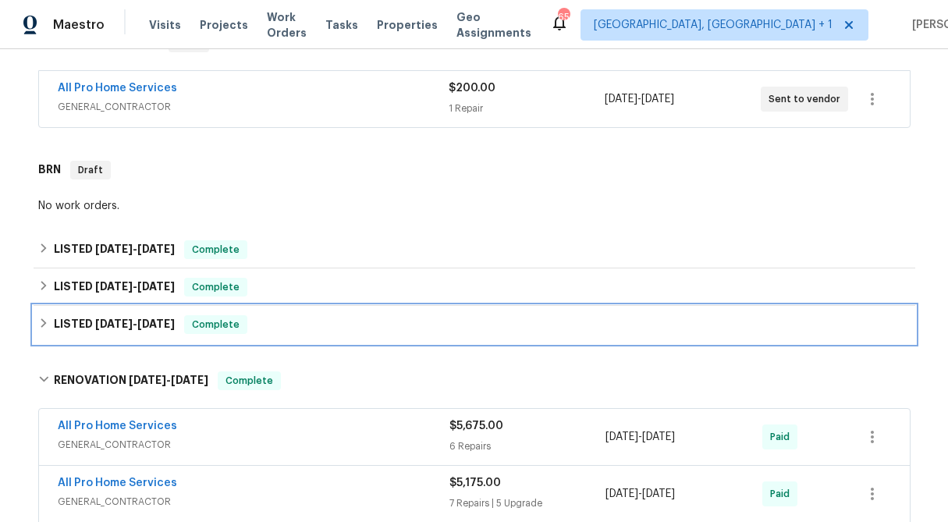
click at [37, 322] on div "LISTED 5/26/25 - 5/30/25 Complete" at bounding box center [475, 324] width 882 height 37
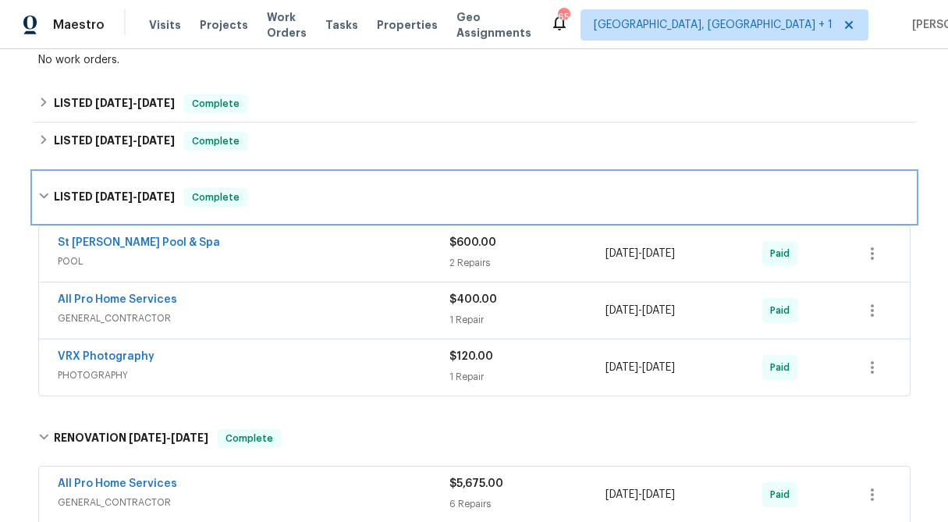
scroll to position [450, 0]
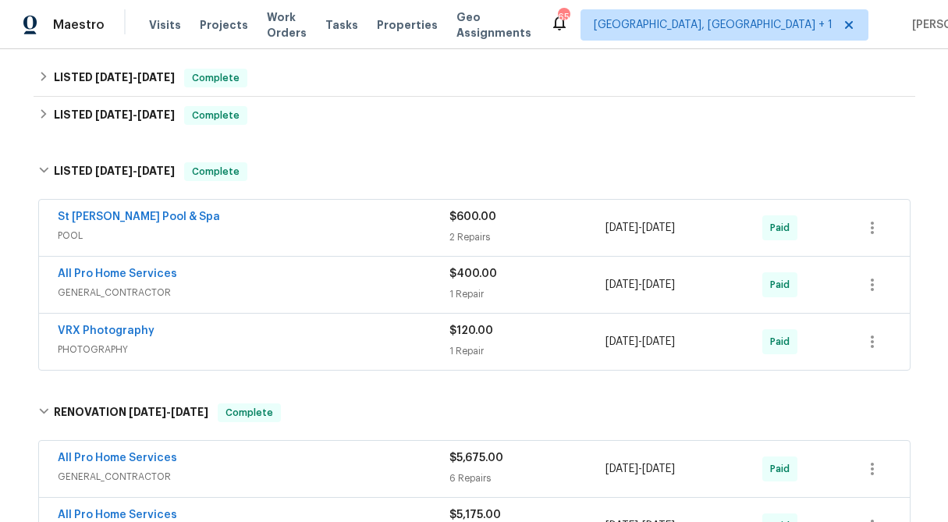
click at [509, 230] on div "2 Repairs" at bounding box center [528, 238] width 157 height 16
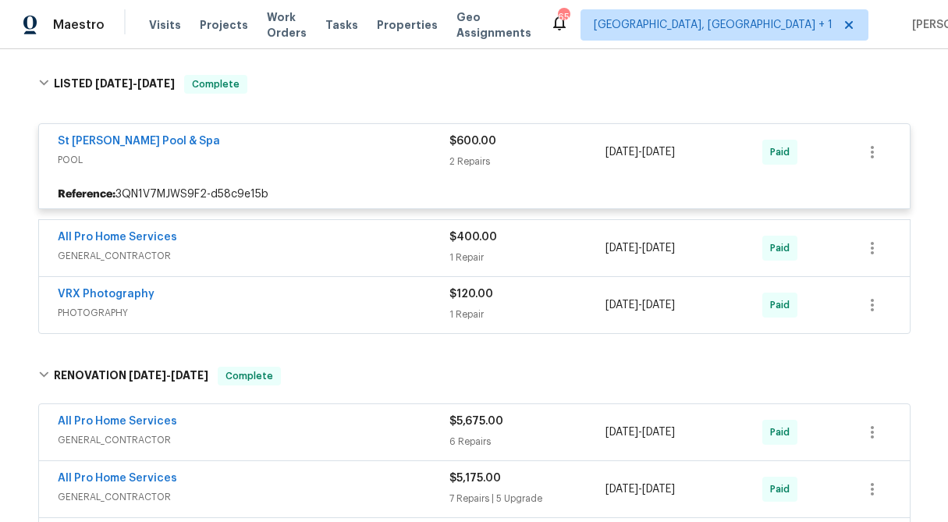
scroll to position [472, 0]
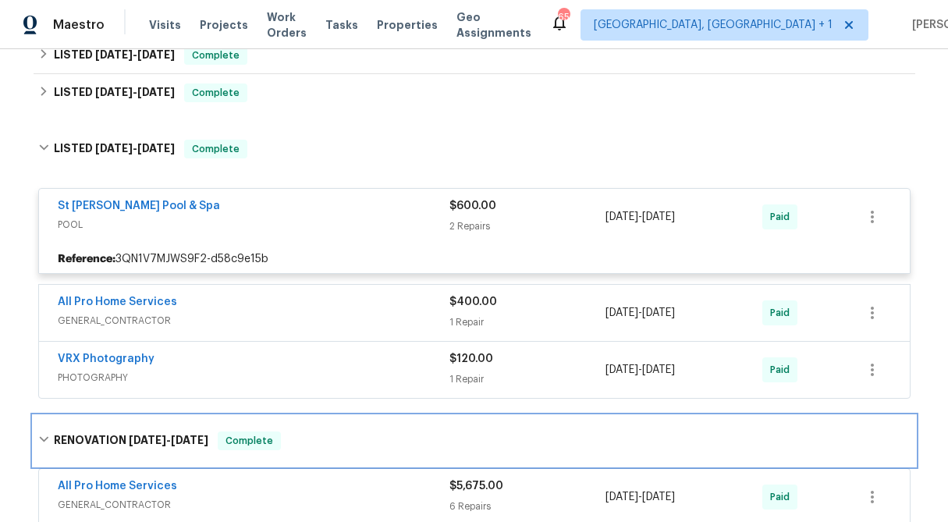
click at [47, 432] on div "RENOVATION 4/30/25 - 5/15/25 Complete" at bounding box center [474, 441] width 873 height 19
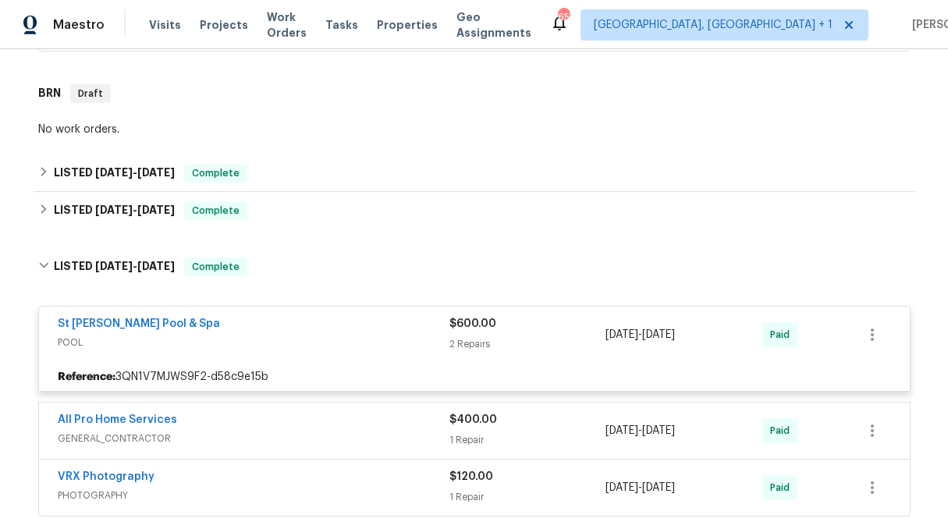
scroll to position [353, 0]
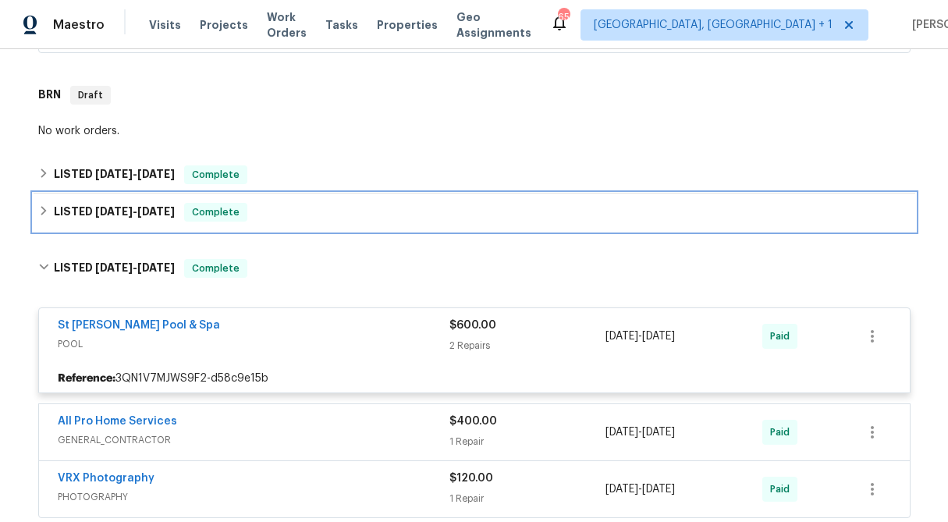
click at [40, 210] on icon at bounding box center [43, 210] width 11 height 11
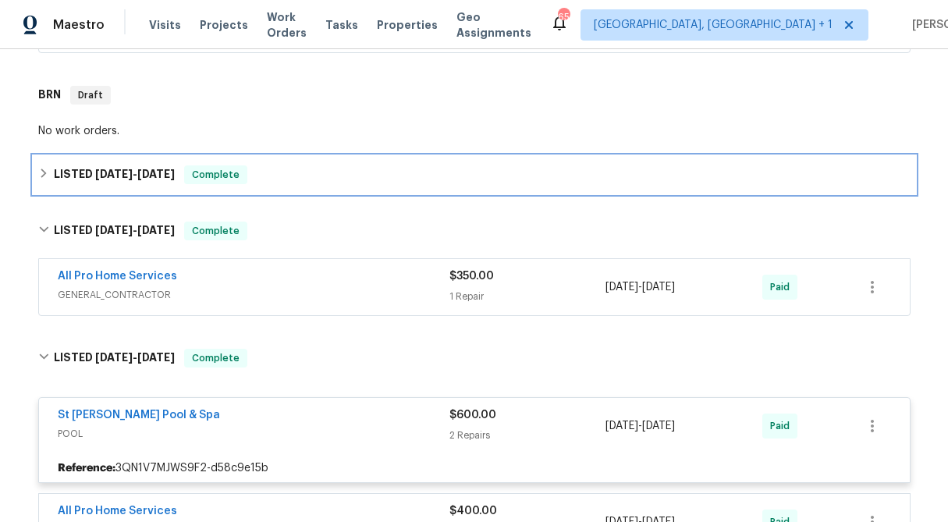
click at [41, 171] on icon at bounding box center [43, 173] width 11 height 11
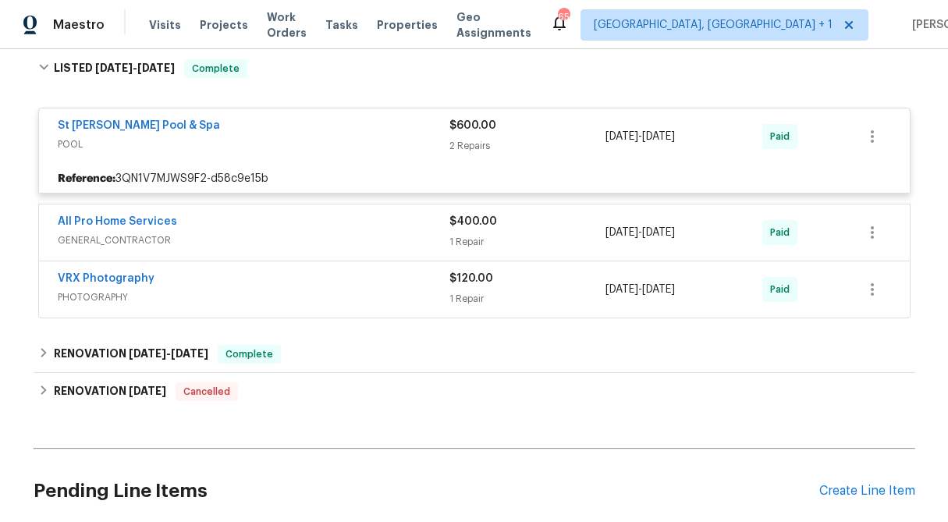
scroll to position [718, 0]
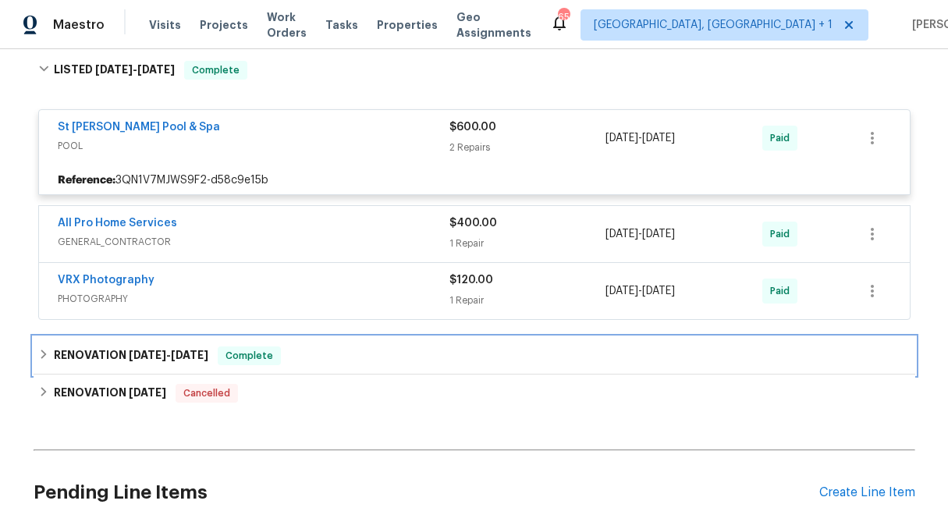
click at [48, 358] on icon at bounding box center [43, 354] width 11 height 11
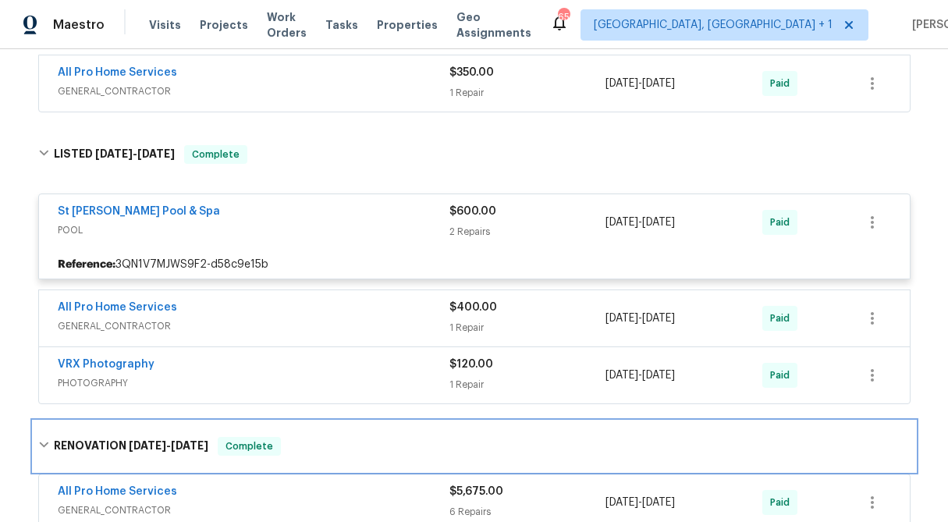
scroll to position [601, 0]
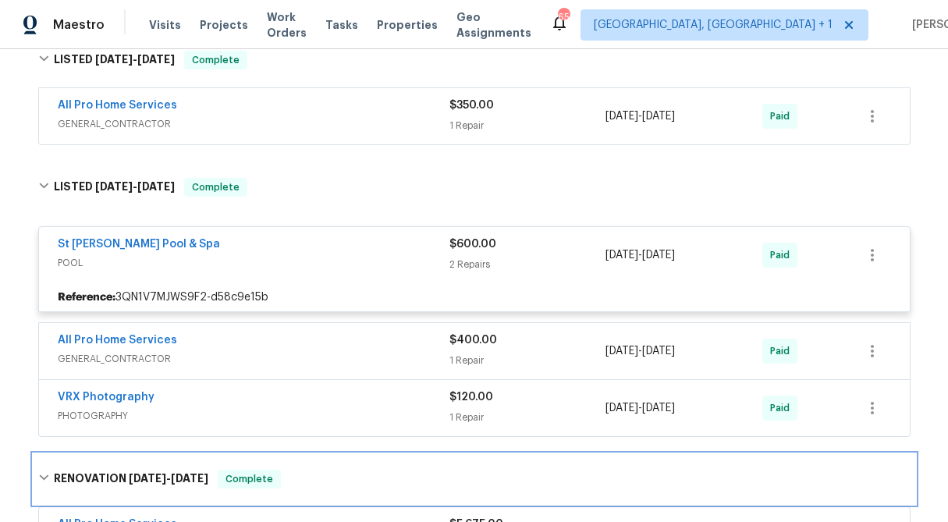
click at [41, 479] on icon at bounding box center [43, 477] width 11 height 11
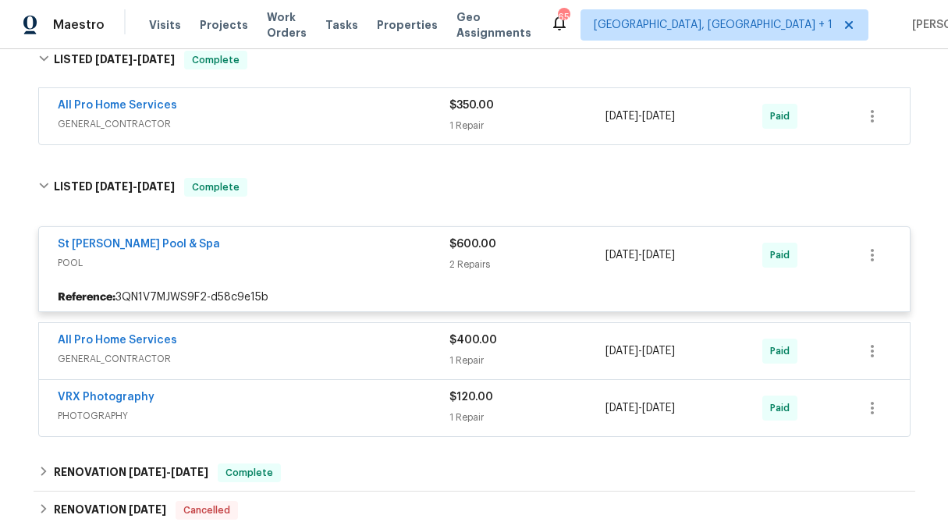
click at [471, 250] on div "$600.00" at bounding box center [528, 245] width 157 height 16
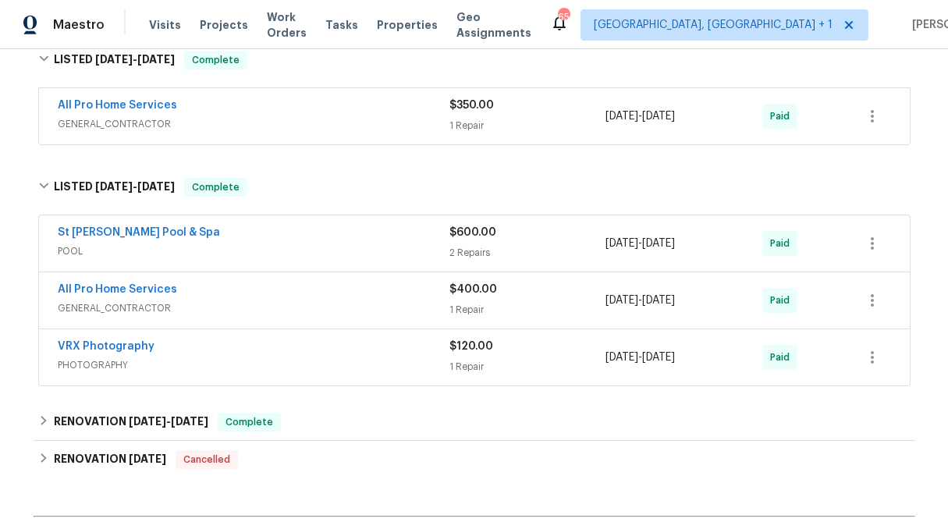
click at [471, 250] on div "2 Repairs" at bounding box center [528, 253] width 157 height 16
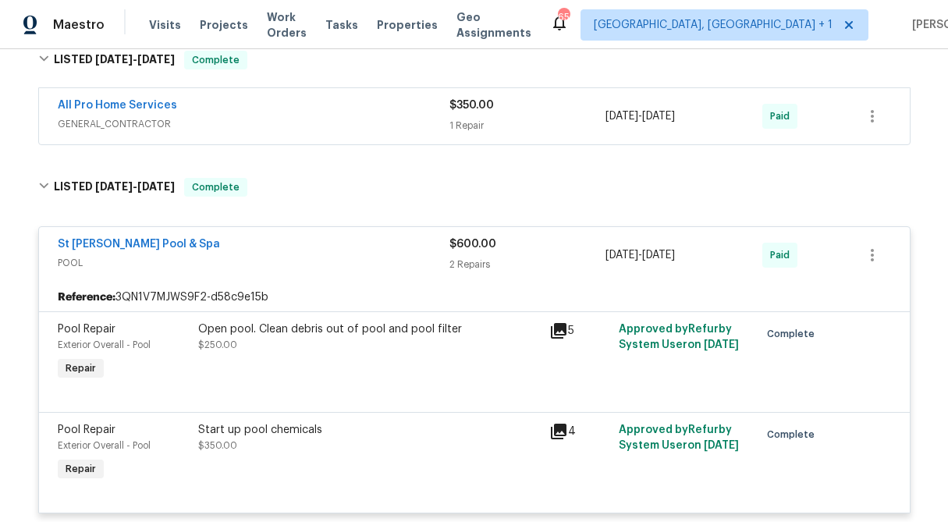
click at [295, 327] on div "Open pool. Clean debris out of pool and pool filter" at bounding box center [369, 330] width 342 height 16
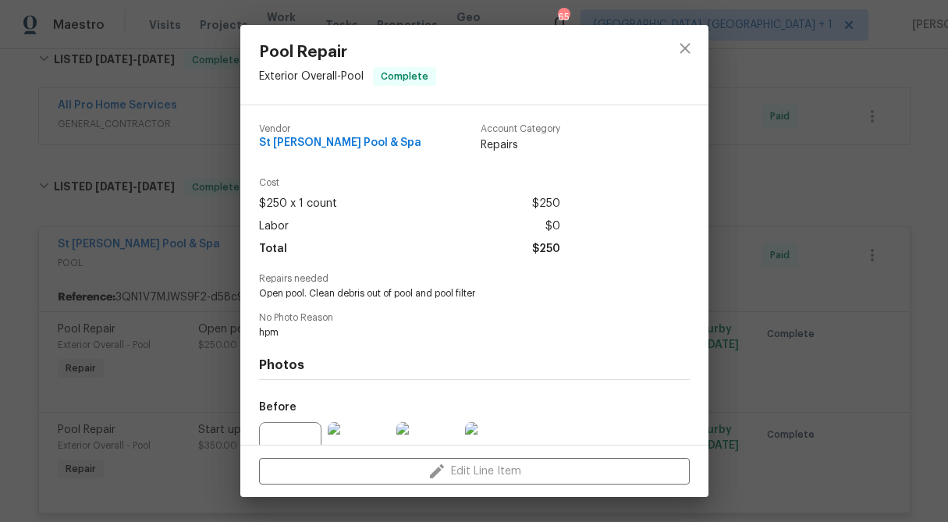
click at [363, 291] on span "Open pool. Clean debris out of pool and pool filter" at bounding box center [453, 293] width 388 height 13
copy span "Open pool. Clean debris out of pool and pool filter"
click at [778, 261] on div "Pool Repair Exterior Overall - Pool Complete Vendor St Patrick Pool & Spa Accou…" at bounding box center [474, 261] width 948 height 522
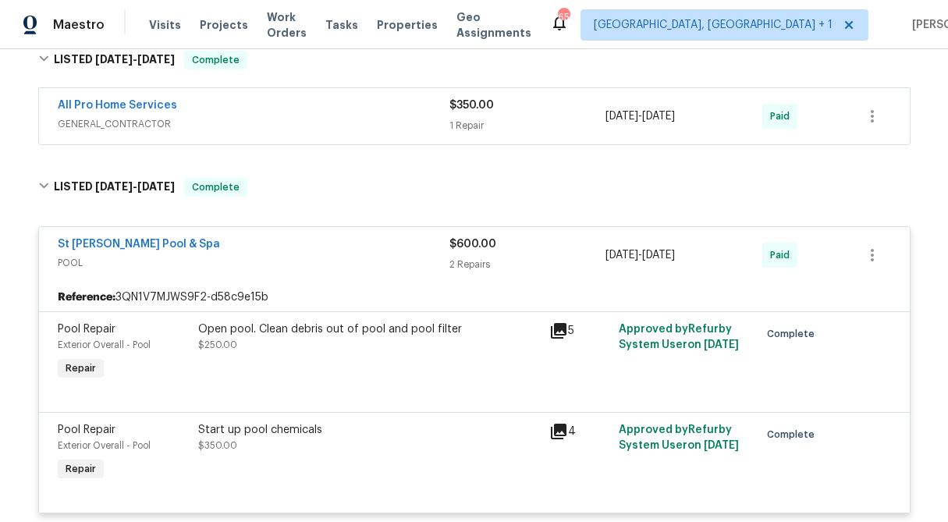
click at [283, 436] on div "Start up pool chemicals" at bounding box center [369, 430] width 342 height 16
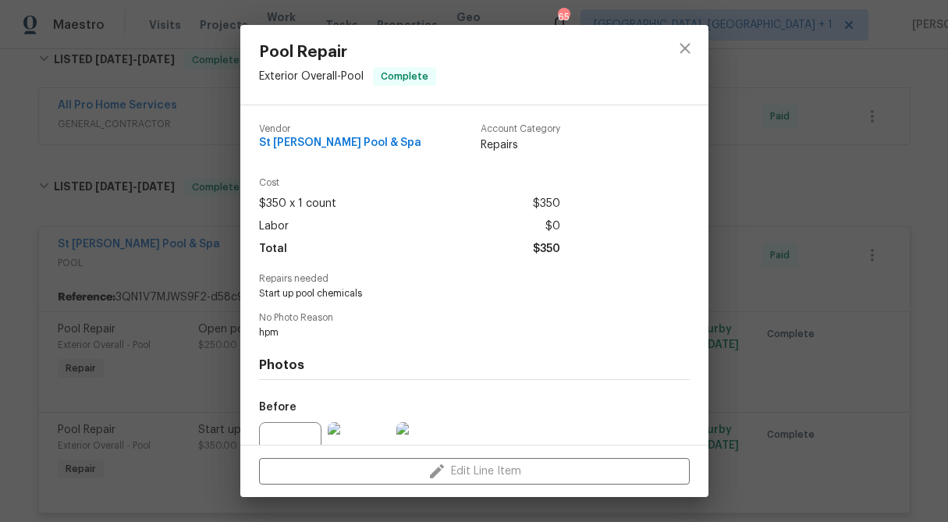
click at [321, 295] on span "Start up pool chemicals" at bounding box center [453, 293] width 388 height 13
copy span "Start up pool chemicals"
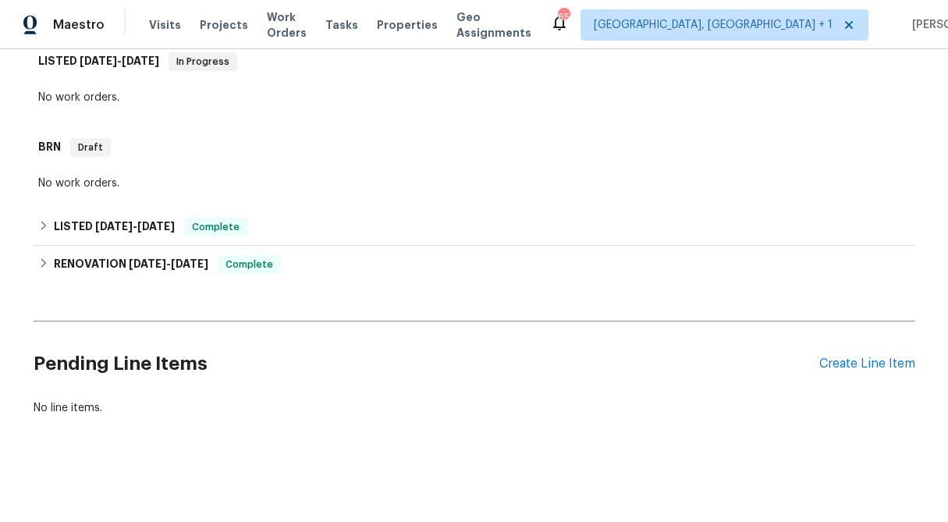
scroll to position [197, 0]
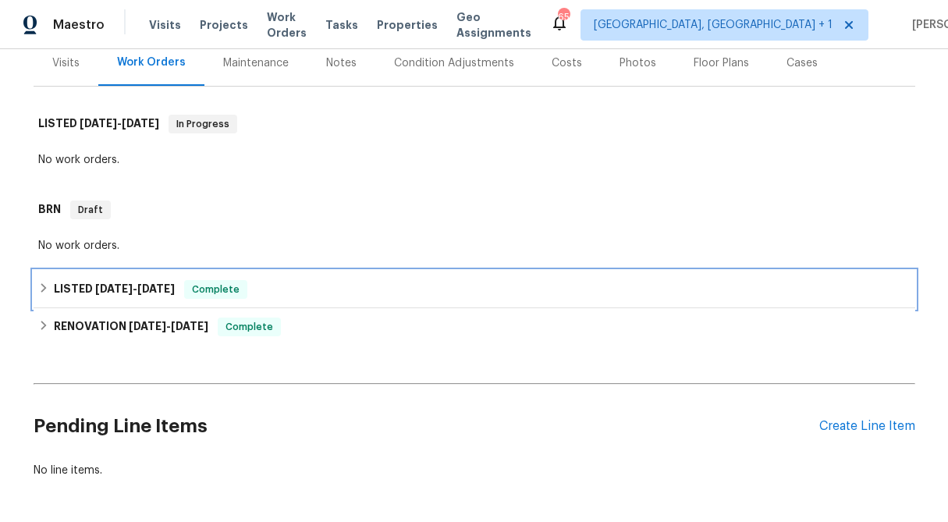
click at [43, 294] on div "LISTED [DATE] - [DATE] Complete" at bounding box center [474, 289] width 873 height 19
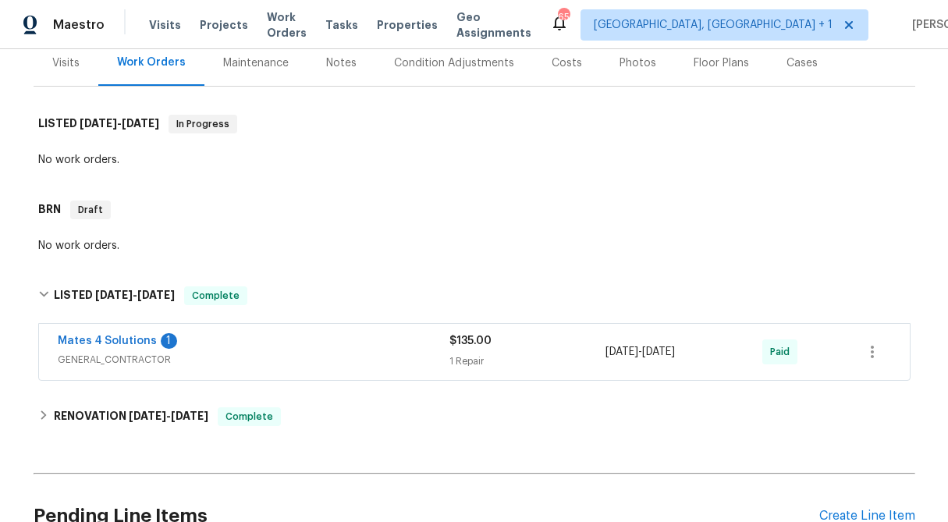
click at [483, 350] on div "$135.00 1 Repair" at bounding box center [528, 351] width 157 height 37
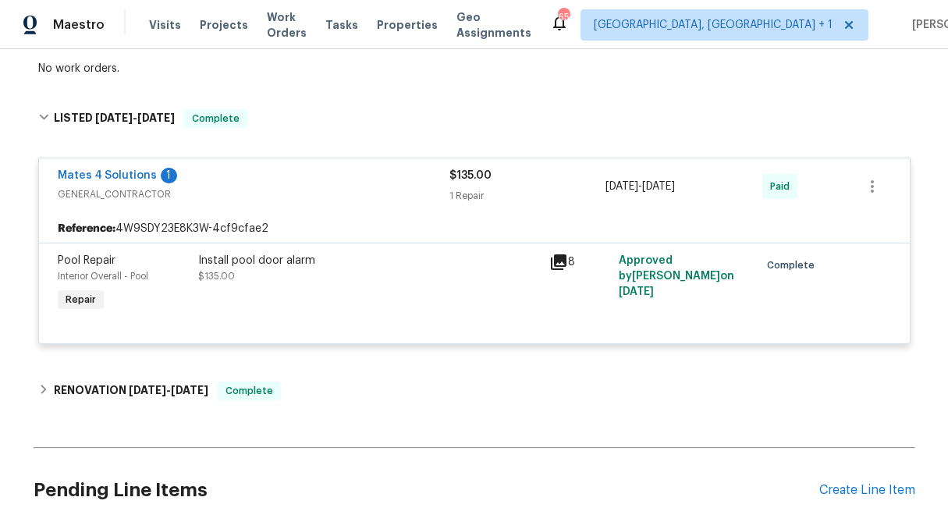
scroll to position [371, 0]
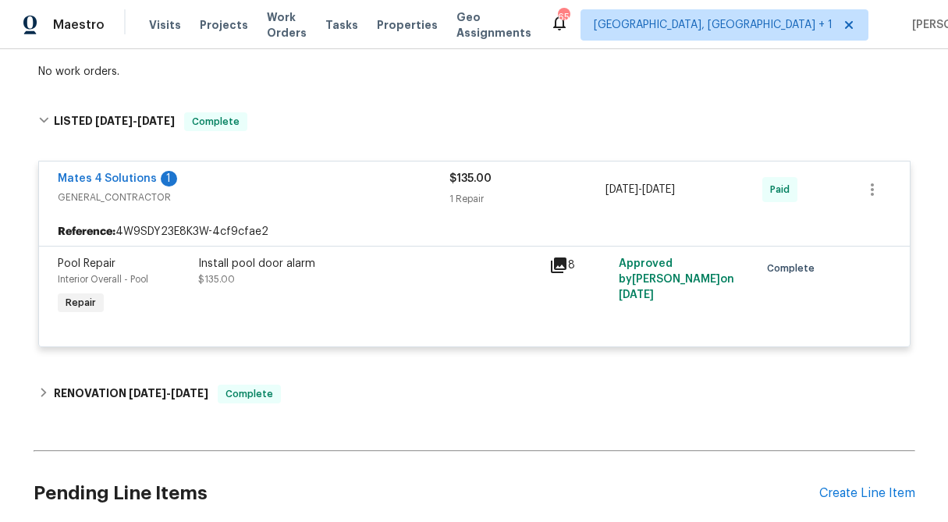
click at [269, 263] on div "Install pool door alarm" at bounding box center [369, 264] width 342 height 16
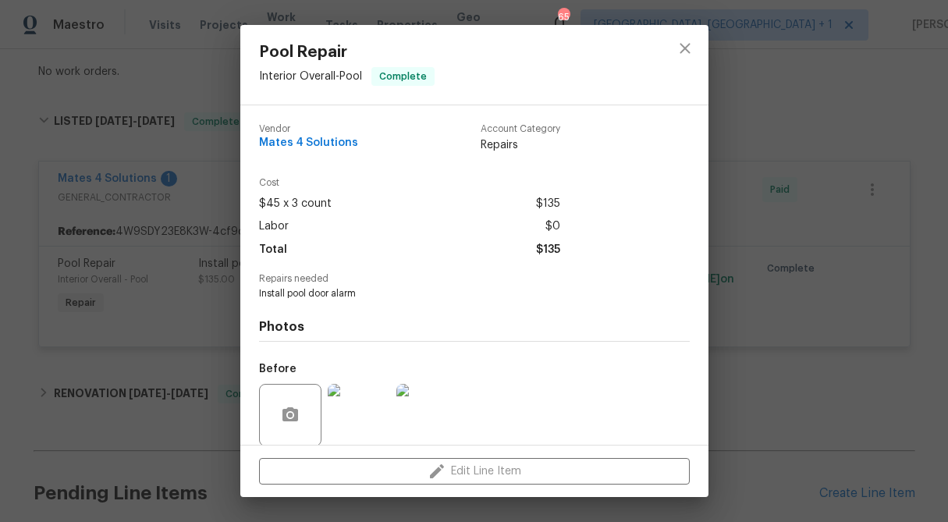
click at [315, 300] on span "Install pool door alarm" at bounding box center [453, 293] width 388 height 13
click at [309, 294] on span "Install pool door alarm" at bounding box center [453, 293] width 388 height 13
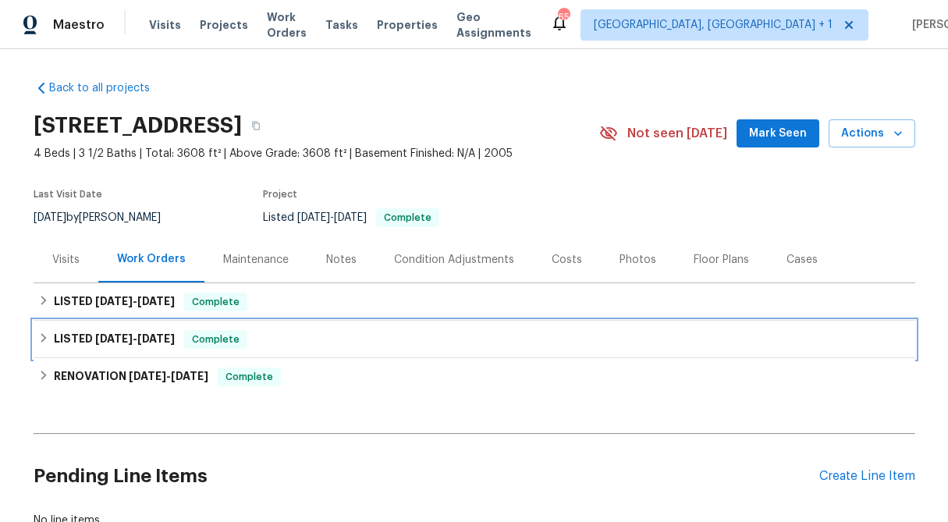
click at [42, 337] on icon at bounding box center [43, 338] width 11 height 11
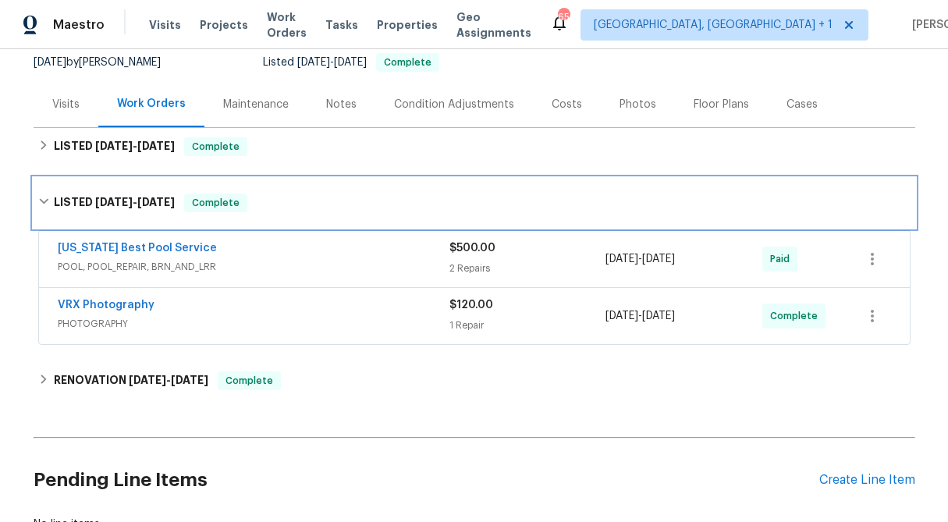
scroll to position [164, 0]
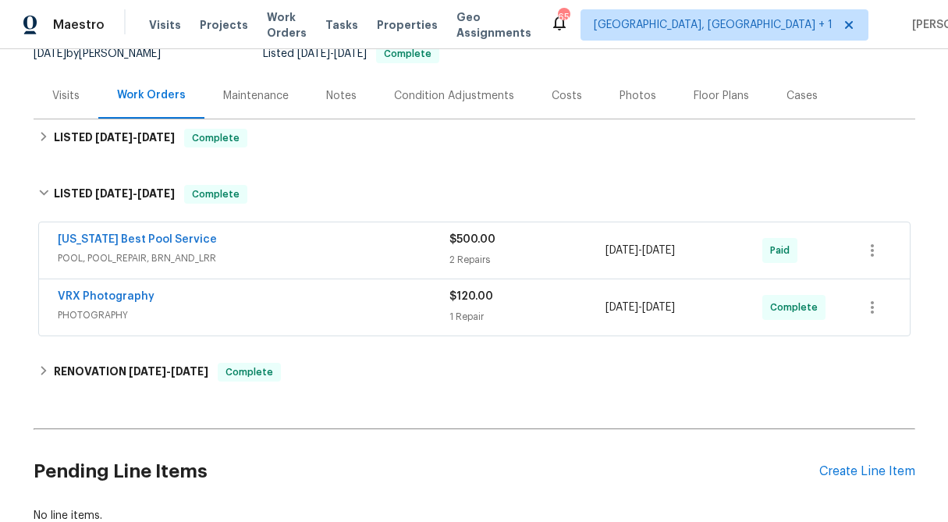
click at [470, 249] on div "$500.00 2 Repairs" at bounding box center [528, 250] width 157 height 37
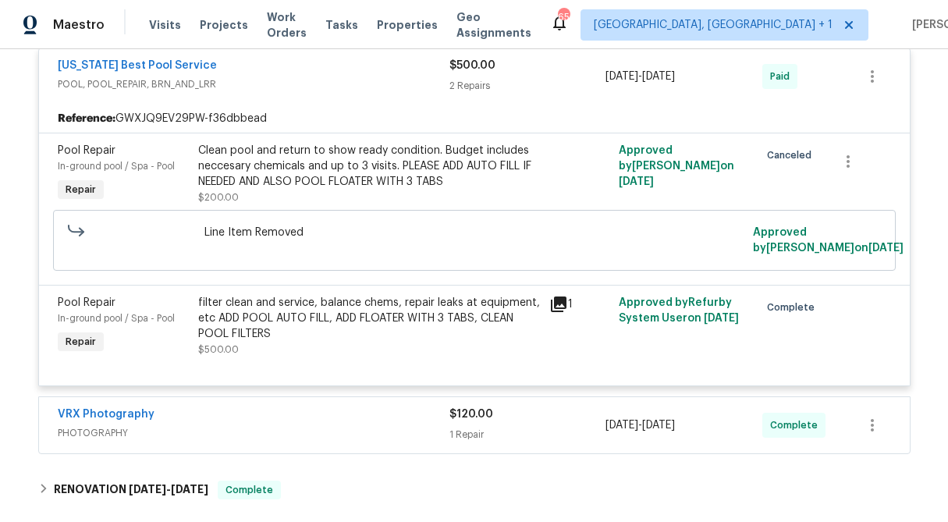
scroll to position [352, 0]
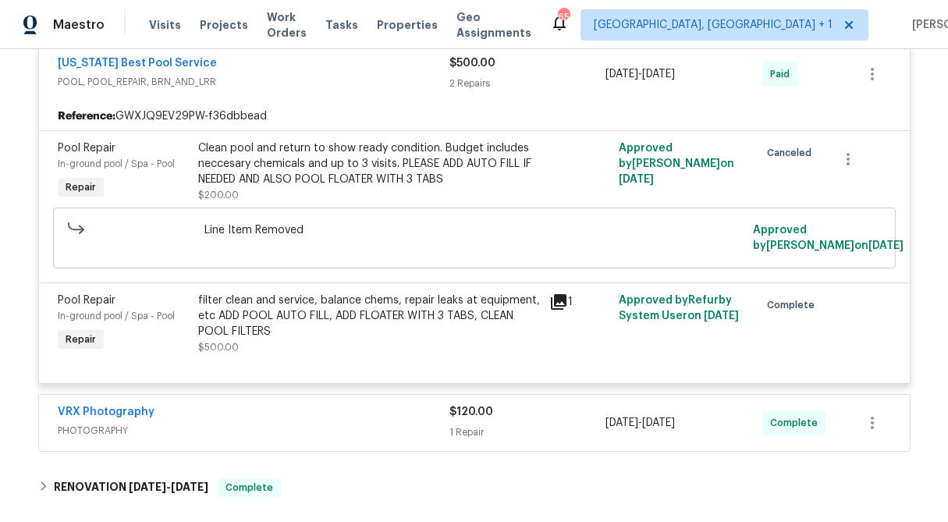
click at [361, 181] on div "Clean pool and return to show ready condition. Budget includes neccesary chemic…" at bounding box center [369, 164] width 342 height 47
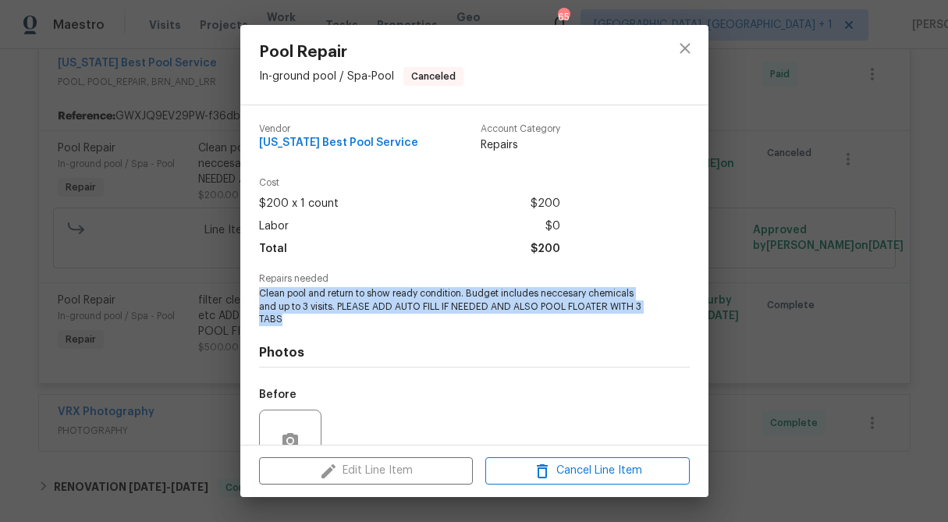
drag, startPoint x: 287, startPoint y: 319, endPoint x: 258, endPoint y: 293, distance: 39.3
click at [258, 293] on div "Vendor Texas Best Pool Service Account Category Repairs Cost $200 x 1 count $20…" at bounding box center [474, 275] width 468 height 340
copy span "Clean pool and return to show ready condition. Budget includes neccesary chemic…"
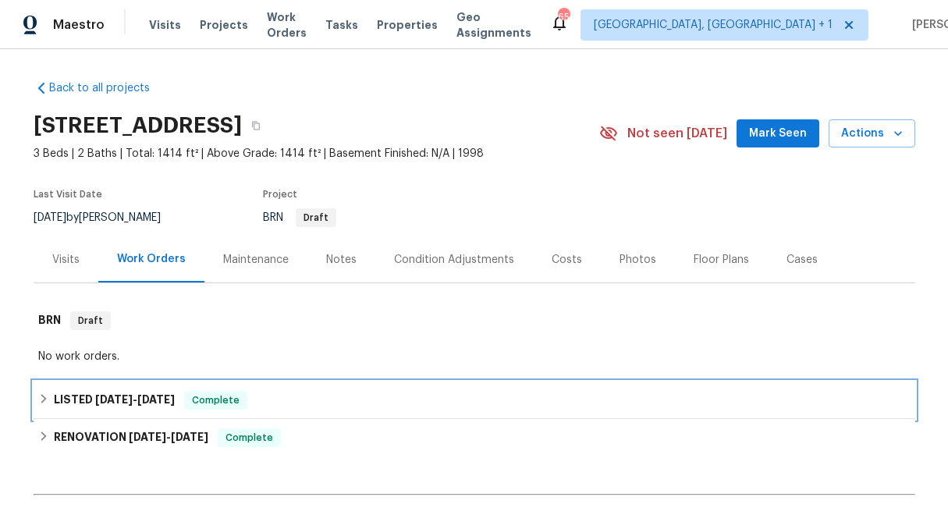
click at [41, 397] on icon at bounding box center [43, 398] width 11 height 11
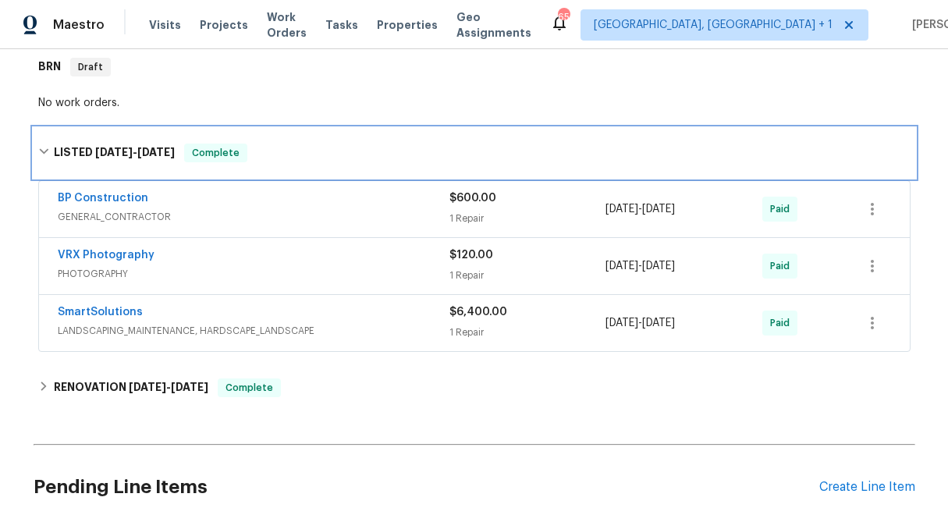
scroll to position [255, 0]
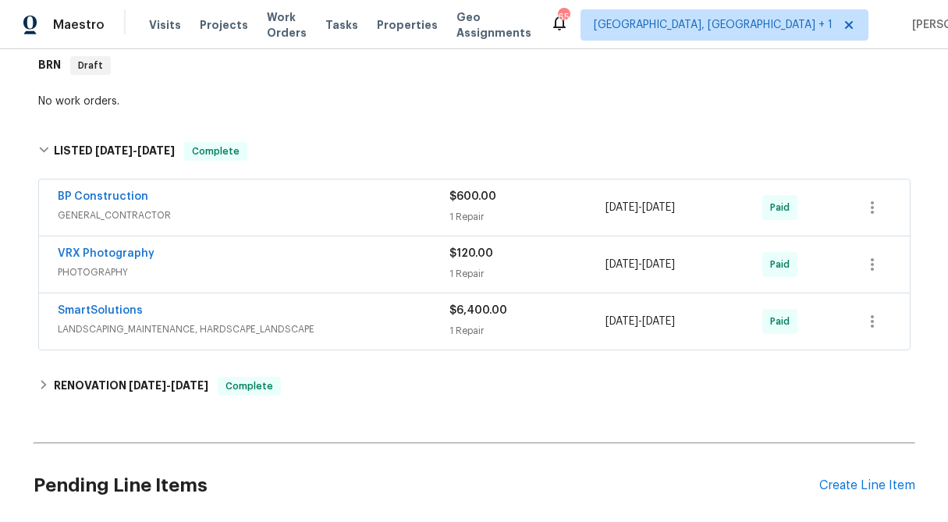
click at [492, 319] on div "$6,400.00 1 Repair" at bounding box center [528, 321] width 157 height 37
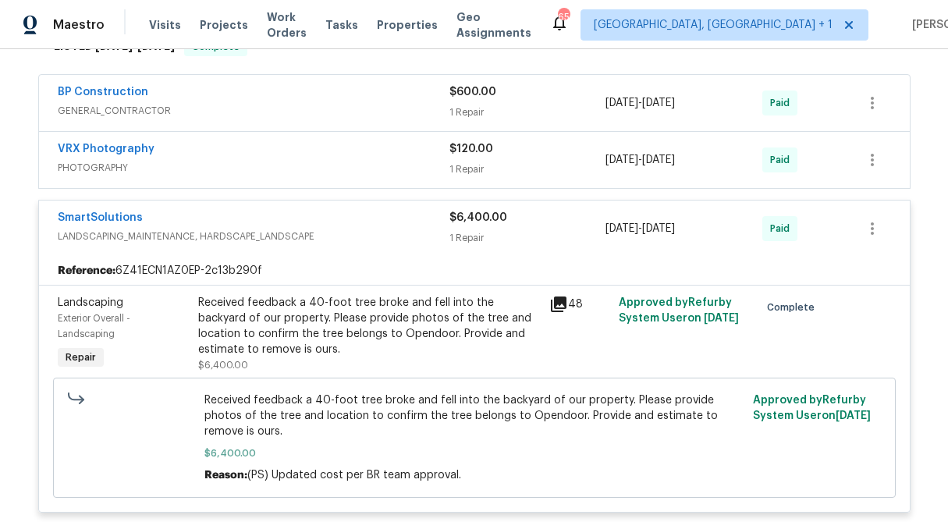
scroll to position [364, 0]
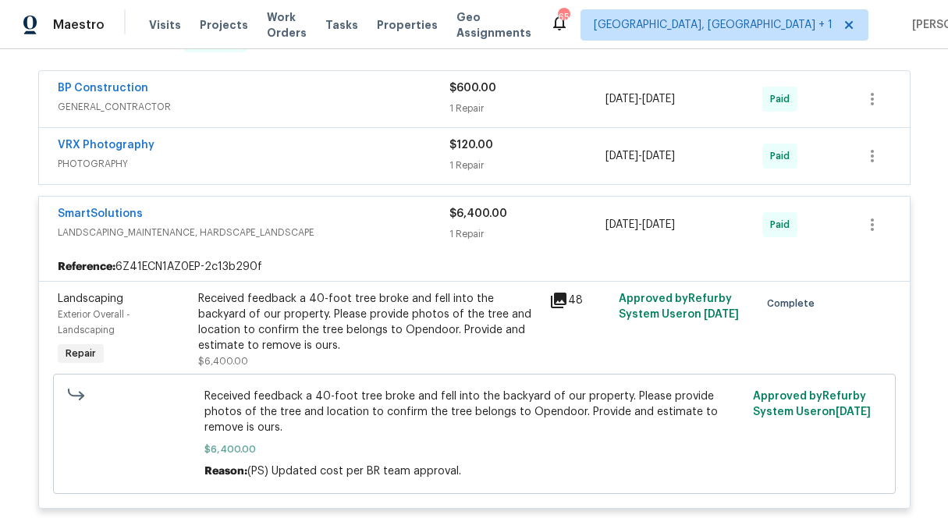
click at [423, 315] on div "Received feedback a 40-foot tree broke and fell into the backyard of our proper…" at bounding box center [369, 322] width 342 height 62
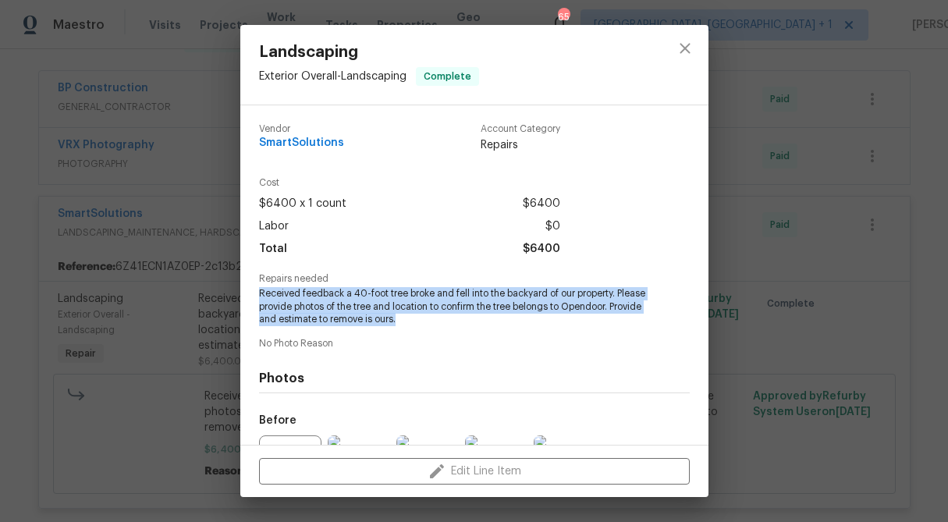
drag, startPoint x: 438, startPoint y: 320, endPoint x: 253, endPoint y: 295, distance: 186.7
click at [253, 295] on div "Vendor SmartSolutions Account Category Repairs Cost $6400 x 1 count $6400 Labor…" at bounding box center [474, 275] width 468 height 340
copy span "Received feedback a 40-foot tree broke and fell into the backyard of our proper…"
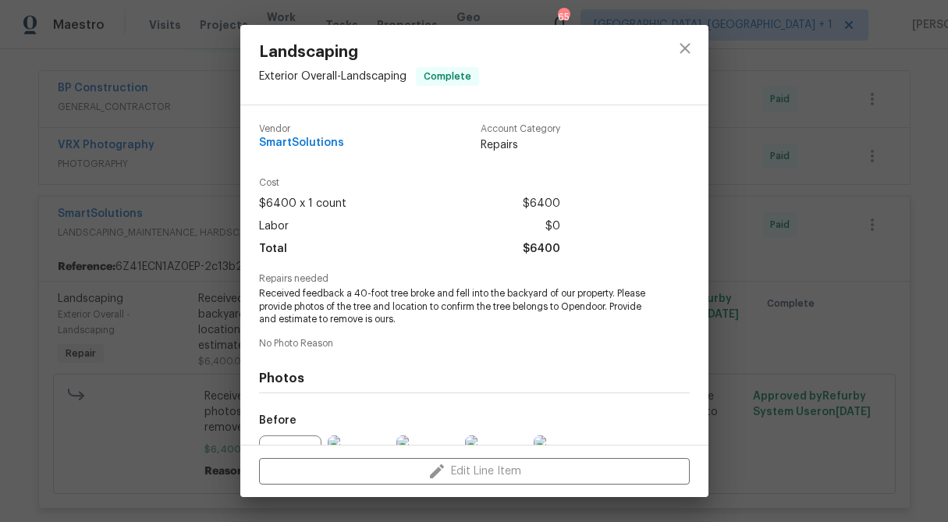
click at [571, 283] on span "Repairs needed" at bounding box center [474, 279] width 431 height 10
drag, startPoint x: 619, startPoint y: 293, endPoint x: 260, endPoint y: 297, distance: 359.1
click at [260, 297] on span "Received feedback a 40-foot tree broke and fell into the backyard of our proper…" at bounding box center [453, 306] width 388 height 39
copy span "Received feedback a 40-foot tree broke and fell into the backyard of our proper…"
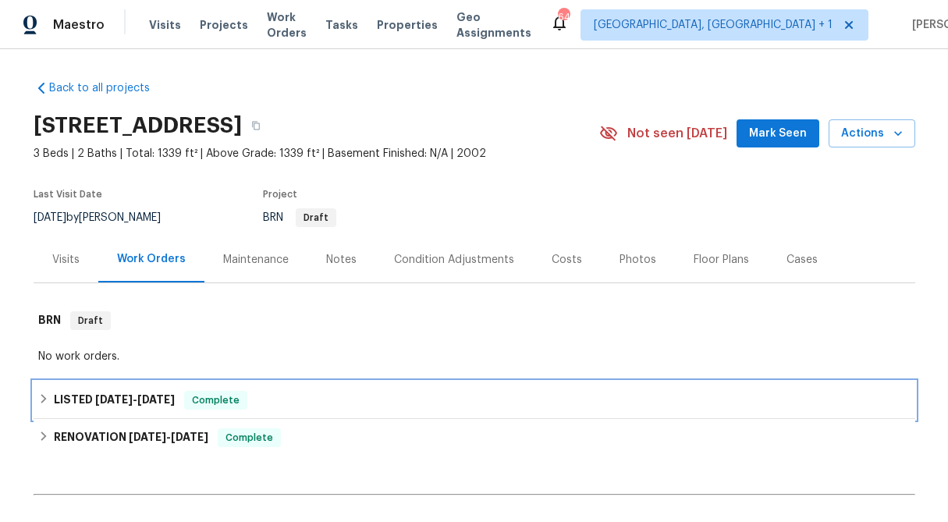
click at [40, 388] on div "LISTED [DATE] - [DATE] Complete" at bounding box center [475, 400] width 882 height 37
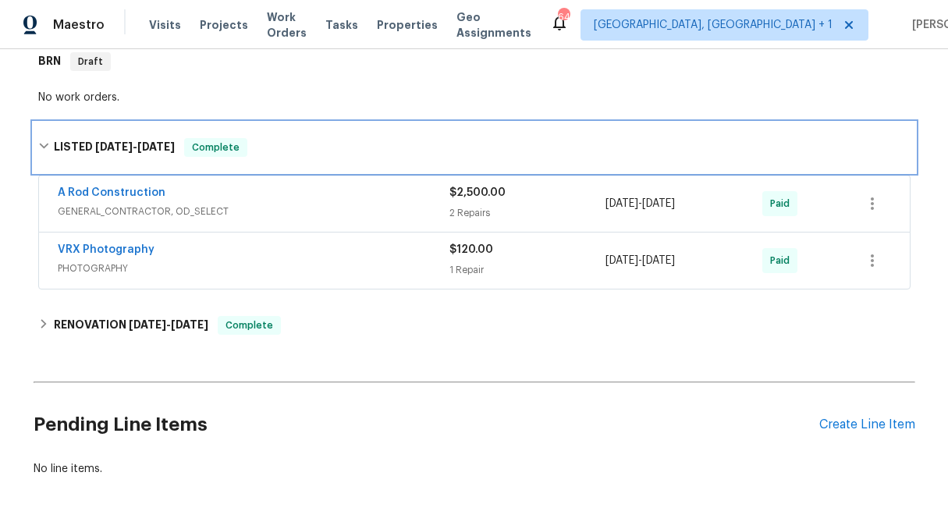
scroll to position [260, 0]
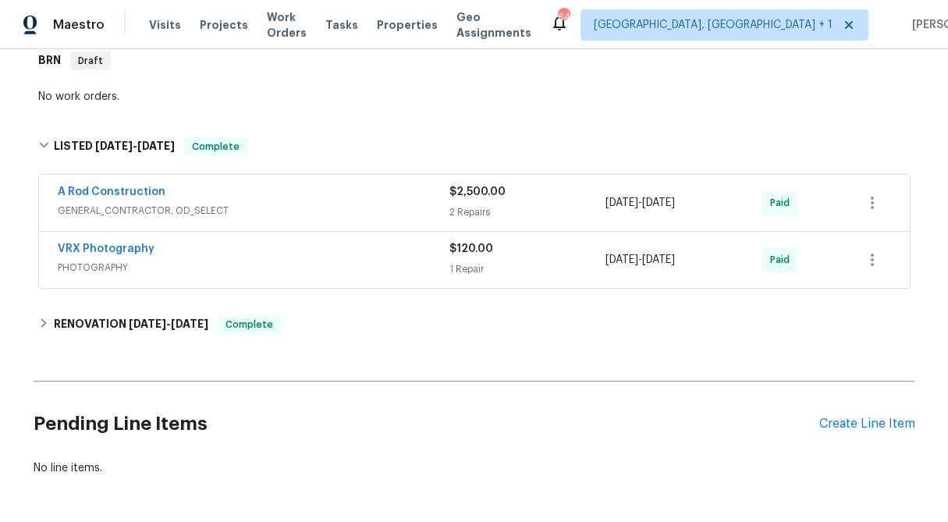
click at [485, 196] on span "$2,500.00" at bounding box center [478, 192] width 56 height 11
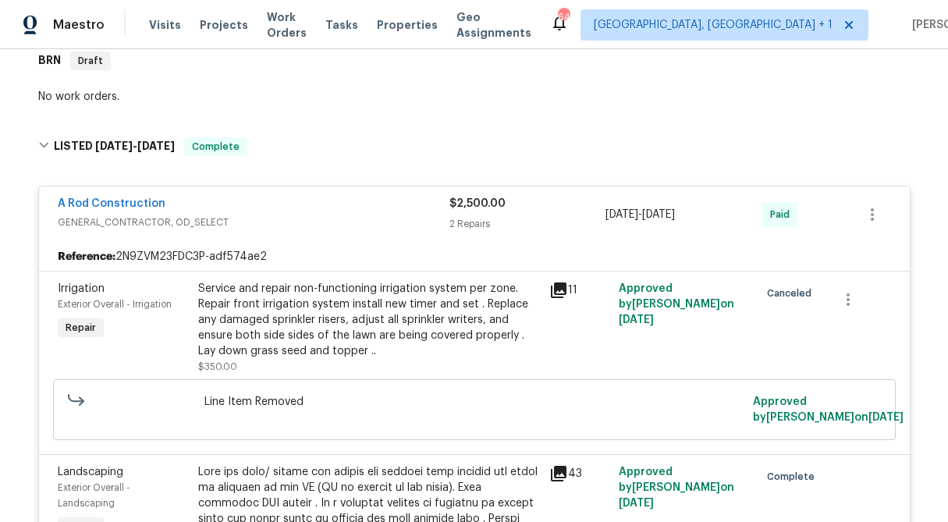
click at [362, 294] on div "Service and repair non-functioning irrigation system per zone. Repair front irr…" at bounding box center [369, 320] width 342 height 78
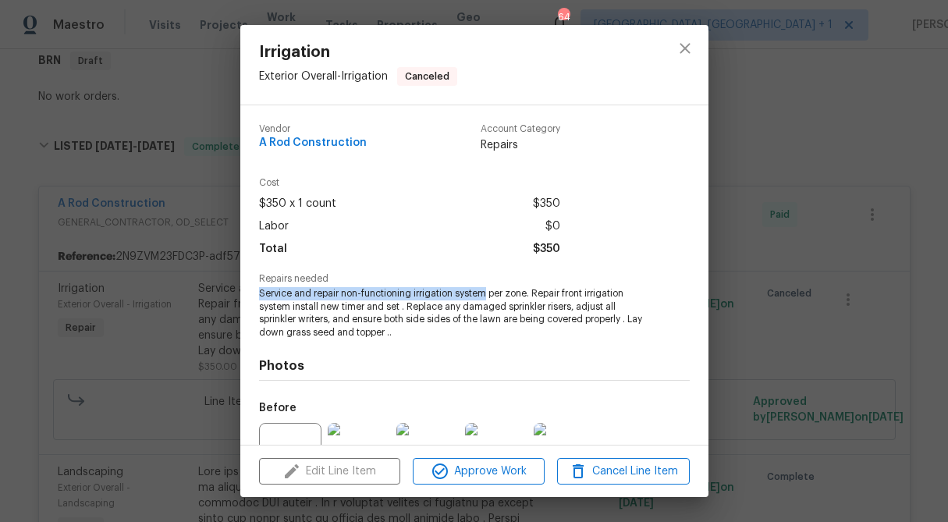
drag, startPoint x: 488, startPoint y: 294, endPoint x: 243, endPoint y: 295, distance: 245.1
click at [243, 295] on div "Vendor A Rod Construction Account Category Repairs Cost $350 x 1 count $350 Lab…" at bounding box center [474, 275] width 468 height 340
copy span "Service and repair non-functioning irrigation system"
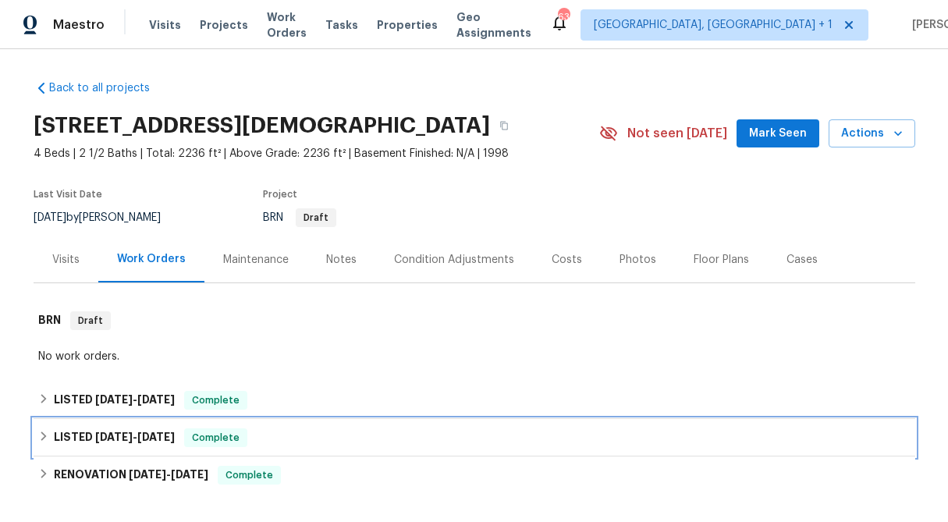
click at [43, 438] on icon at bounding box center [43, 436] width 5 height 9
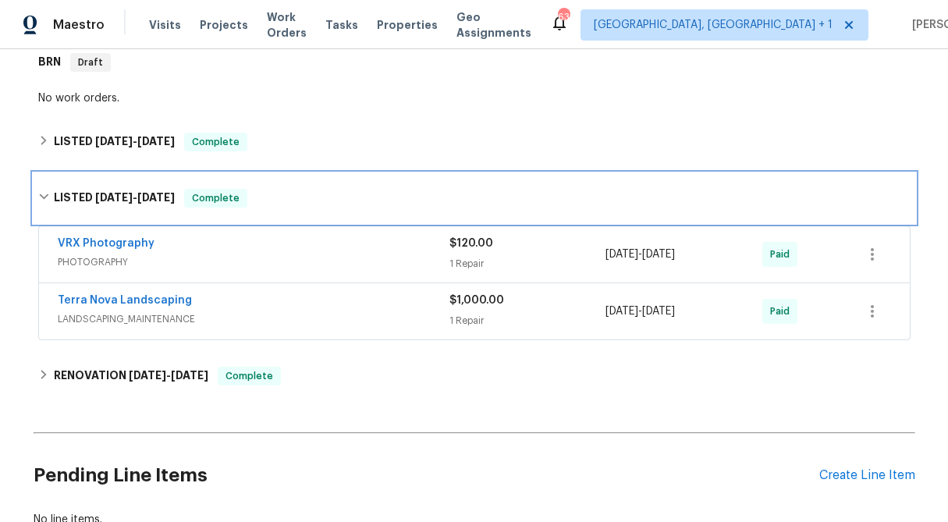
scroll to position [265, 0]
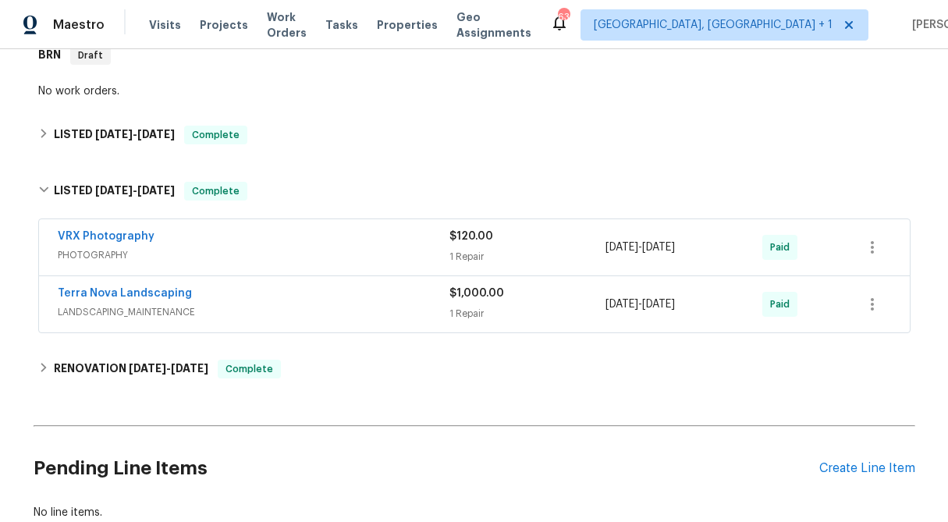
click at [460, 297] on span "$1,000.00" at bounding box center [477, 293] width 55 height 11
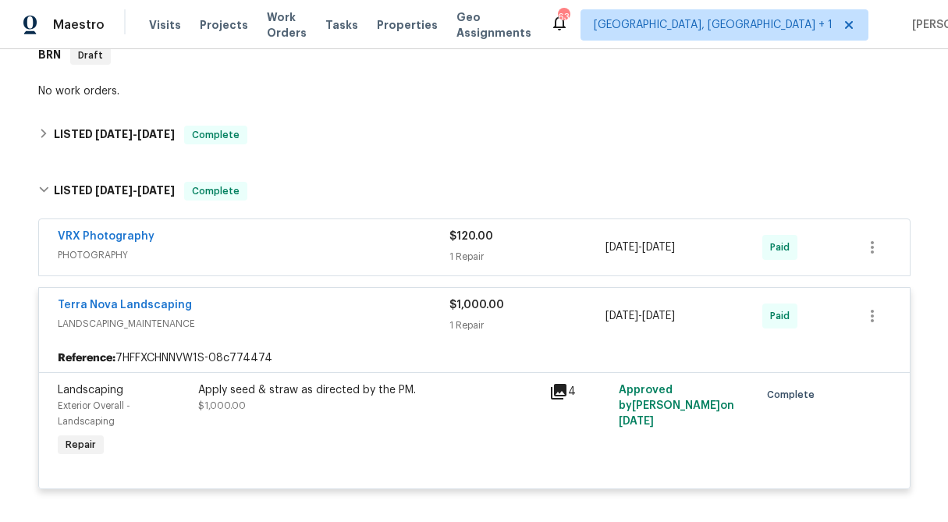
click at [298, 393] on div "Apply seed & straw as directed by the PM." at bounding box center [369, 391] width 342 height 16
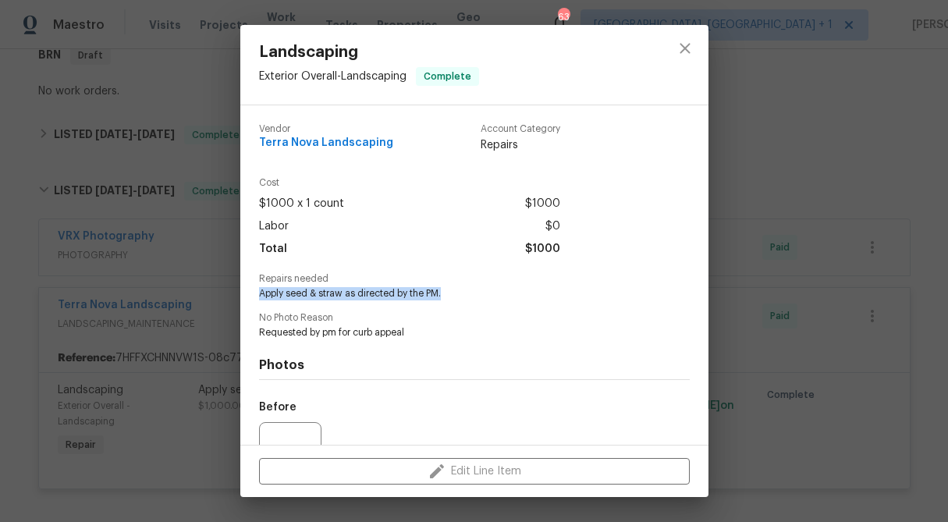
drag, startPoint x: 447, startPoint y: 290, endPoint x: 247, endPoint y: 295, distance: 199.9
click at [247, 295] on div "Vendor Terra Nova Landscaping Account Category Repairs Cost $1000 x 1 count $10…" at bounding box center [474, 275] width 468 height 340
copy span "Apply seed & straw as directed by the PM."
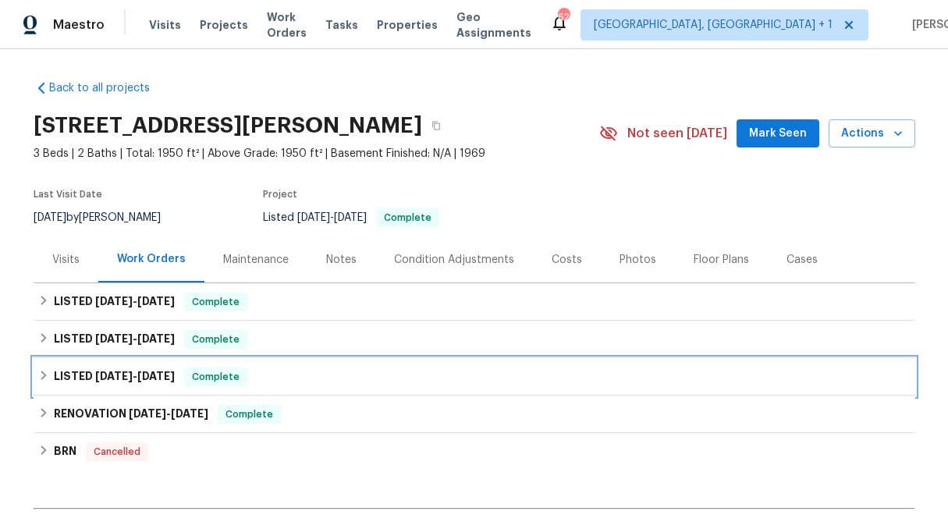
click at [41, 376] on icon at bounding box center [43, 375] width 11 height 11
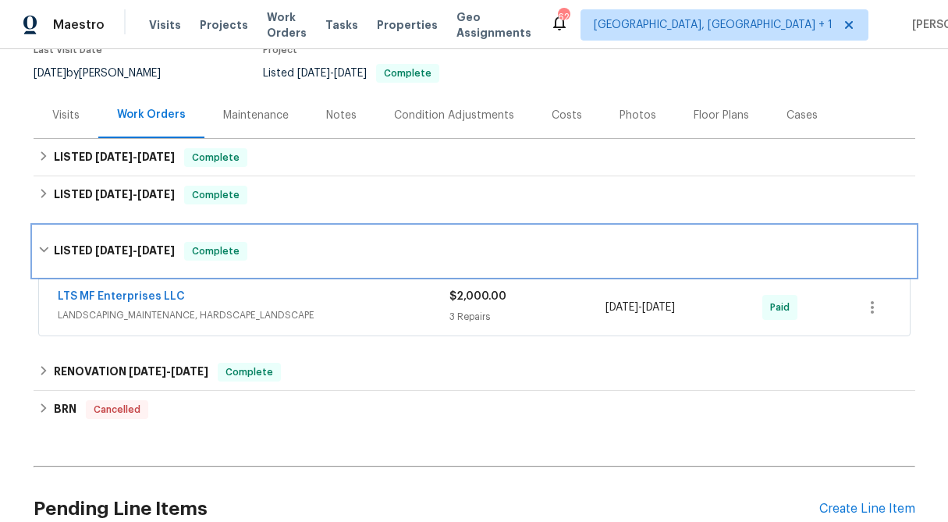
scroll to position [147, 0]
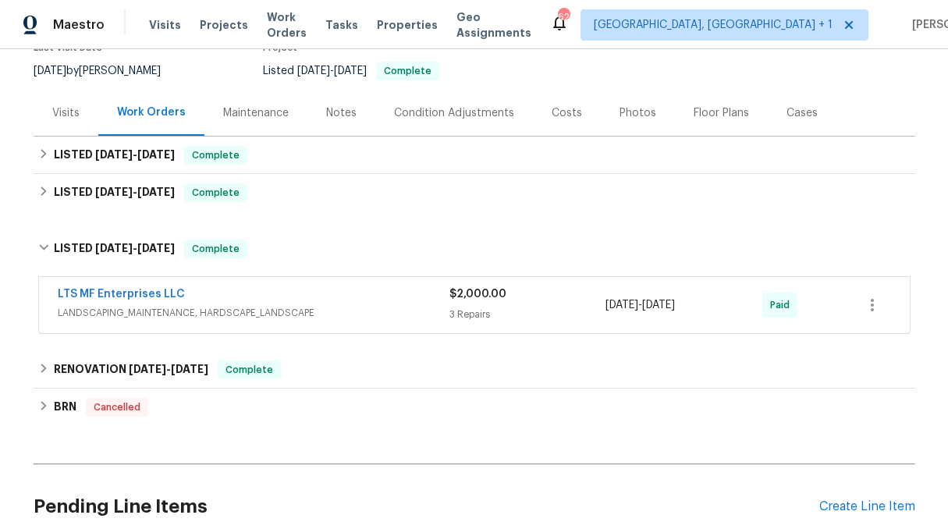
click at [473, 311] on div "3 Repairs" at bounding box center [528, 315] width 157 height 16
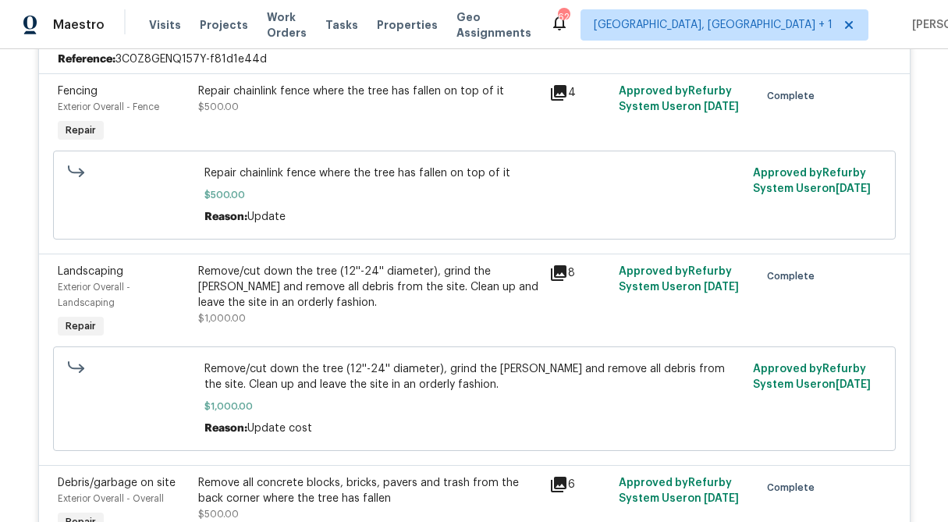
scroll to position [449, 0]
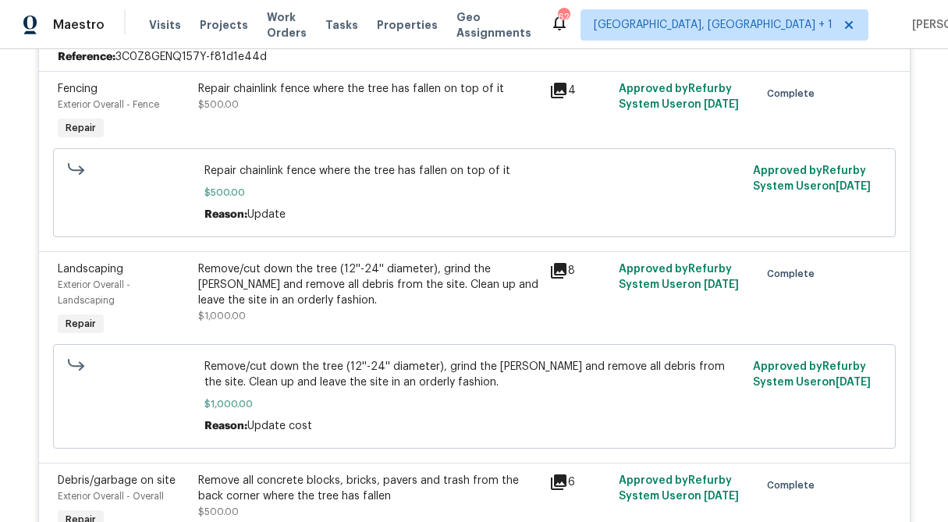
click at [257, 272] on div "Remove/cut down the tree (12''-24'' diameter), grind the stump and remove all d…" at bounding box center [369, 285] width 342 height 47
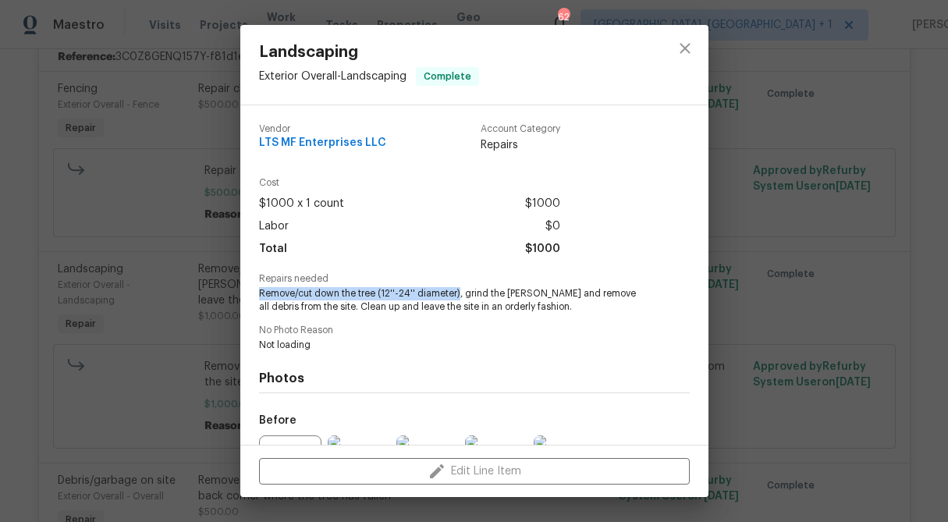
drag, startPoint x: 454, startPoint y: 292, endPoint x: 251, endPoint y: 297, distance: 203.0
click at [251, 297] on div "Vendor LTS MF Enterprises LLC Account Category Repairs Cost $1000 x 1 count $10…" at bounding box center [474, 275] width 468 height 340
copy span "Remove/cut down the tree (12''-24'' diameter)"
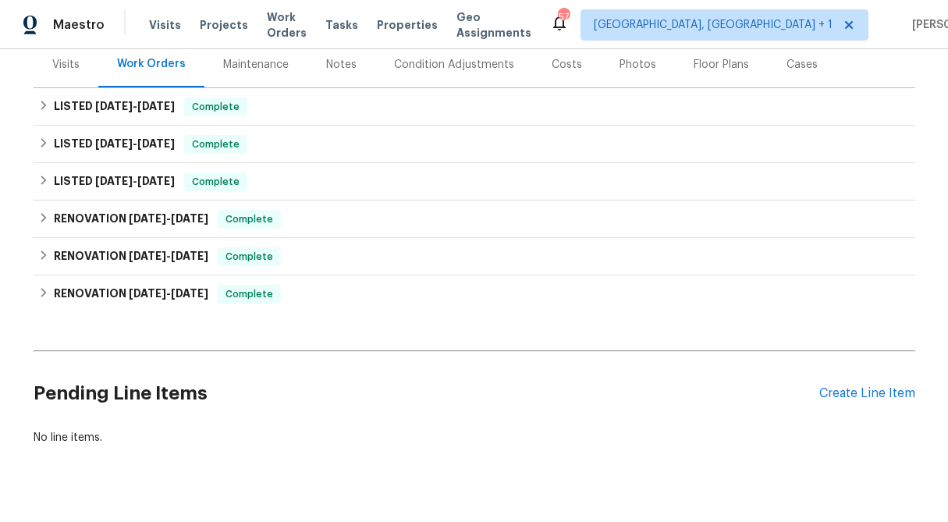
scroll to position [225, 0]
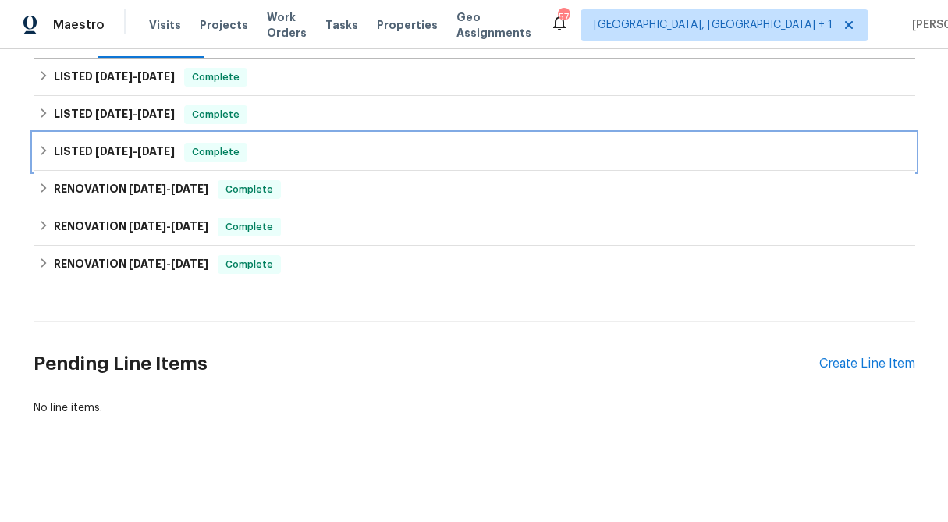
click at [45, 149] on icon at bounding box center [43, 150] width 11 height 11
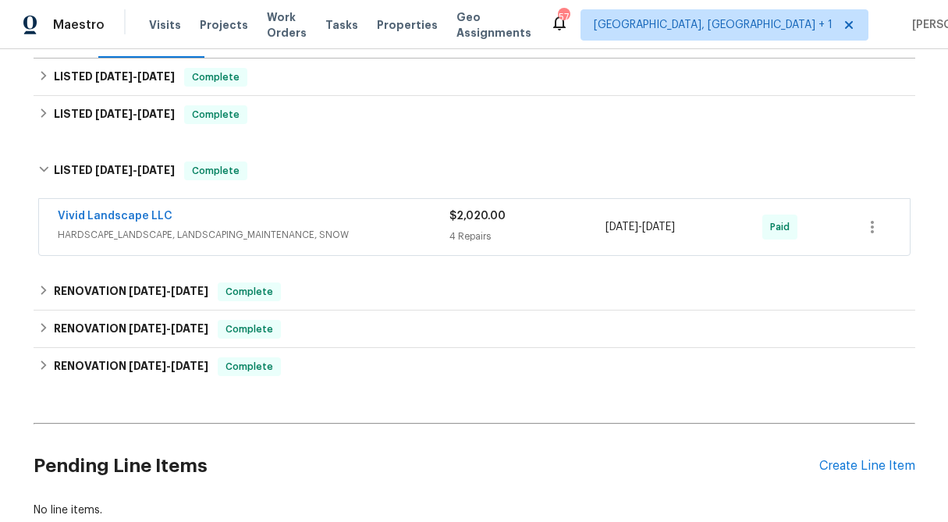
click at [485, 223] on div "$2,020.00" at bounding box center [528, 216] width 157 height 16
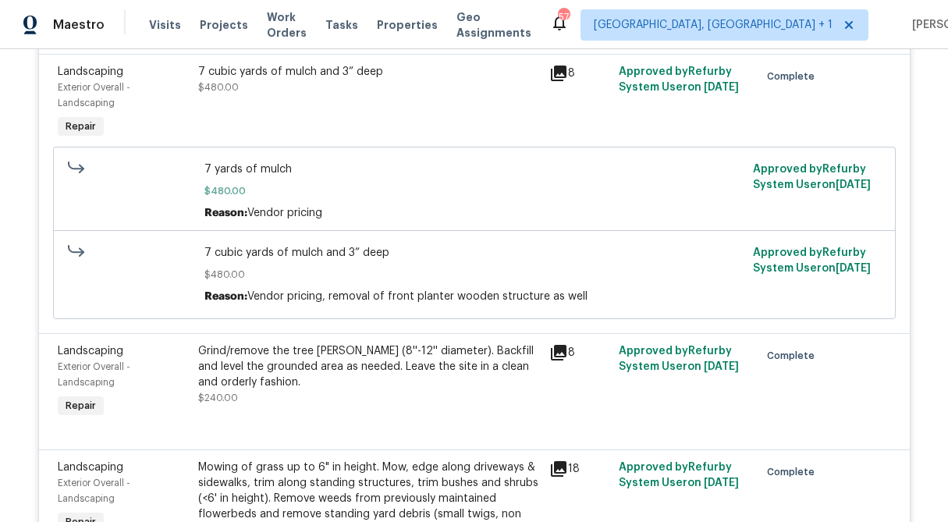
scroll to position [373, 0]
